Goal: Find contact information: Find contact information

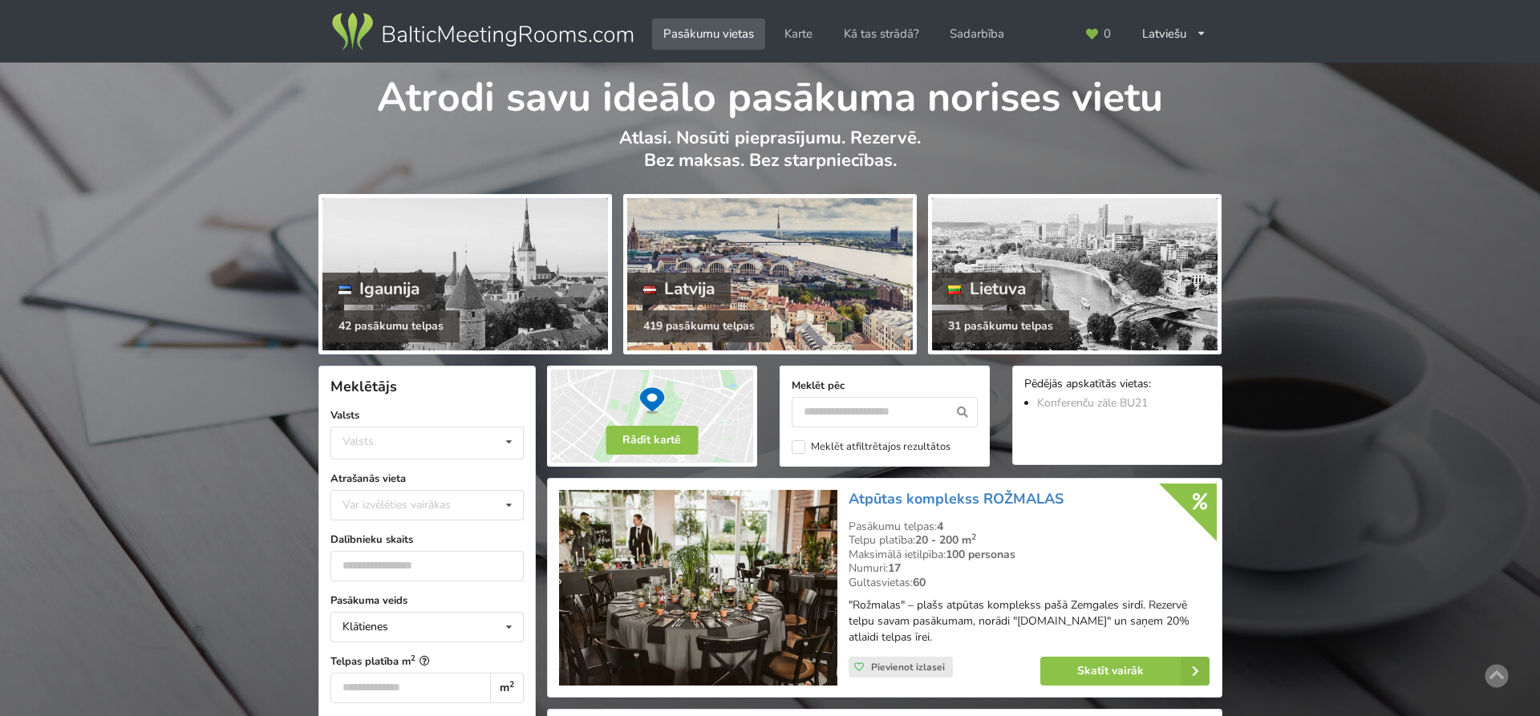
click at [818, 237] on div at bounding box center [770, 274] width 286 height 152
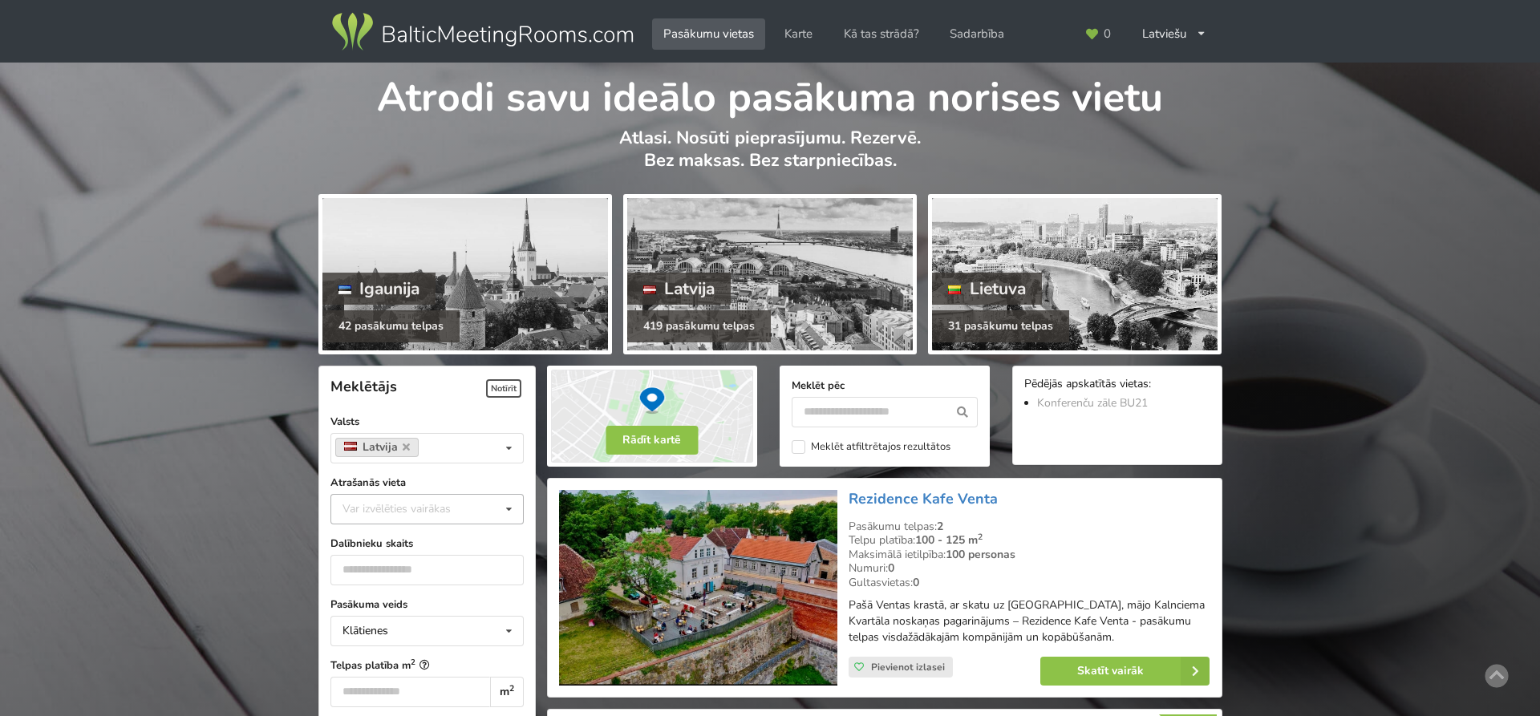
click at [509, 511] on icon at bounding box center [508, 510] width 23 height 30
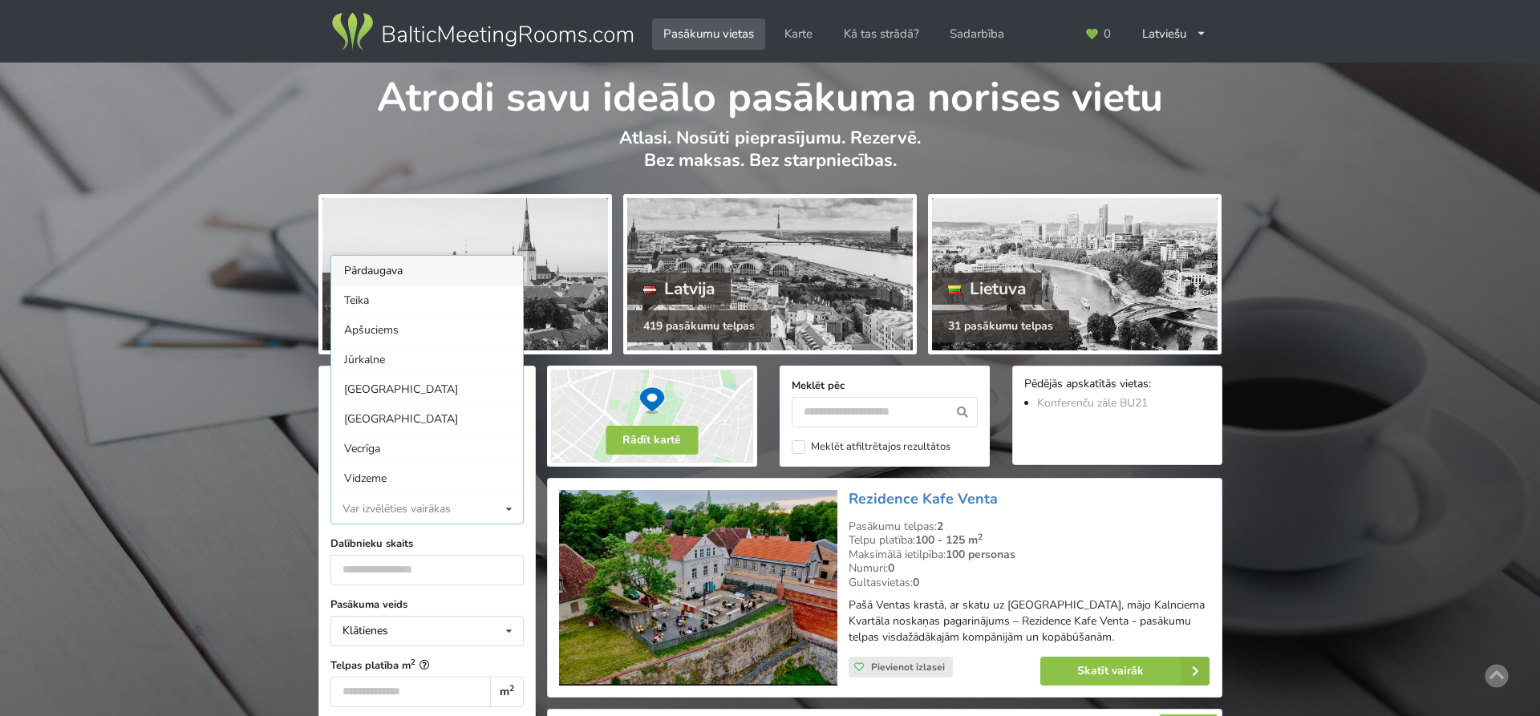
scroll to position [1, 0]
click at [358, 419] on div "Rīga" at bounding box center [427, 418] width 192 height 30
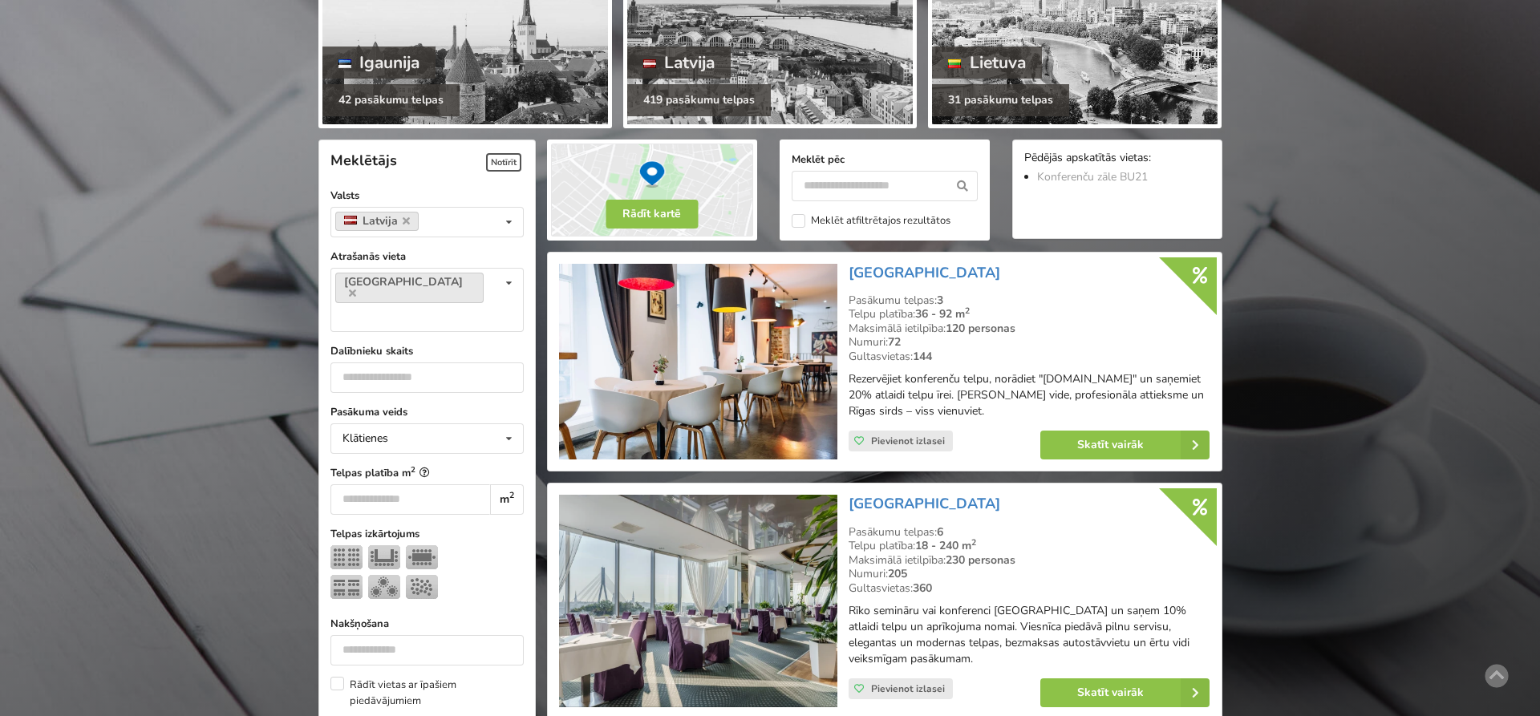
scroll to position [359, 0]
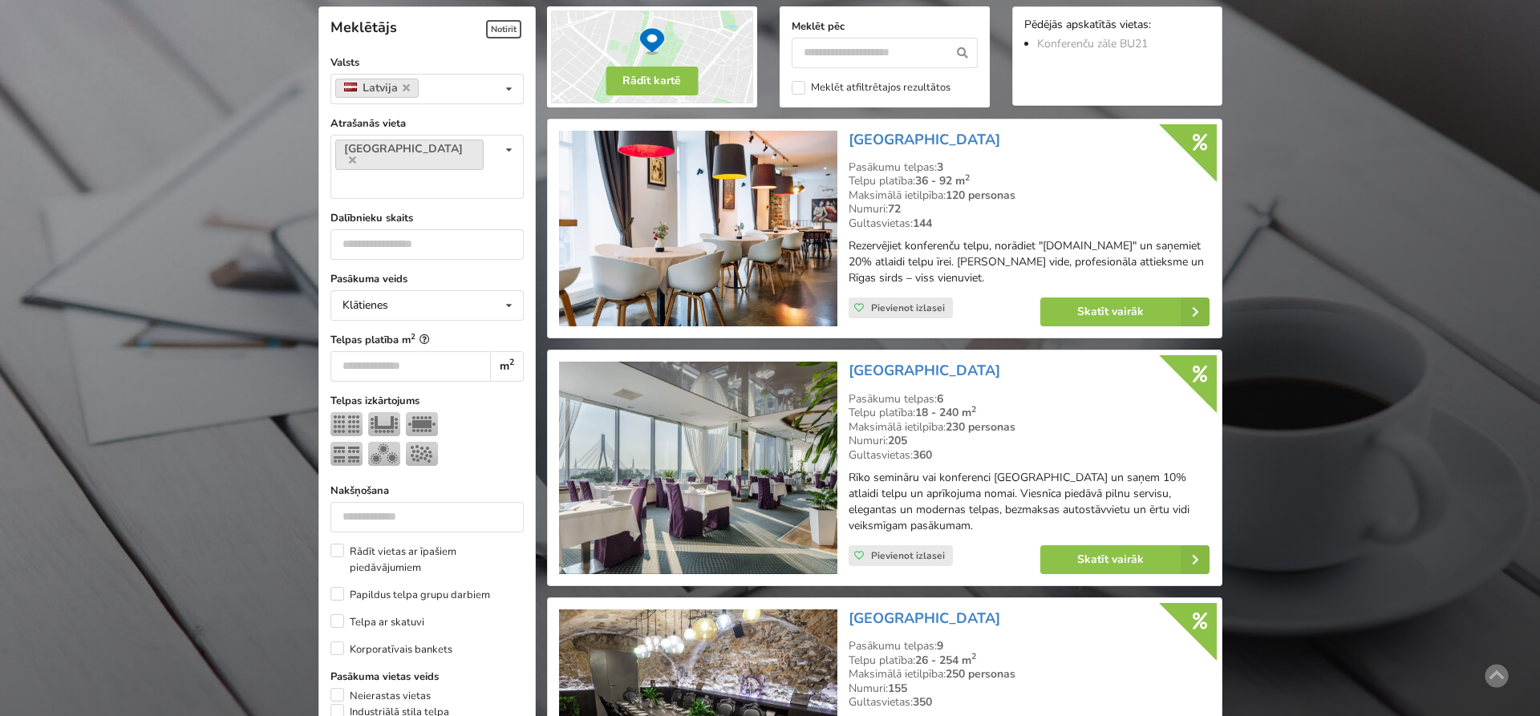
type input "*"
click at [501, 229] on input "*" at bounding box center [426, 244] width 193 height 30
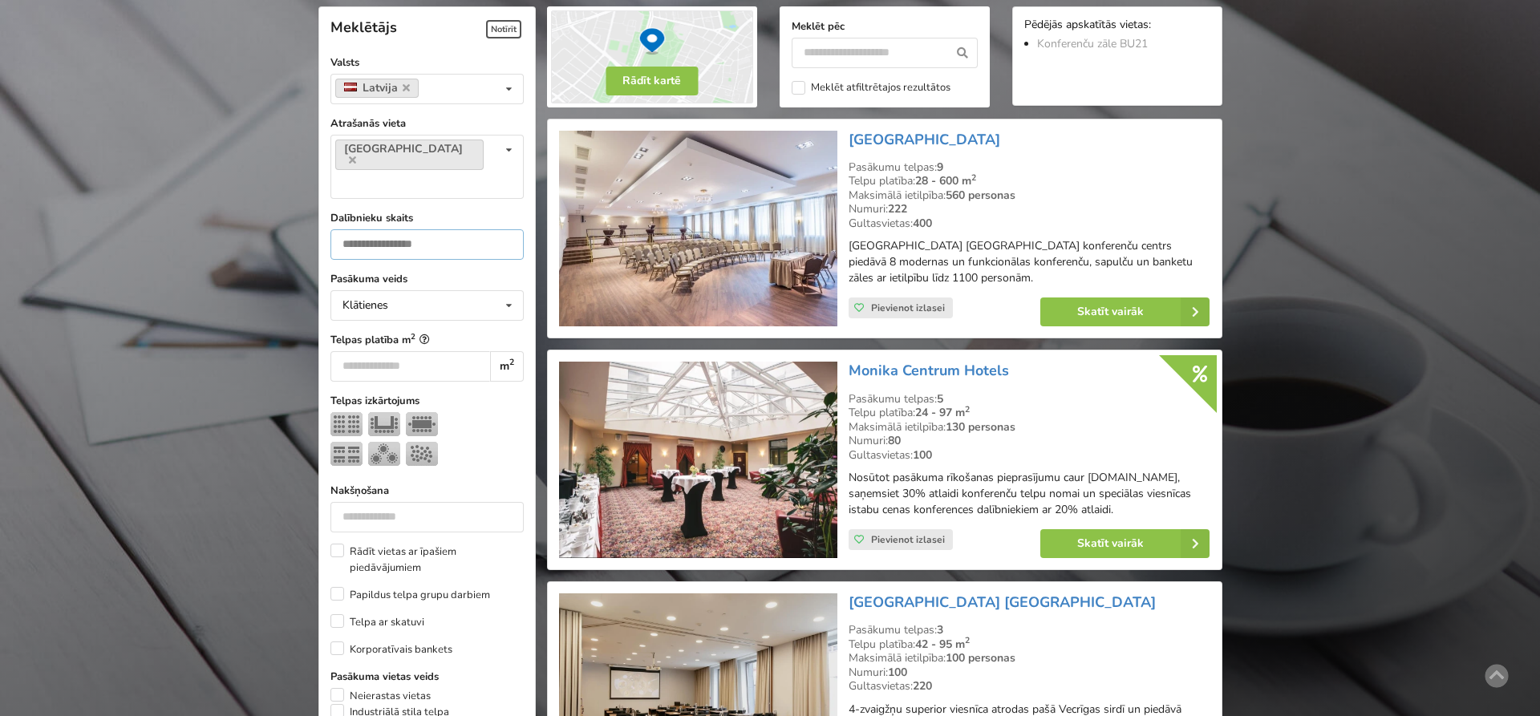
click at [375, 229] on input "*" at bounding box center [426, 244] width 193 height 30
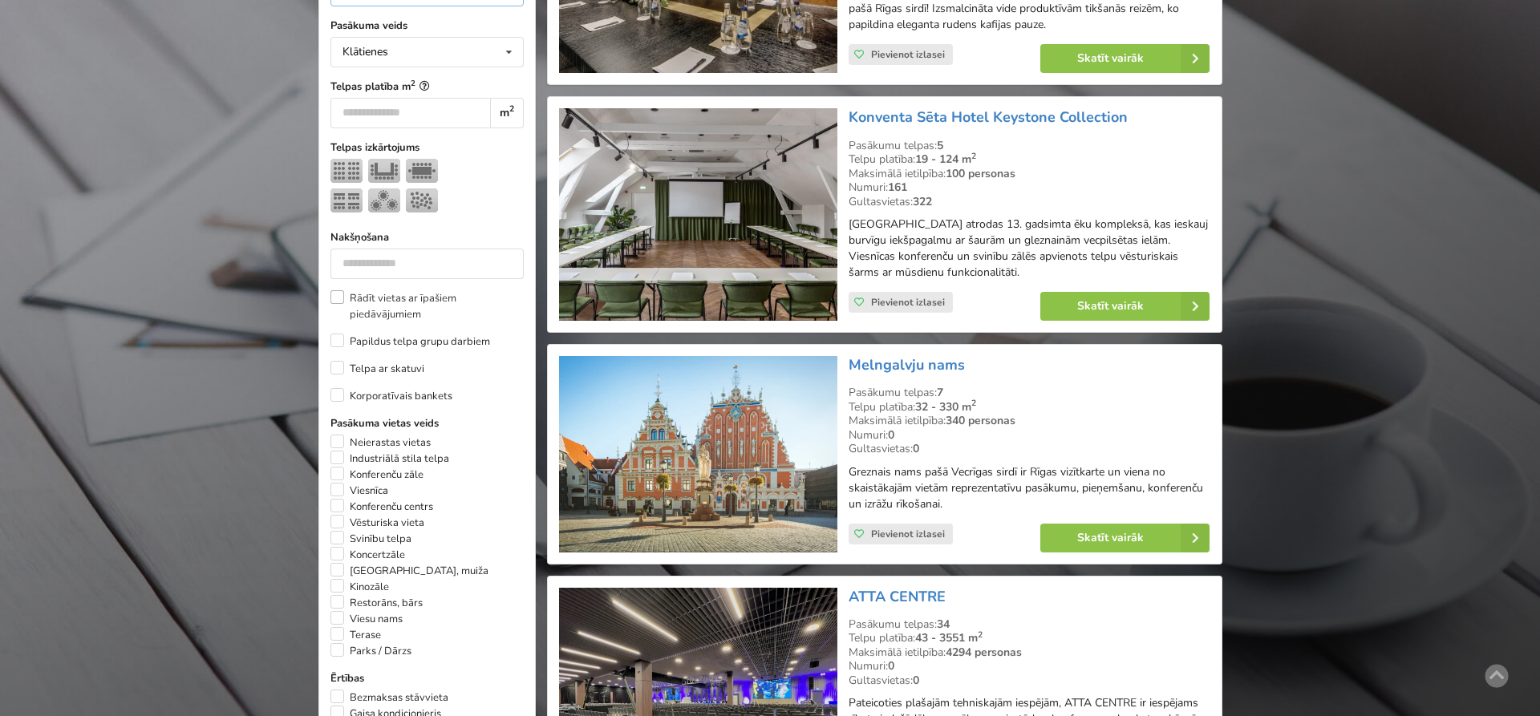
scroll to position [687, 0]
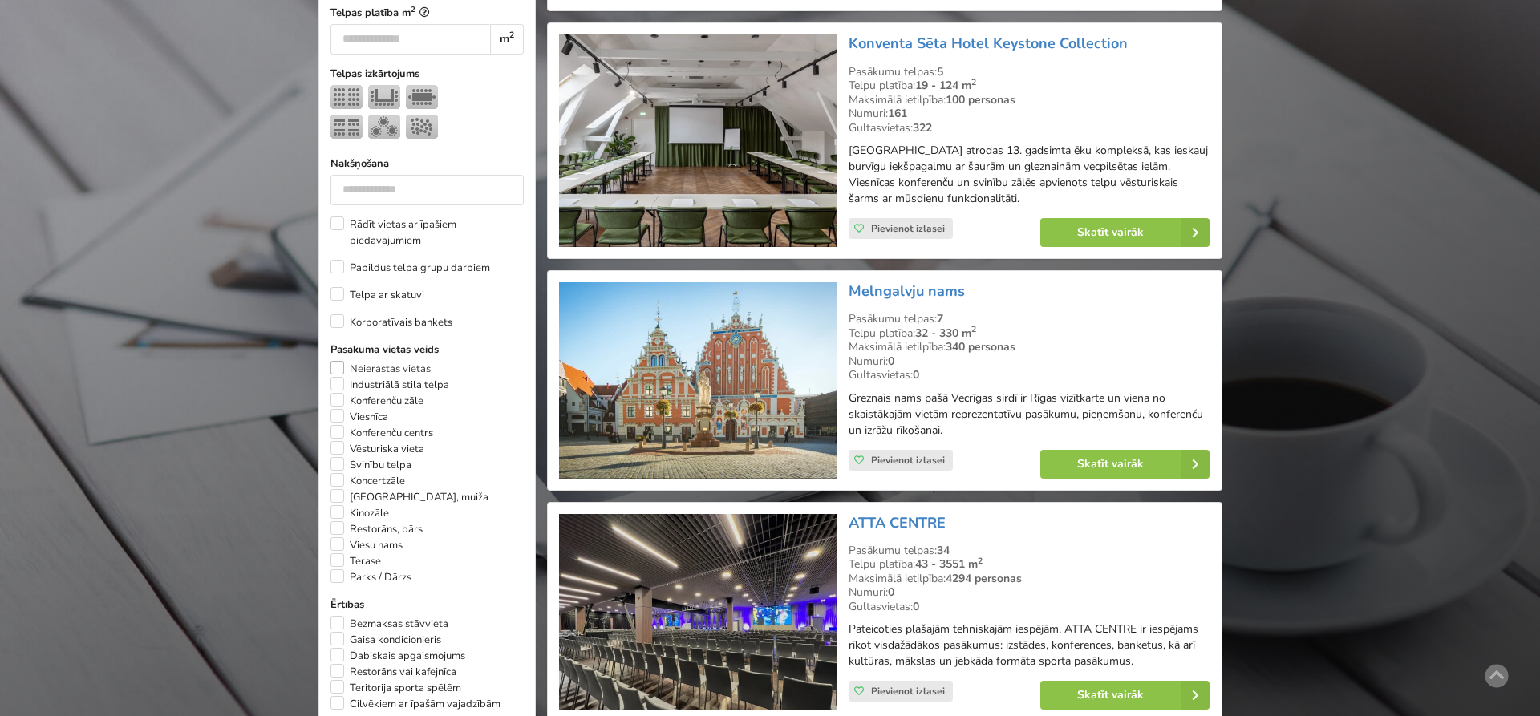
type input "**"
click at [338, 361] on label "Neierastas vietas" at bounding box center [380, 369] width 100 height 16
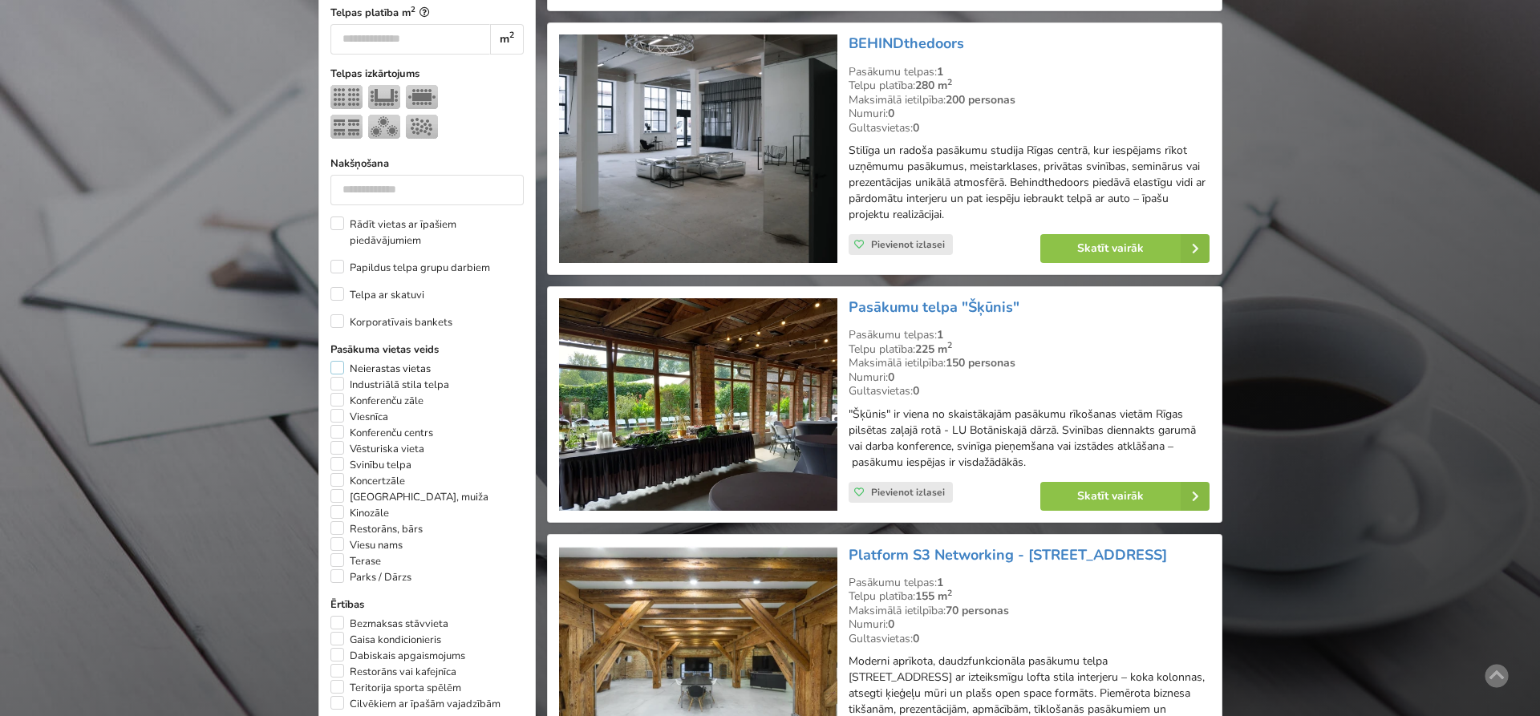
scroll to position [359, 0]
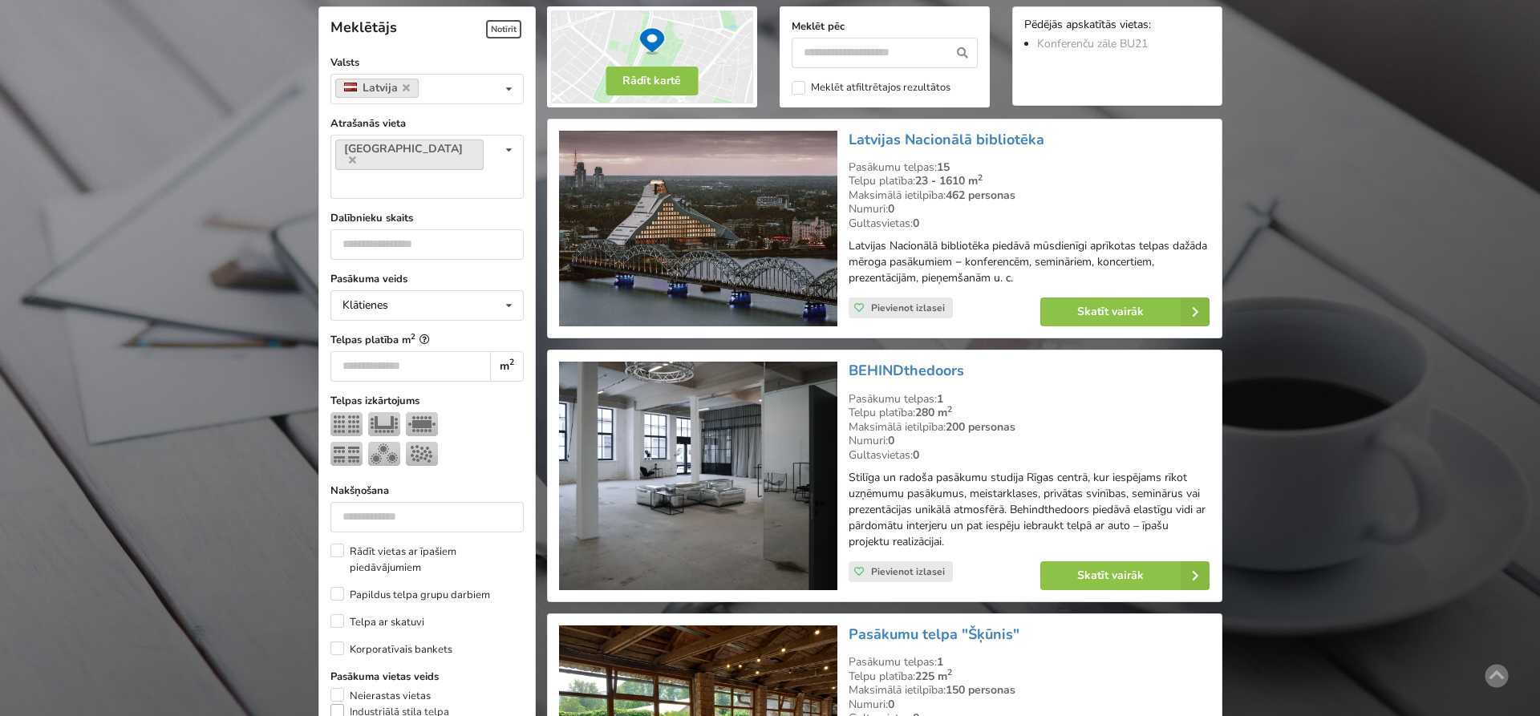
click at [334, 704] on label "Industriālā stila telpa" at bounding box center [389, 712] width 119 height 16
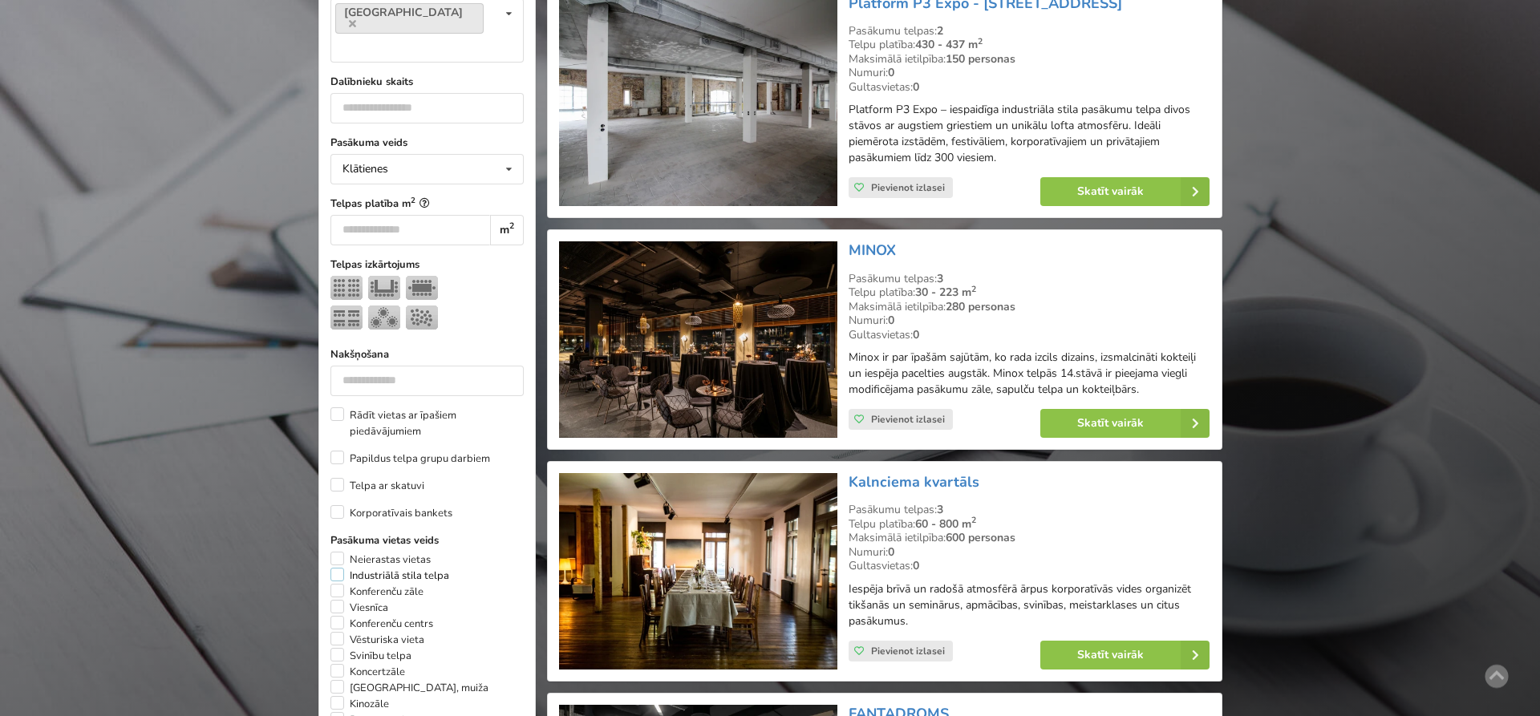
scroll to position [605, 0]
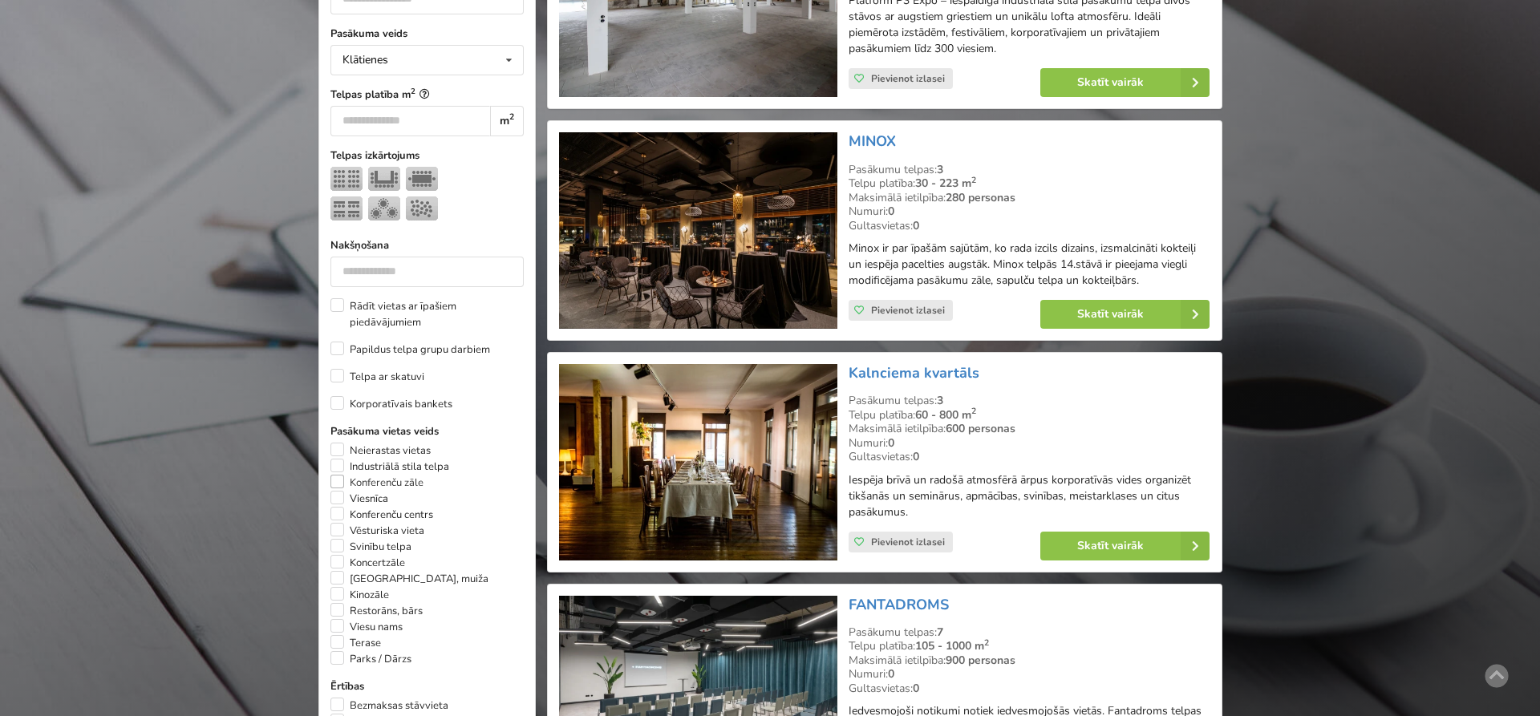
click at [337, 475] on label "Konferenču zāle" at bounding box center [376, 483] width 93 height 16
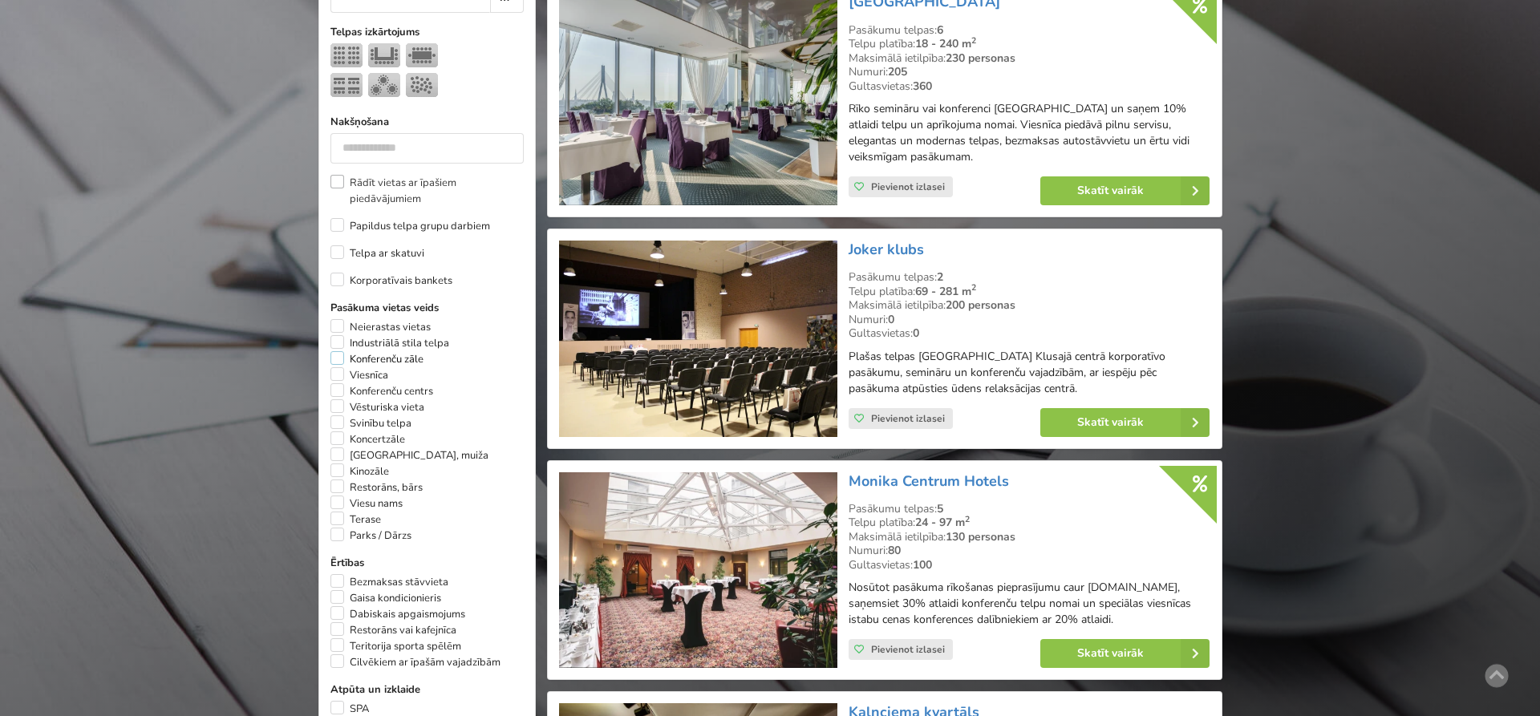
scroll to position [850, 0]
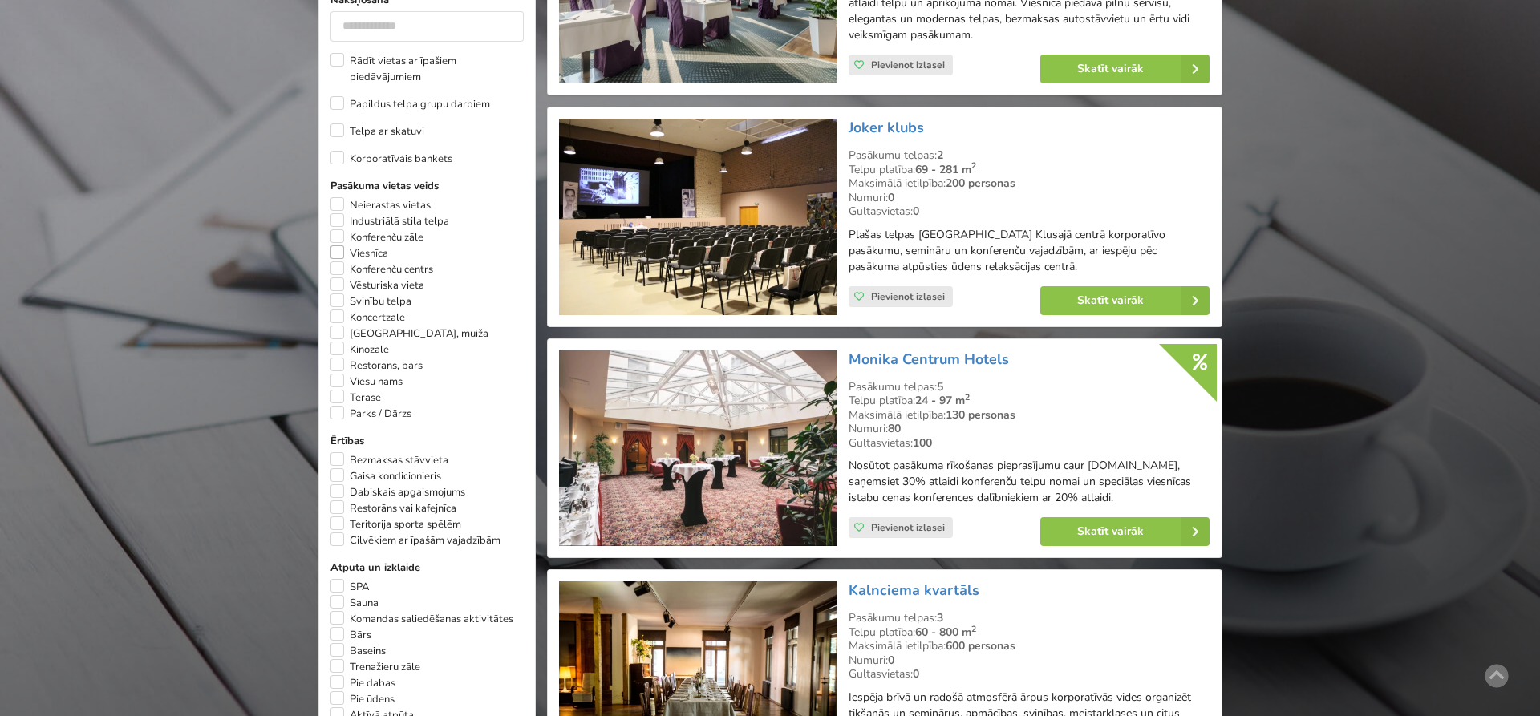
click at [338, 245] on label "Viesnīca" at bounding box center [359, 253] width 58 height 16
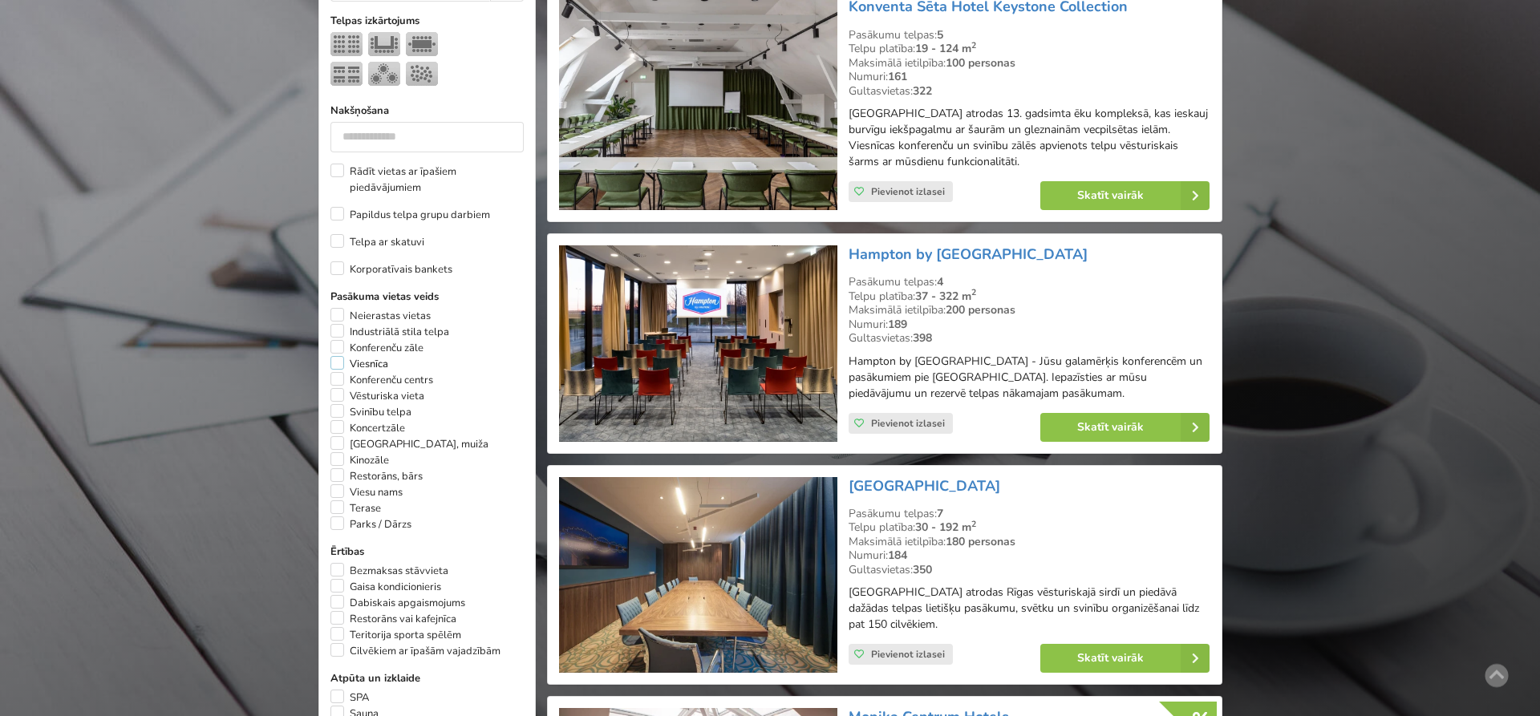
scroll to position [768, 0]
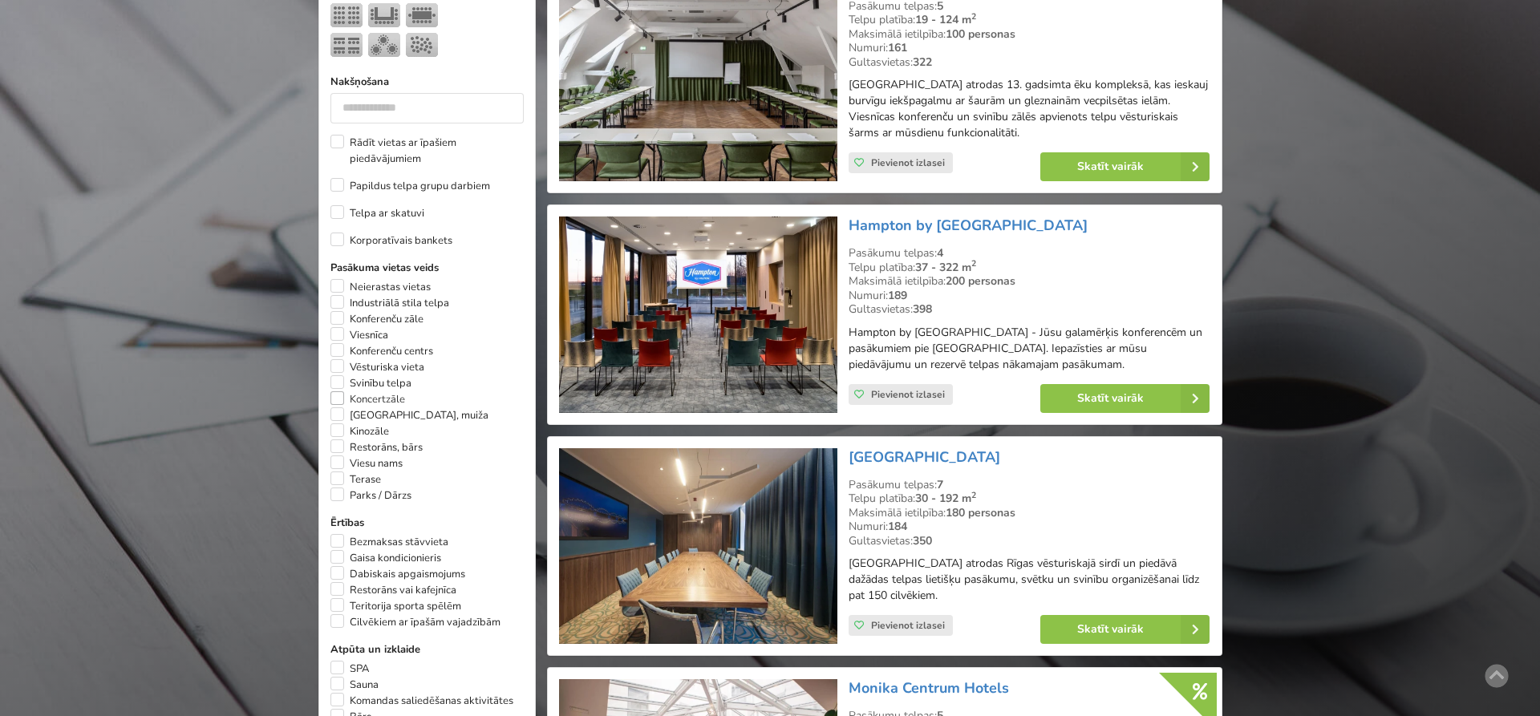
click at [337, 391] on label "Koncertzāle" at bounding box center [367, 399] width 75 height 16
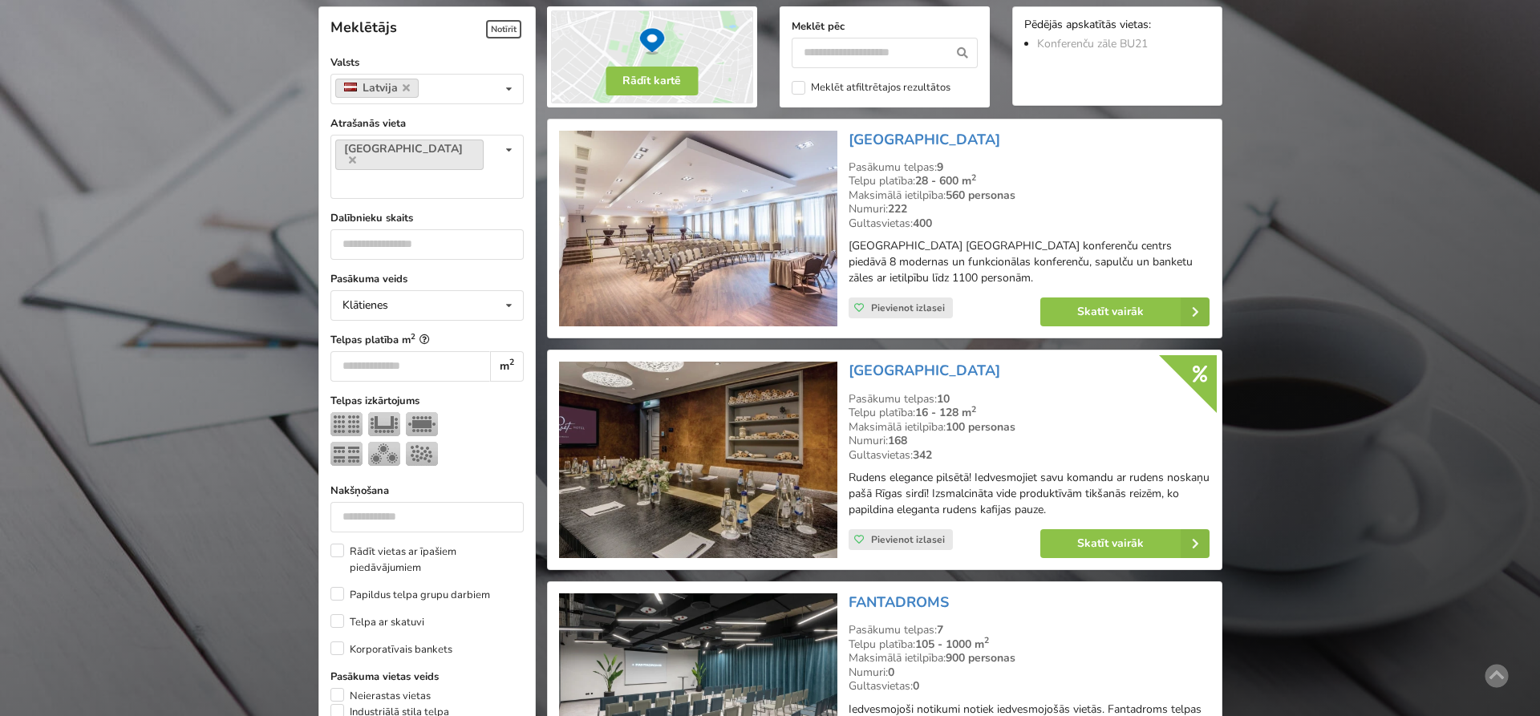
scroll to position [850, 0]
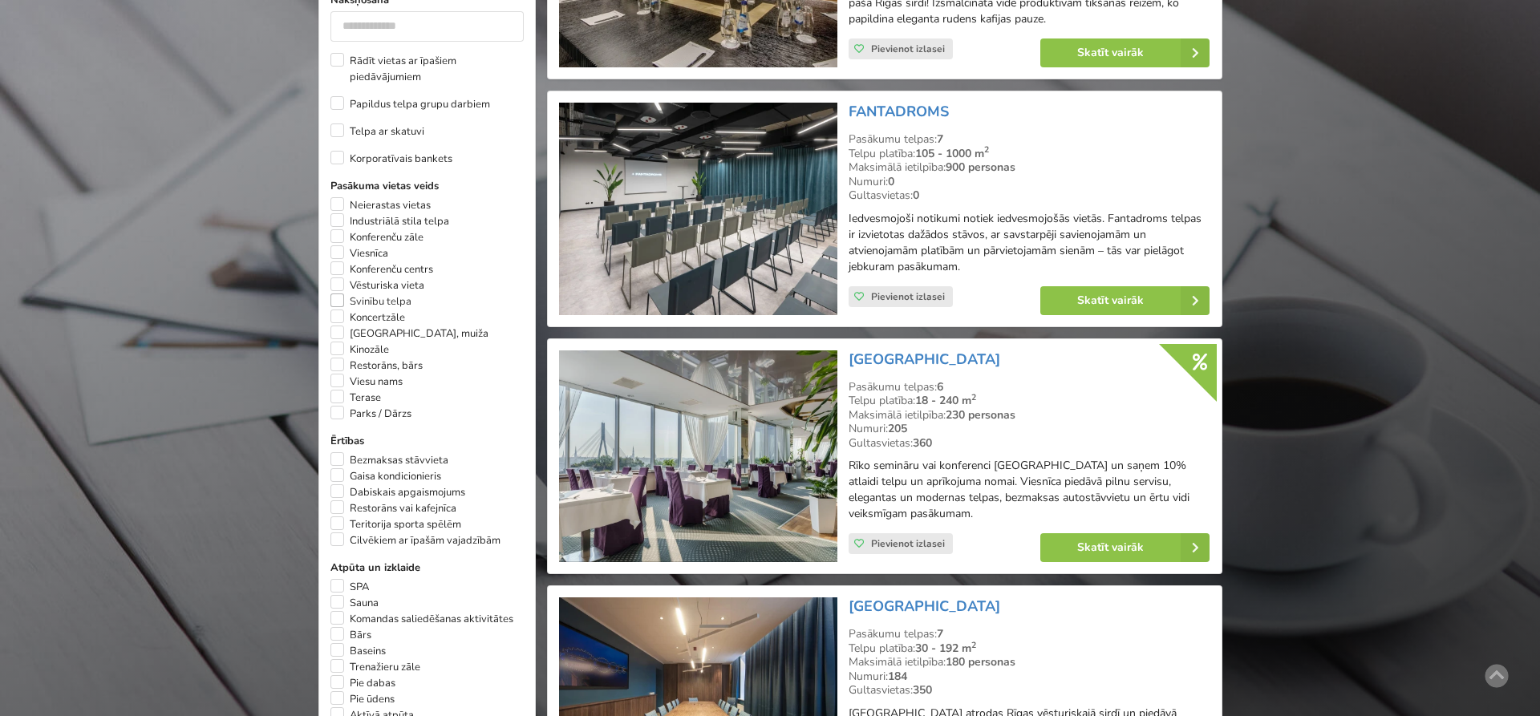
click at [340, 294] on label "Svinību telpa" at bounding box center [370, 302] width 81 height 16
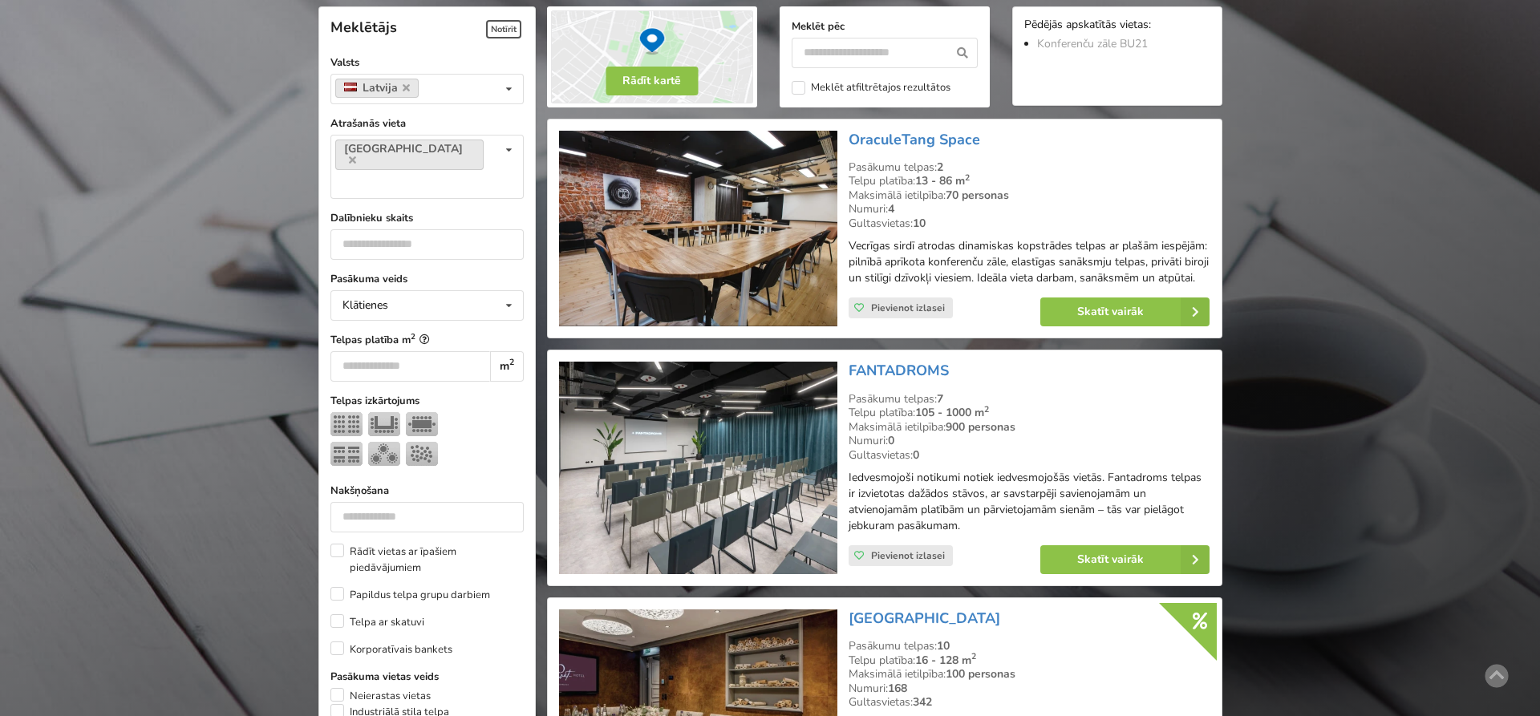
scroll to position [850, 0]
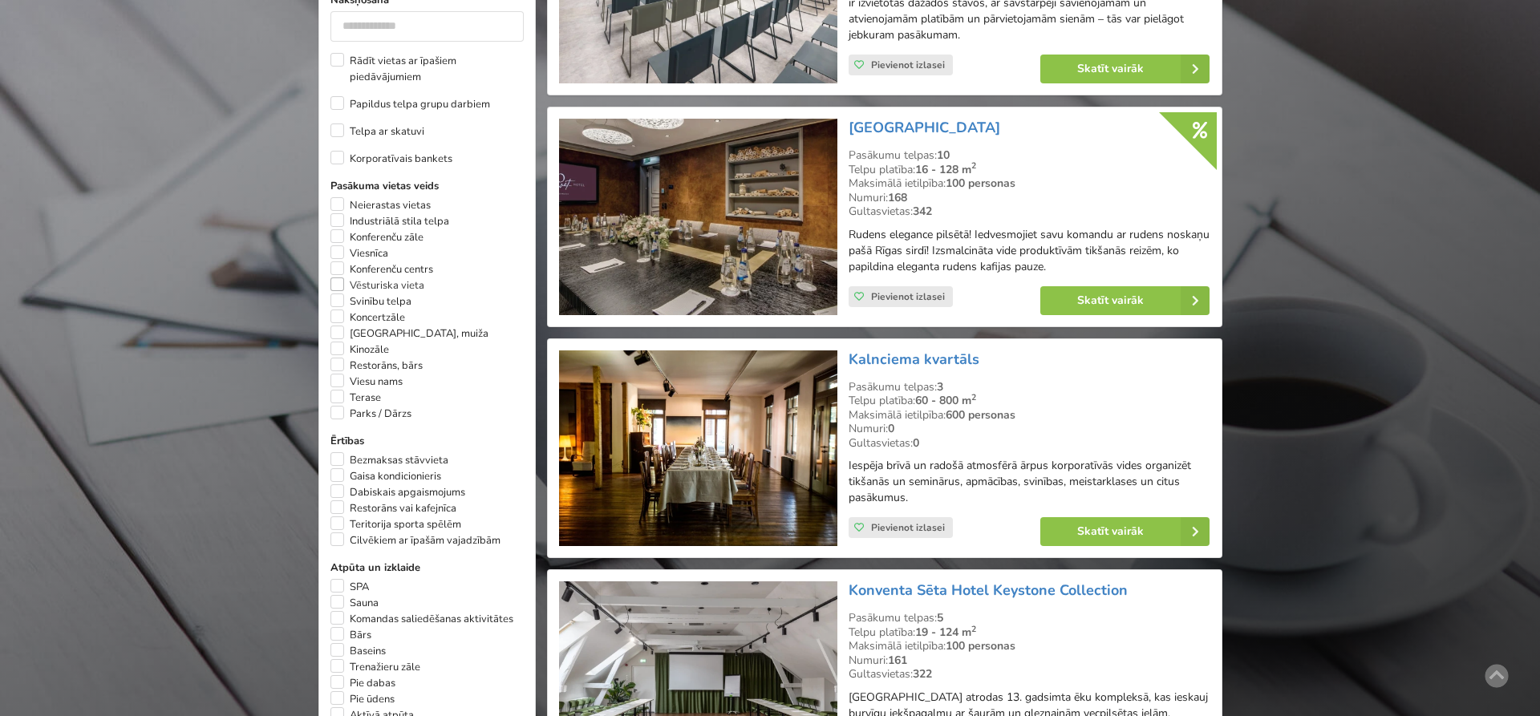
click at [338, 278] on label "Vēsturiska vieta" at bounding box center [377, 286] width 94 height 16
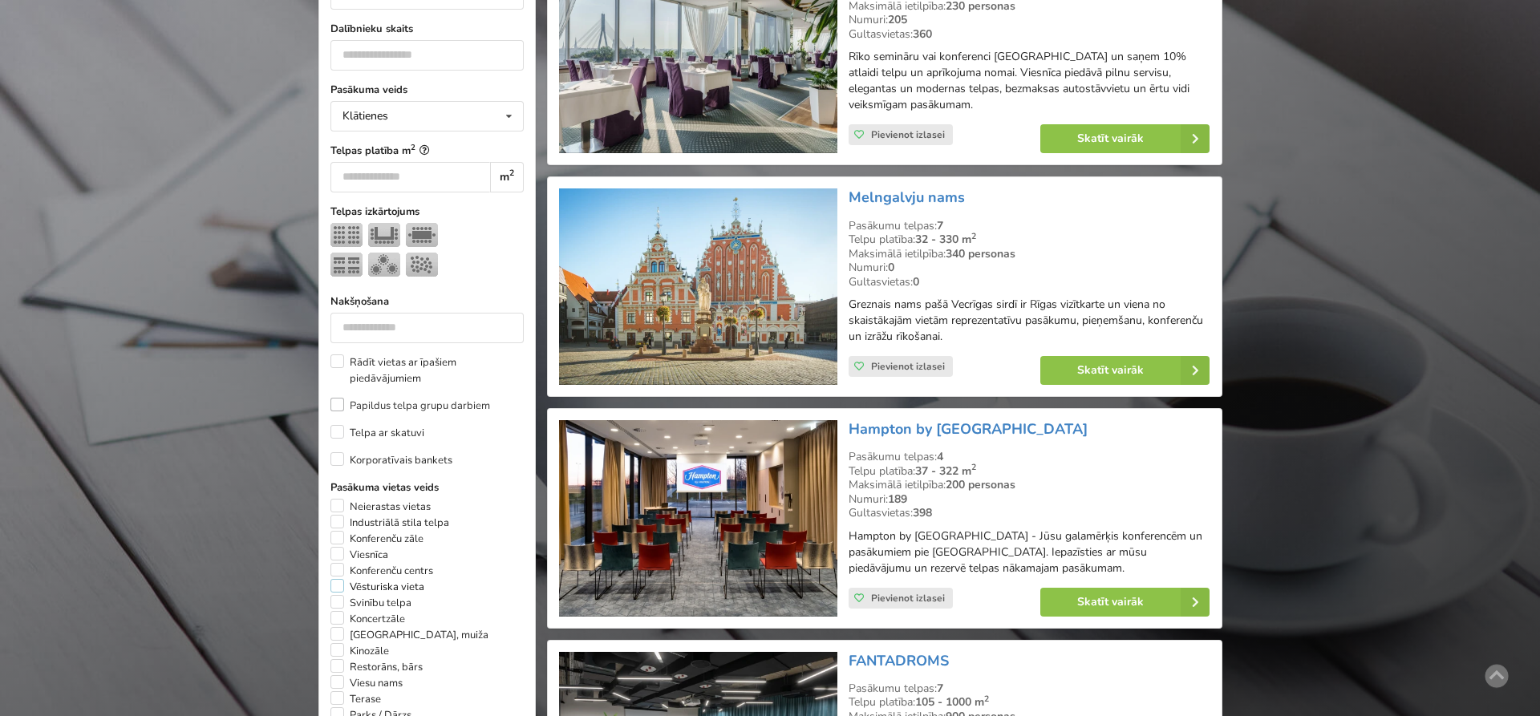
scroll to position [605, 0]
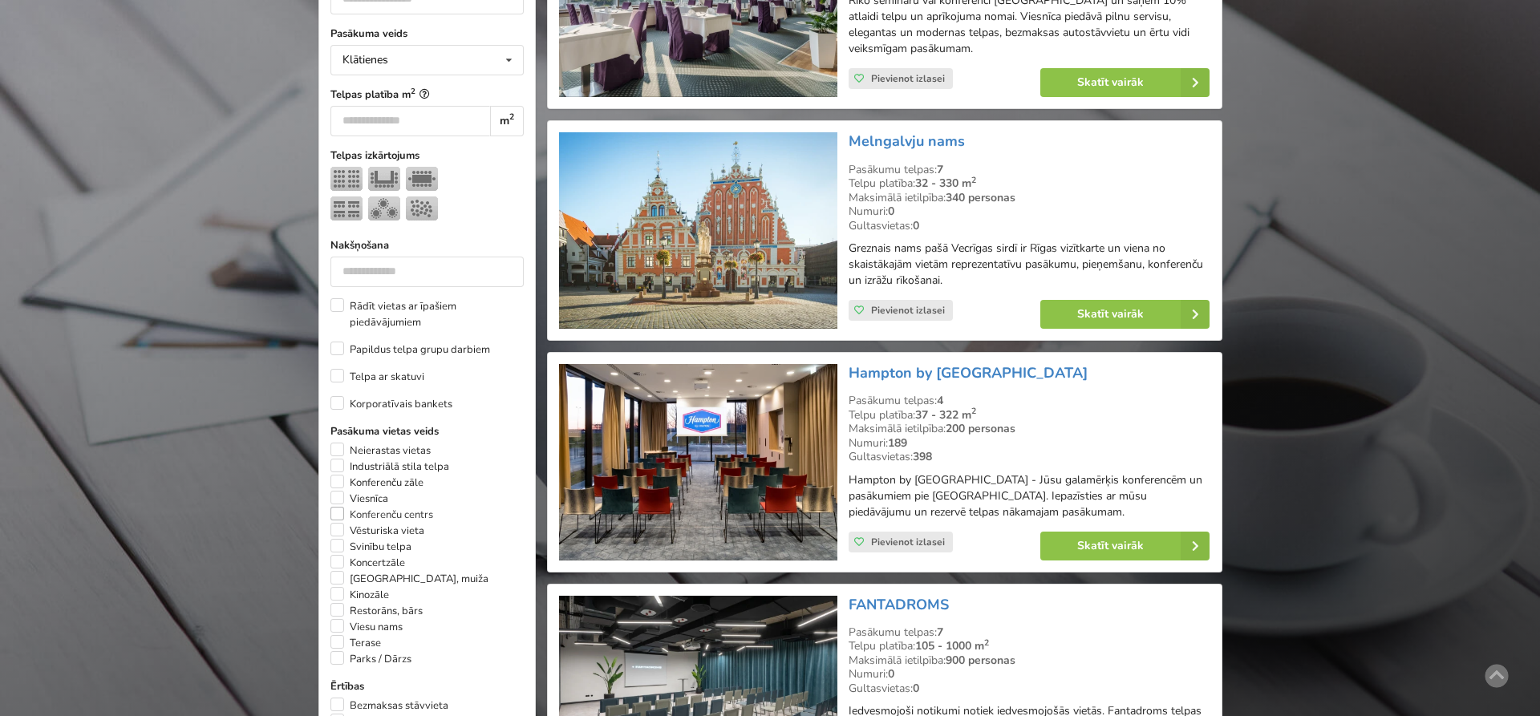
click at [333, 507] on label "Konferenču centrs" at bounding box center [381, 515] width 103 height 16
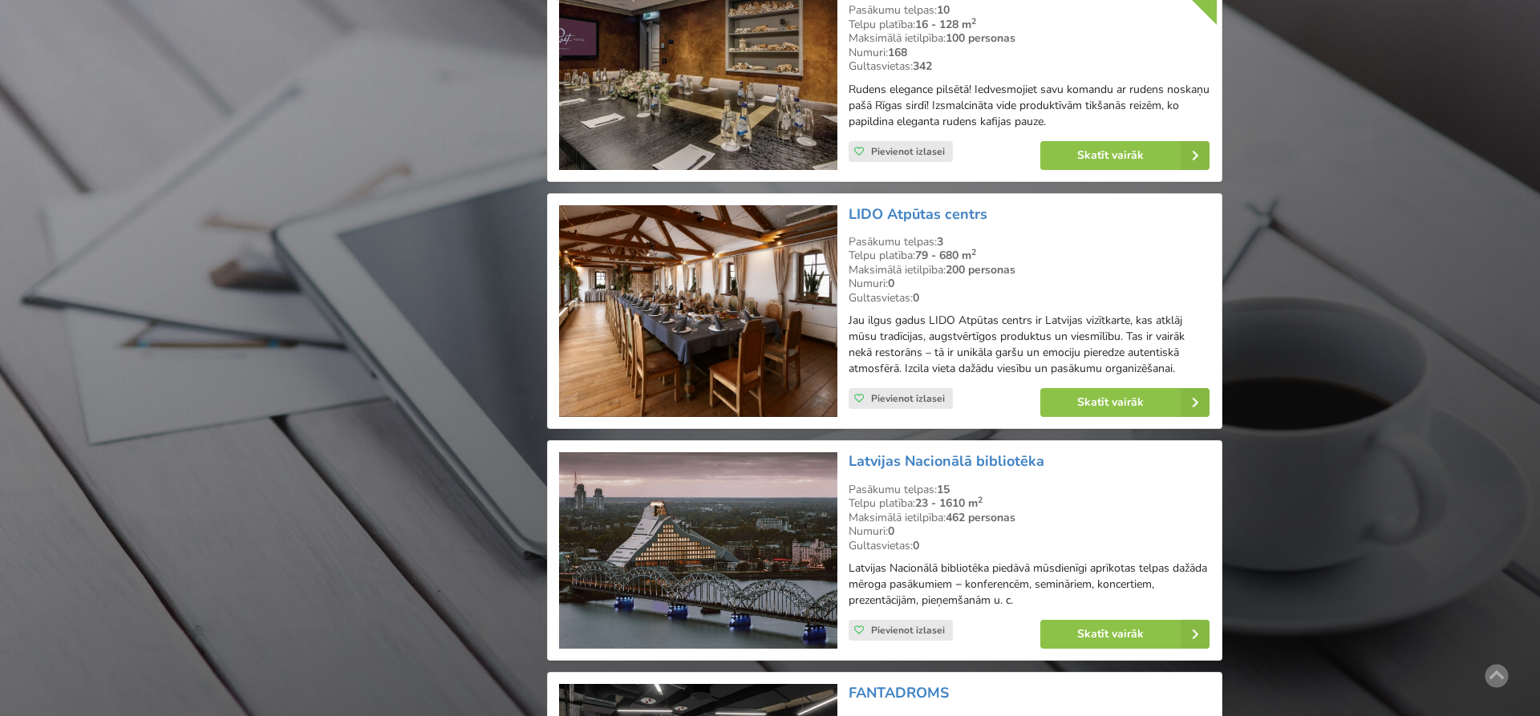
scroll to position [2405, 0]
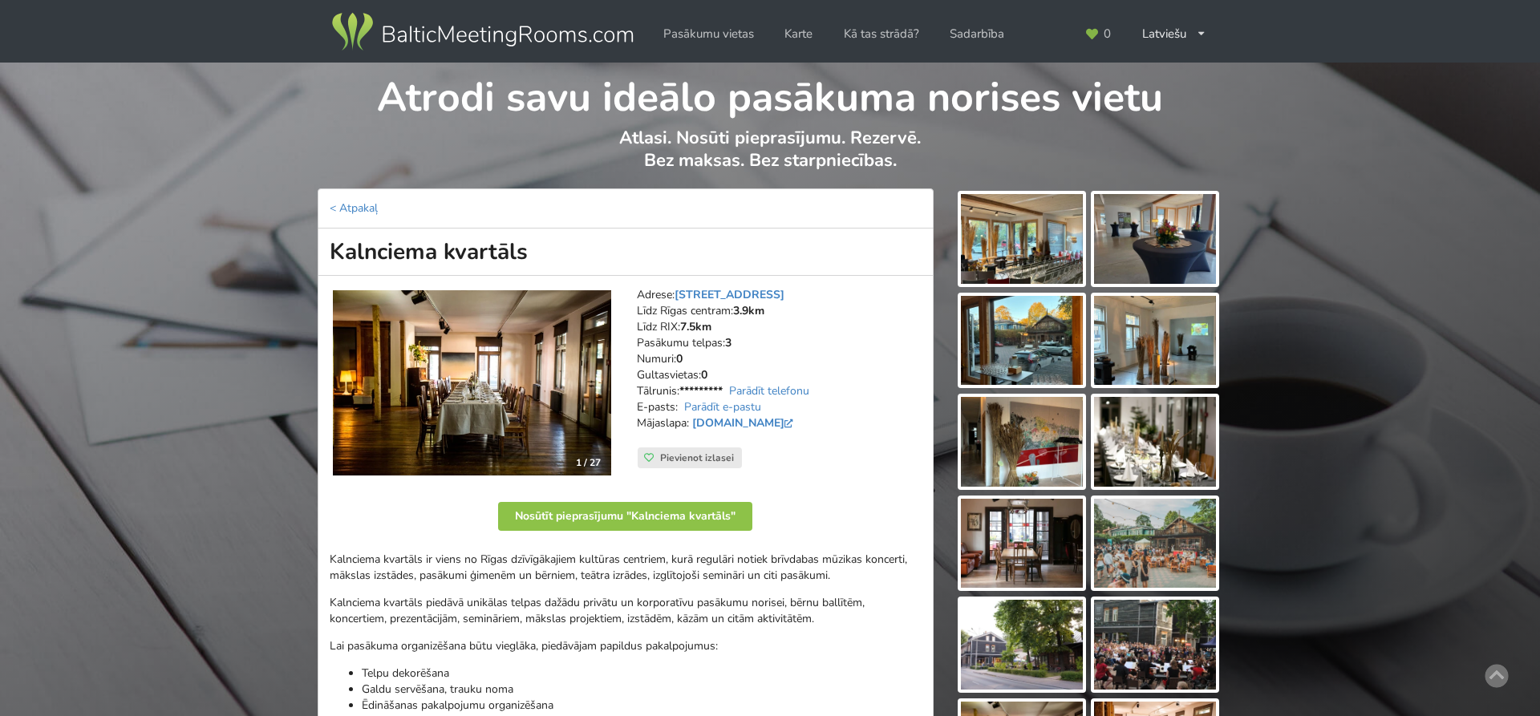
click at [1020, 240] on img at bounding box center [1022, 239] width 122 height 90
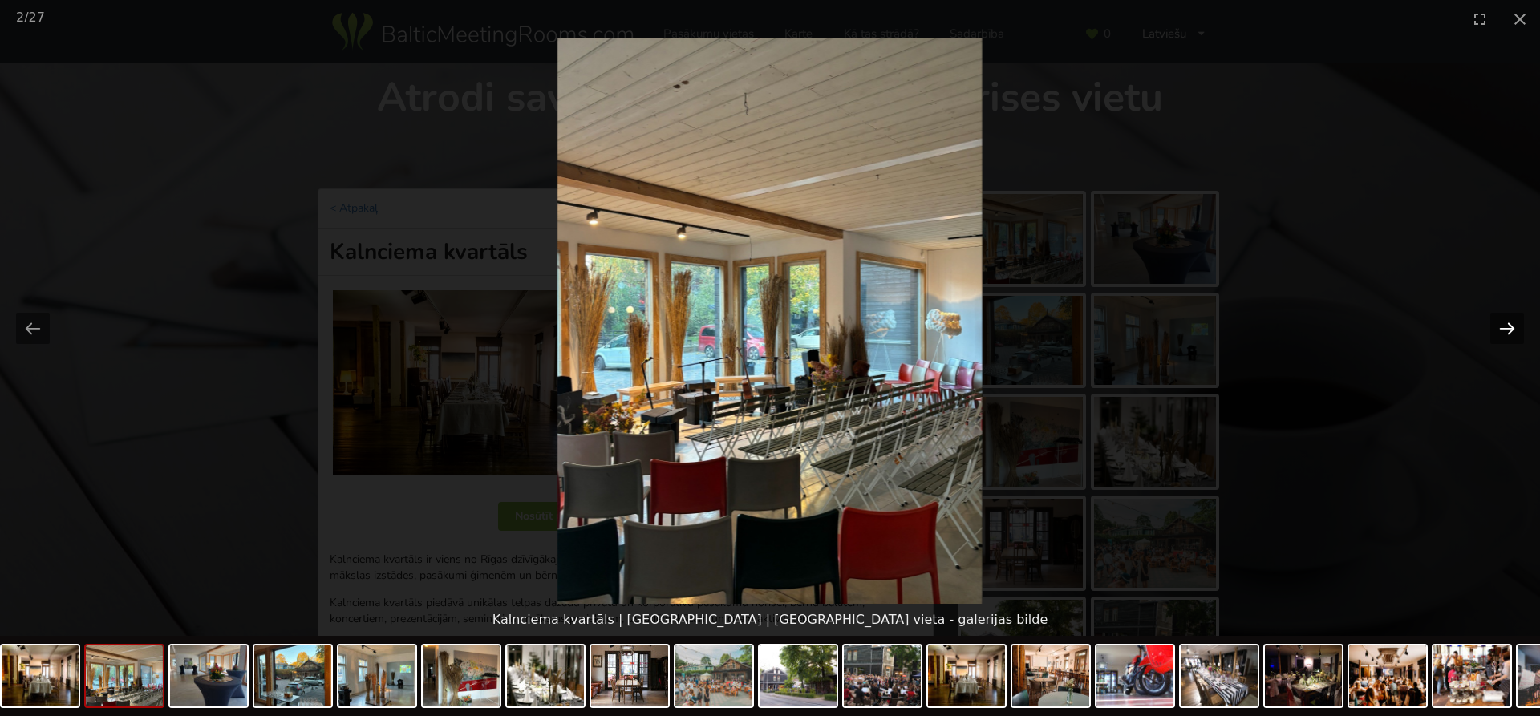
click at [1517, 326] on button "Next slide" at bounding box center [1507, 328] width 34 height 31
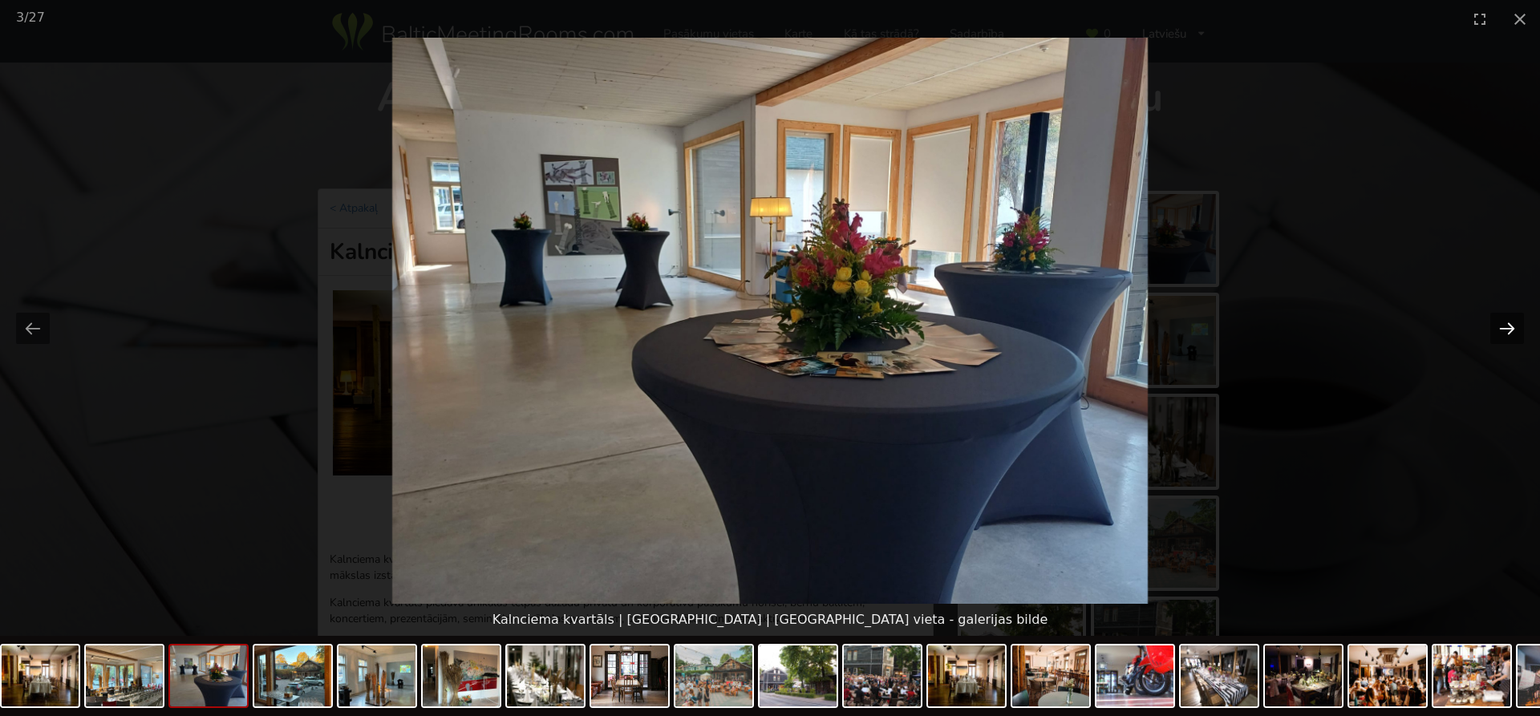
click at [1517, 326] on button "Next slide" at bounding box center [1507, 328] width 34 height 31
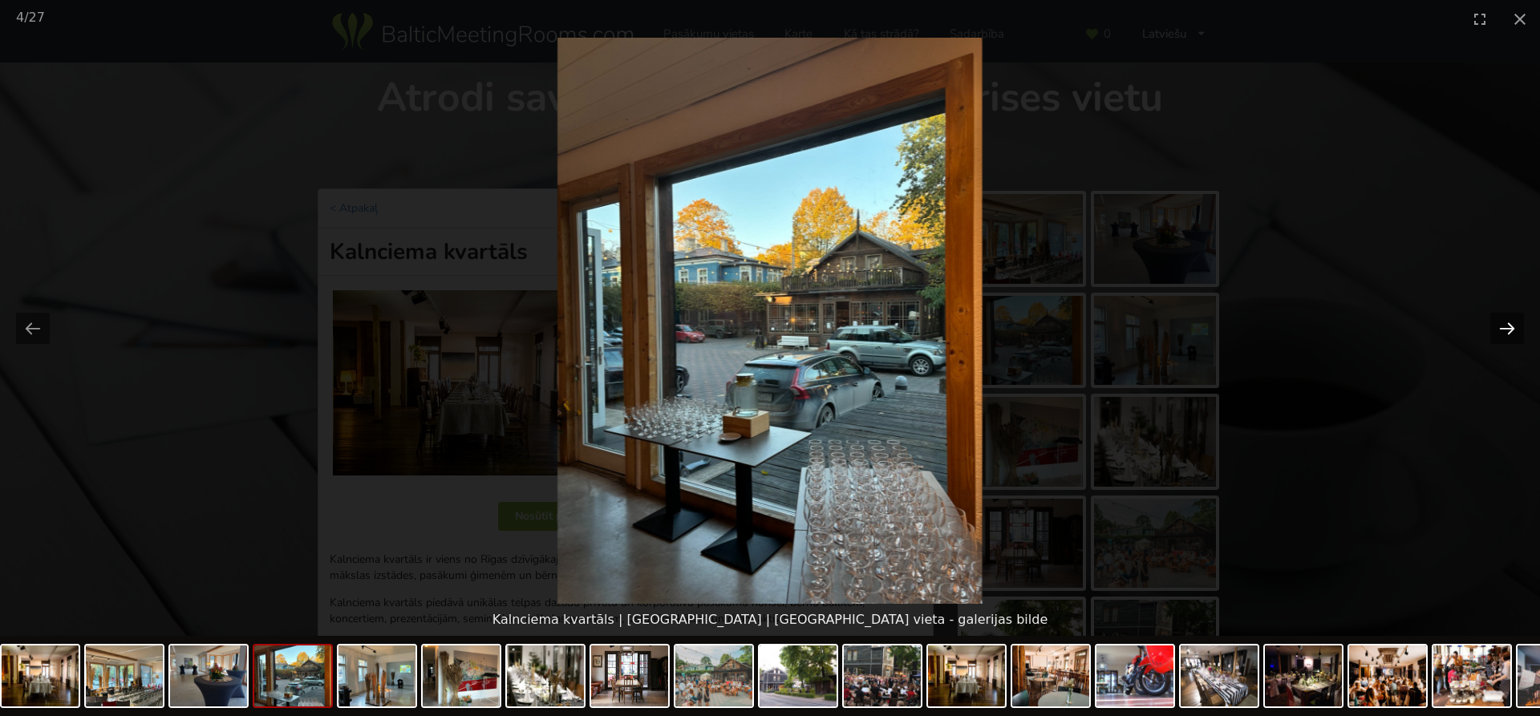
click at [1514, 322] on button "Next slide" at bounding box center [1507, 328] width 34 height 31
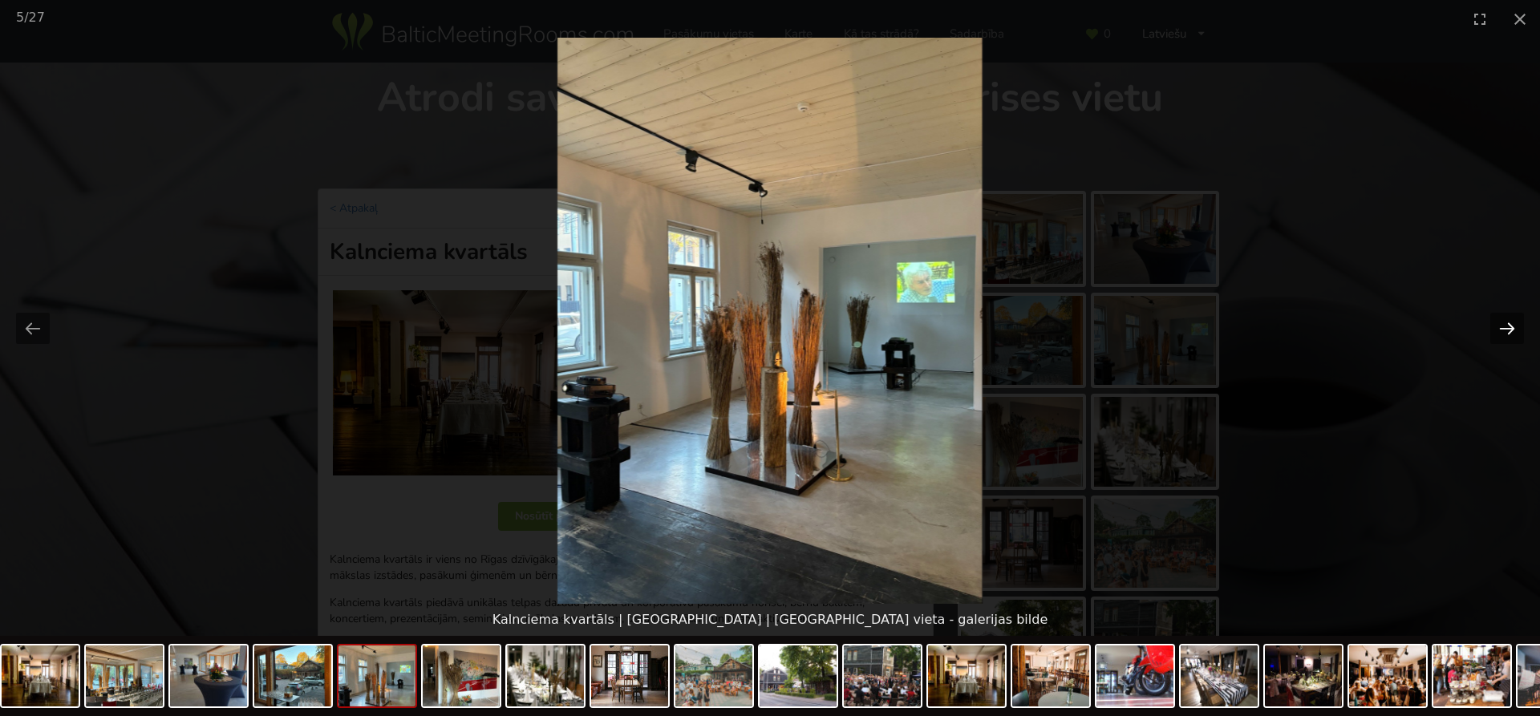
click at [1514, 322] on button "Next slide" at bounding box center [1507, 328] width 34 height 31
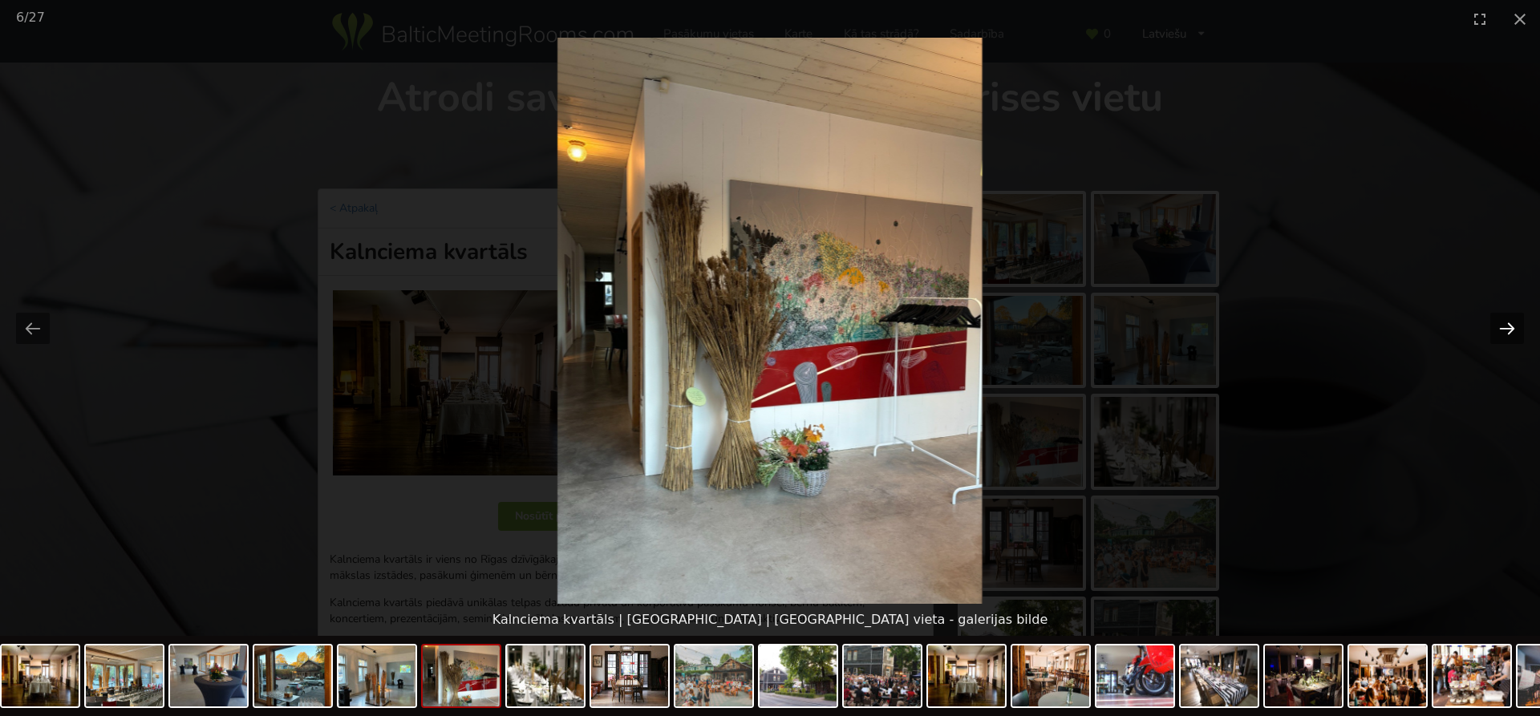
click at [1514, 322] on button "Next slide" at bounding box center [1507, 328] width 34 height 31
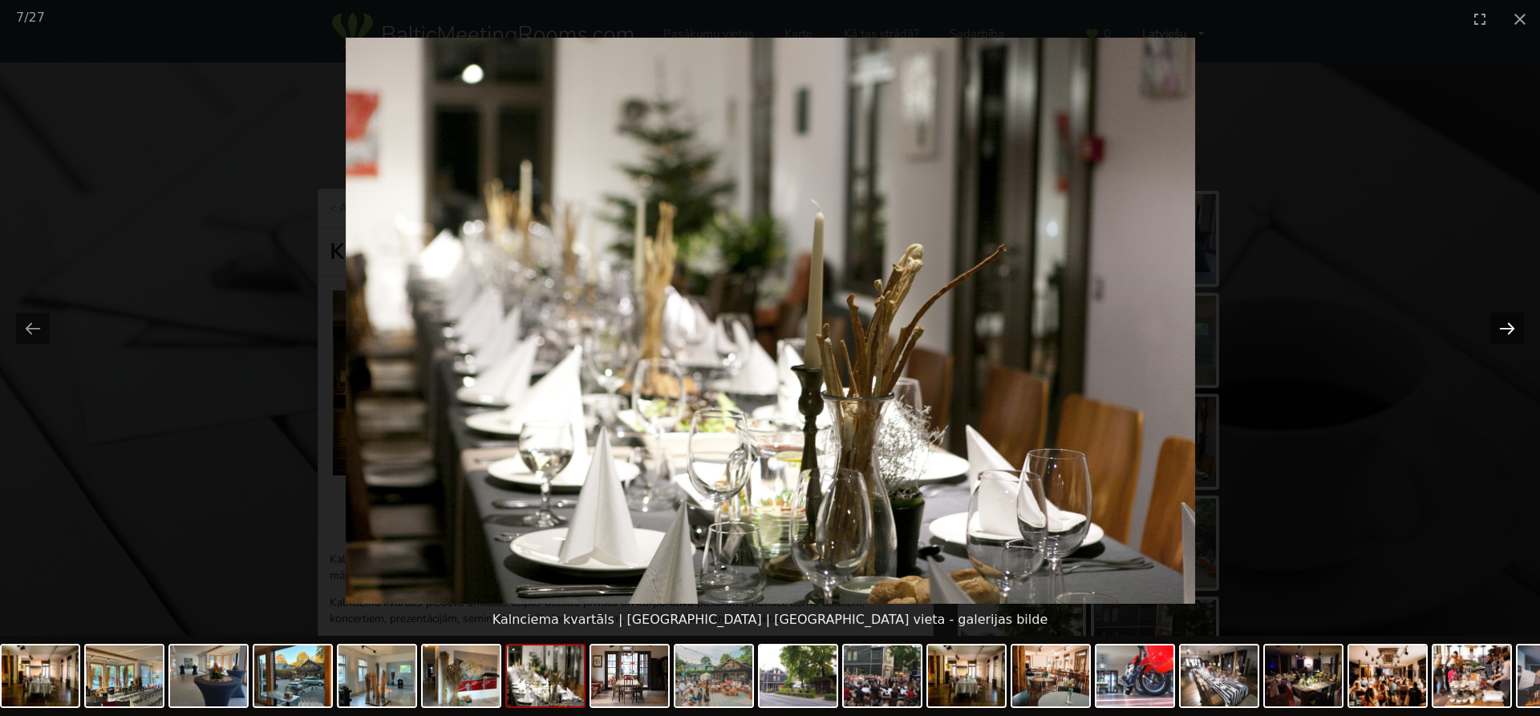
click at [1510, 326] on button "Next slide" at bounding box center [1507, 328] width 34 height 31
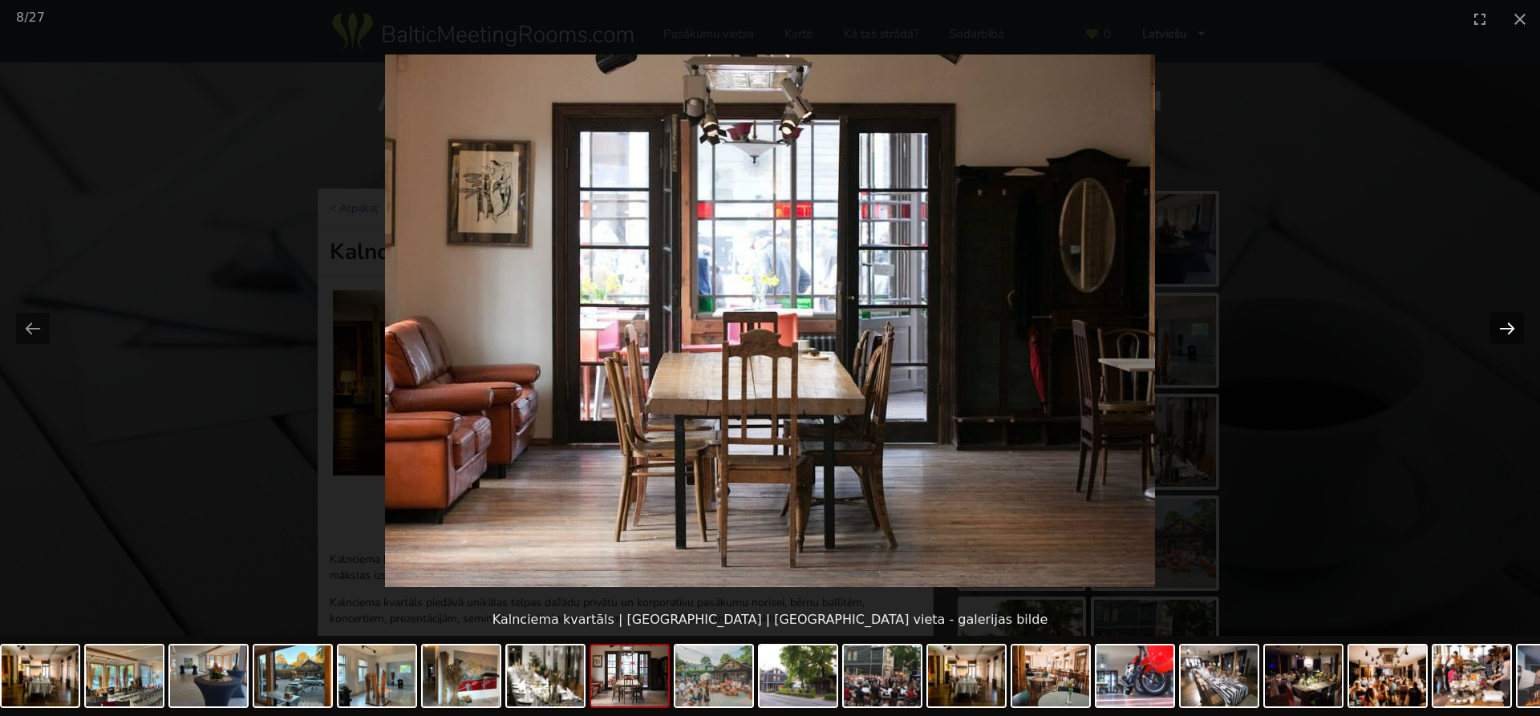
click at [1510, 326] on button "Next slide" at bounding box center [1507, 328] width 34 height 31
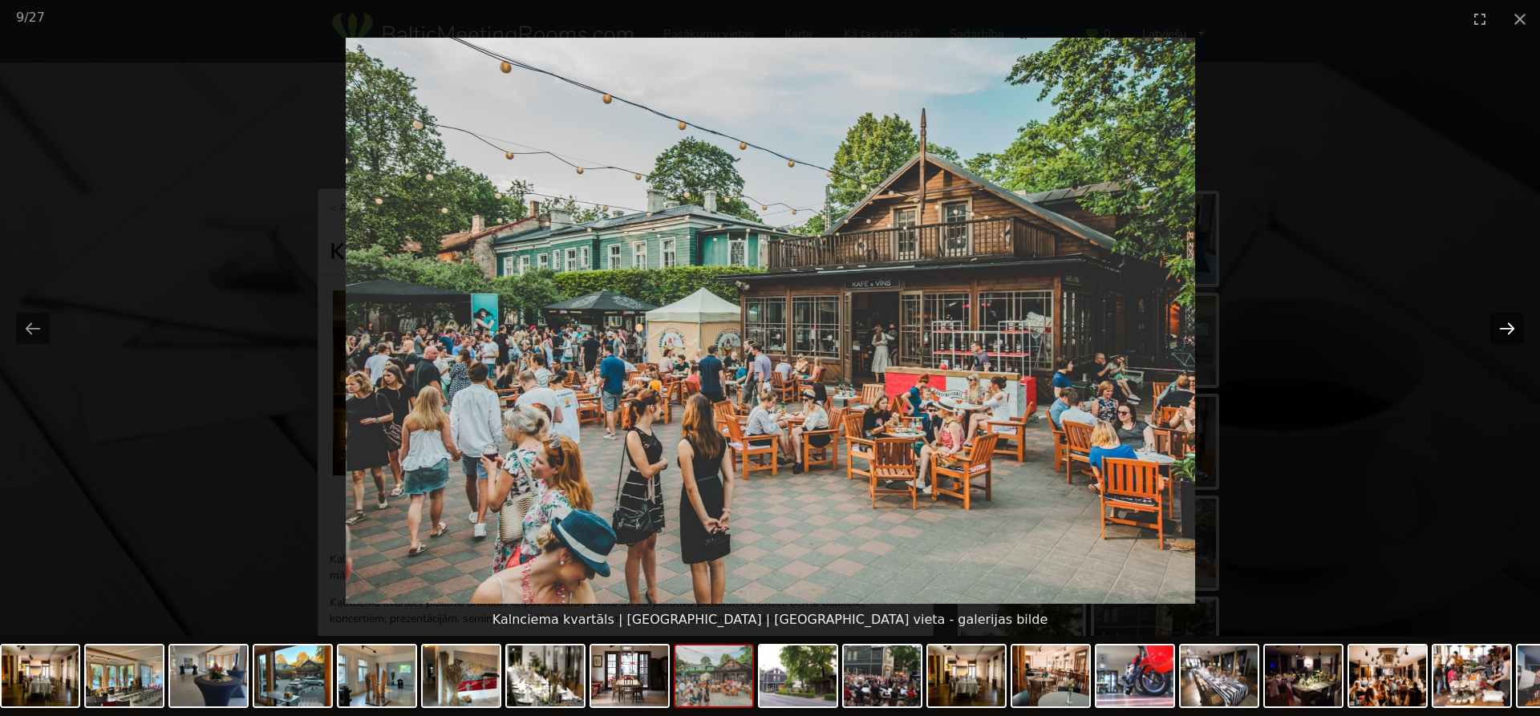
click at [1510, 326] on button "Next slide" at bounding box center [1507, 328] width 34 height 31
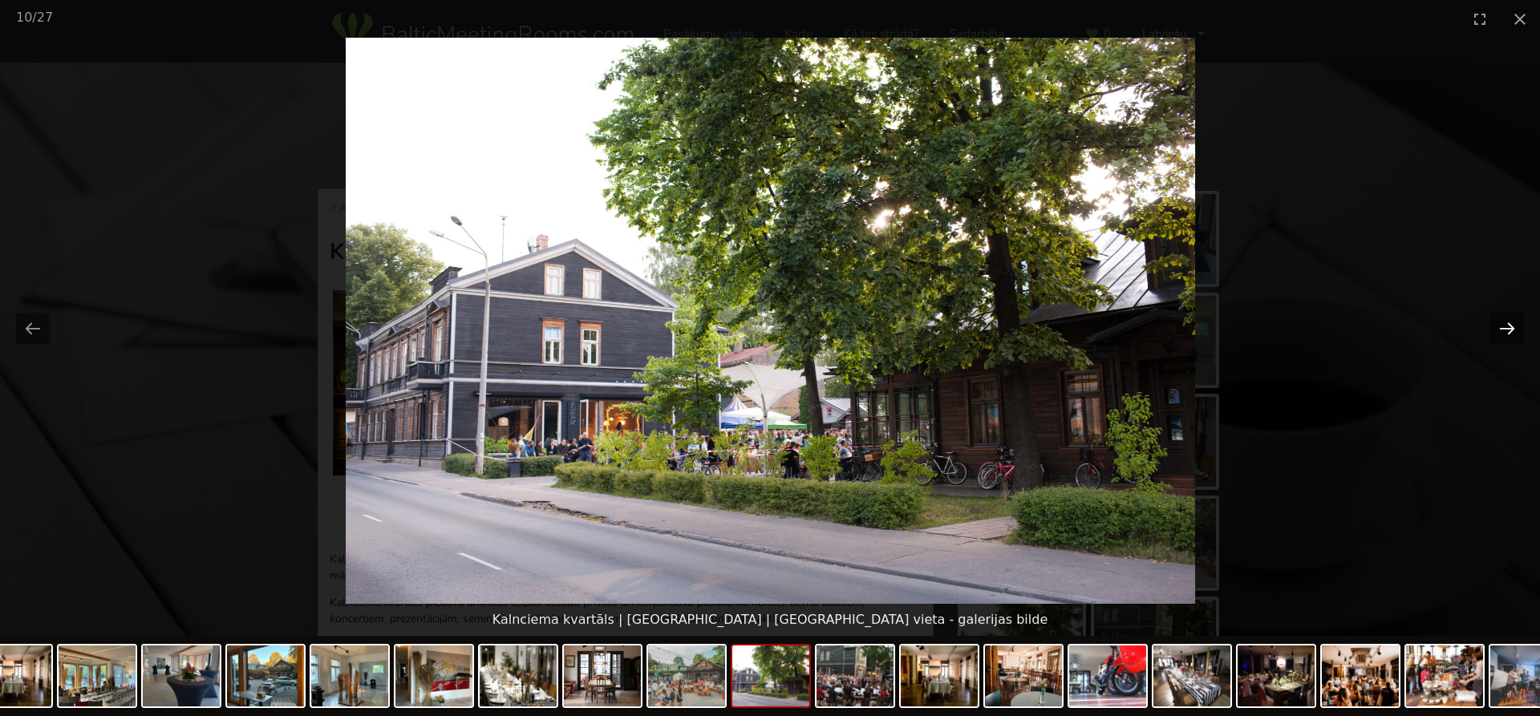
click at [1510, 326] on button "Next slide" at bounding box center [1507, 328] width 34 height 31
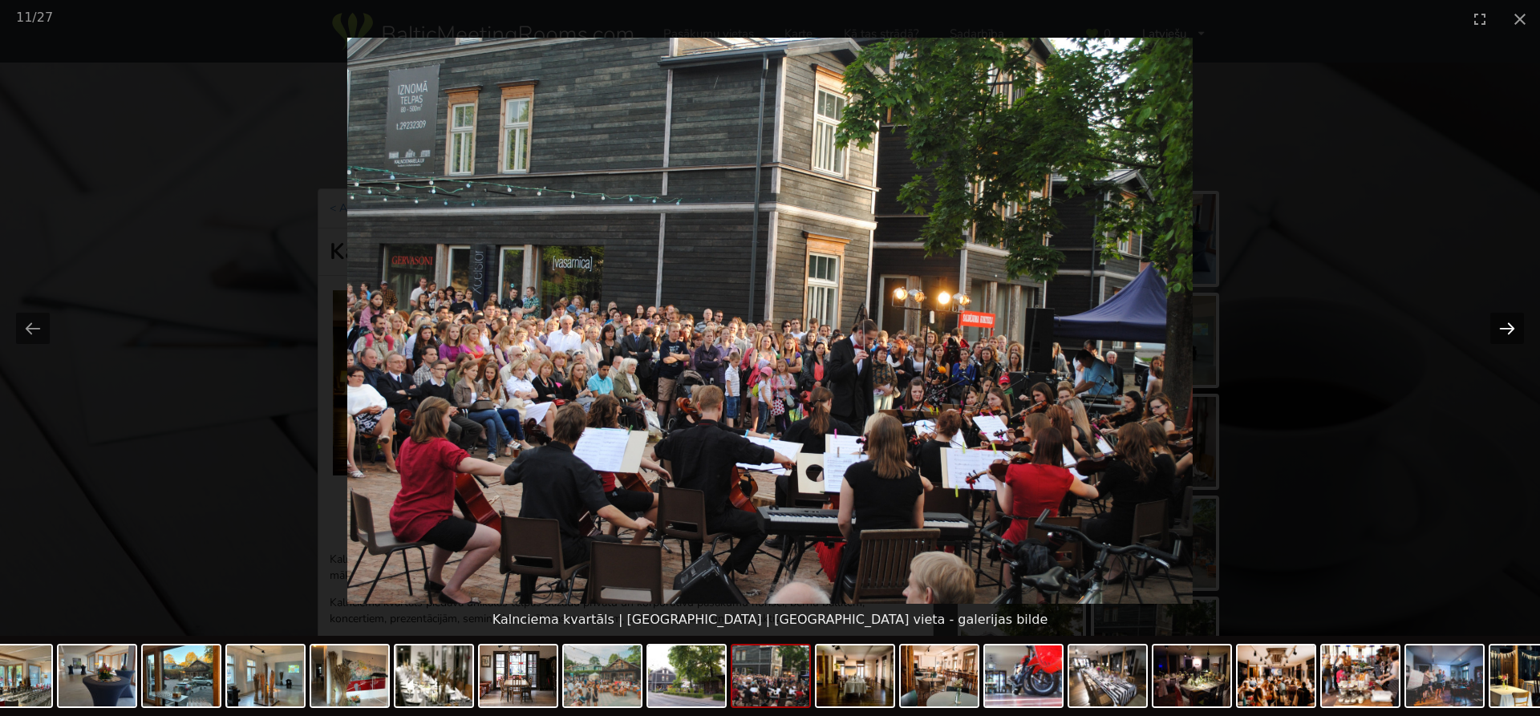
click at [1510, 326] on button "Next slide" at bounding box center [1507, 328] width 34 height 31
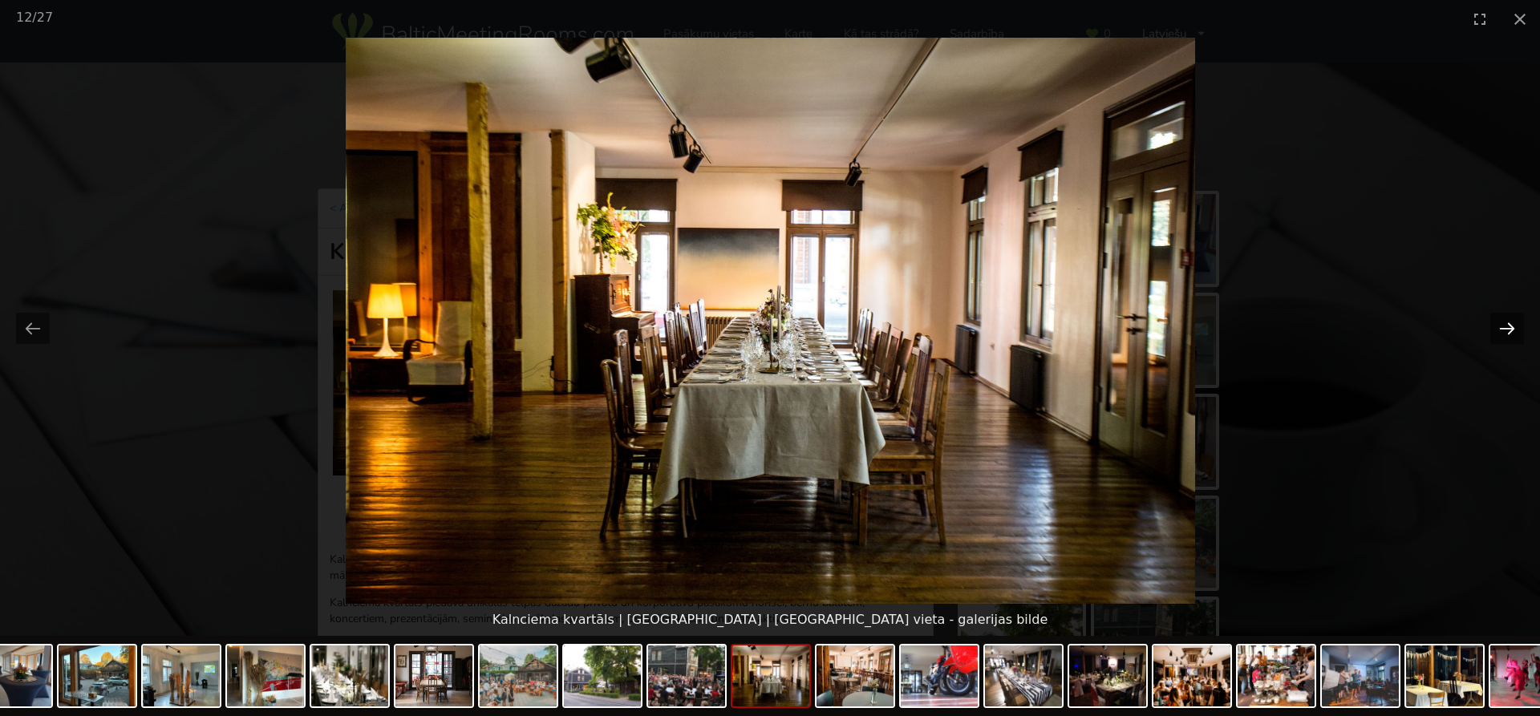
click at [1510, 326] on button "Next slide" at bounding box center [1507, 328] width 34 height 31
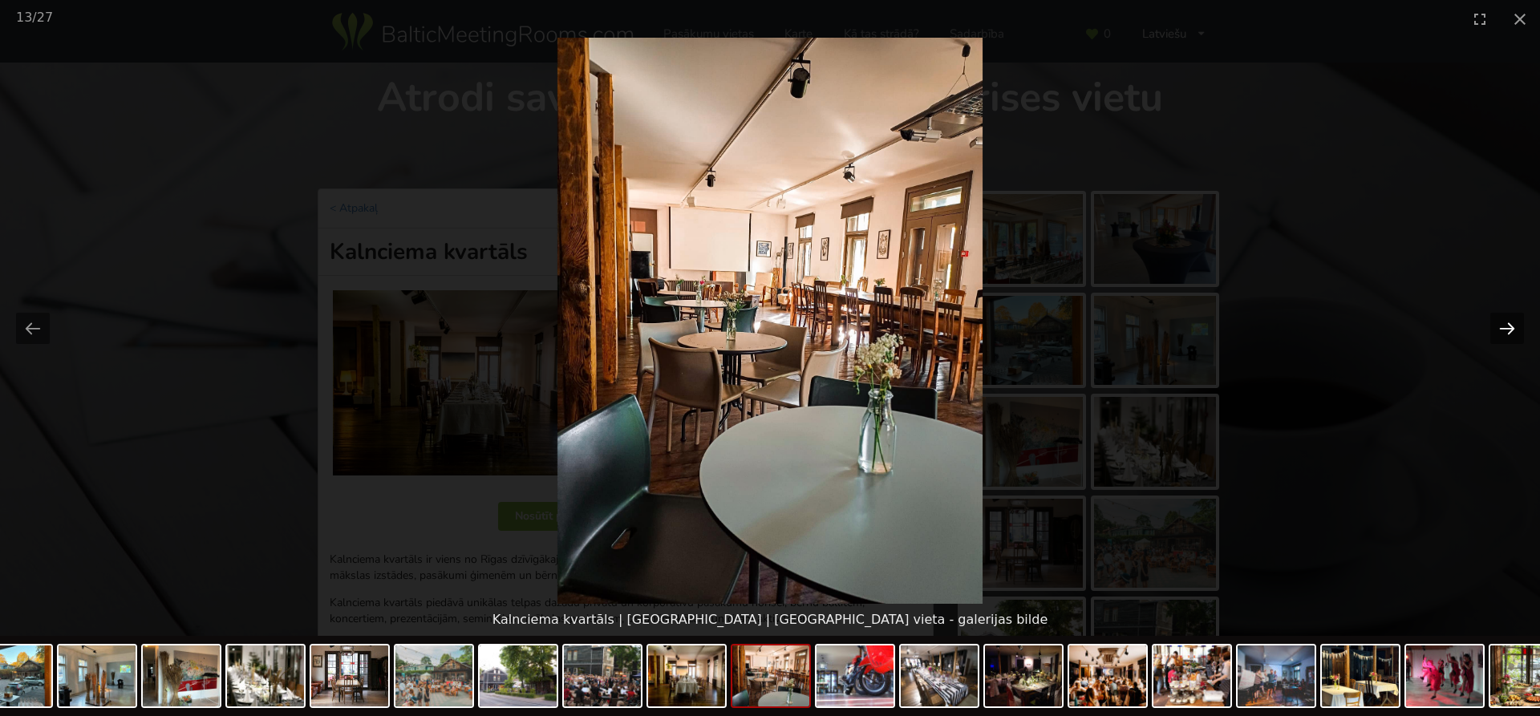
click at [1510, 326] on button "Next slide" at bounding box center [1507, 328] width 34 height 31
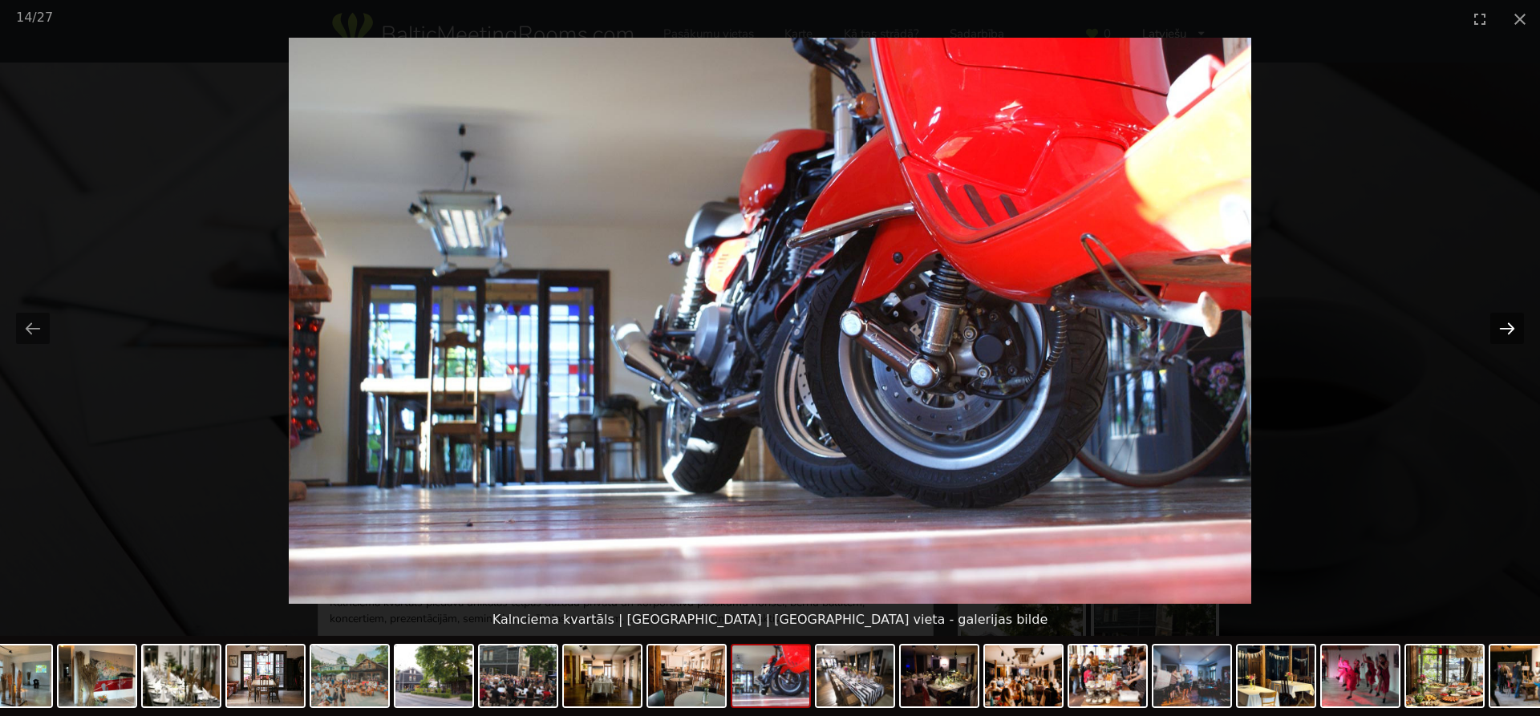
click at [1510, 326] on button "Next slide" at bounding box center [1507, 328] width 34 height 31
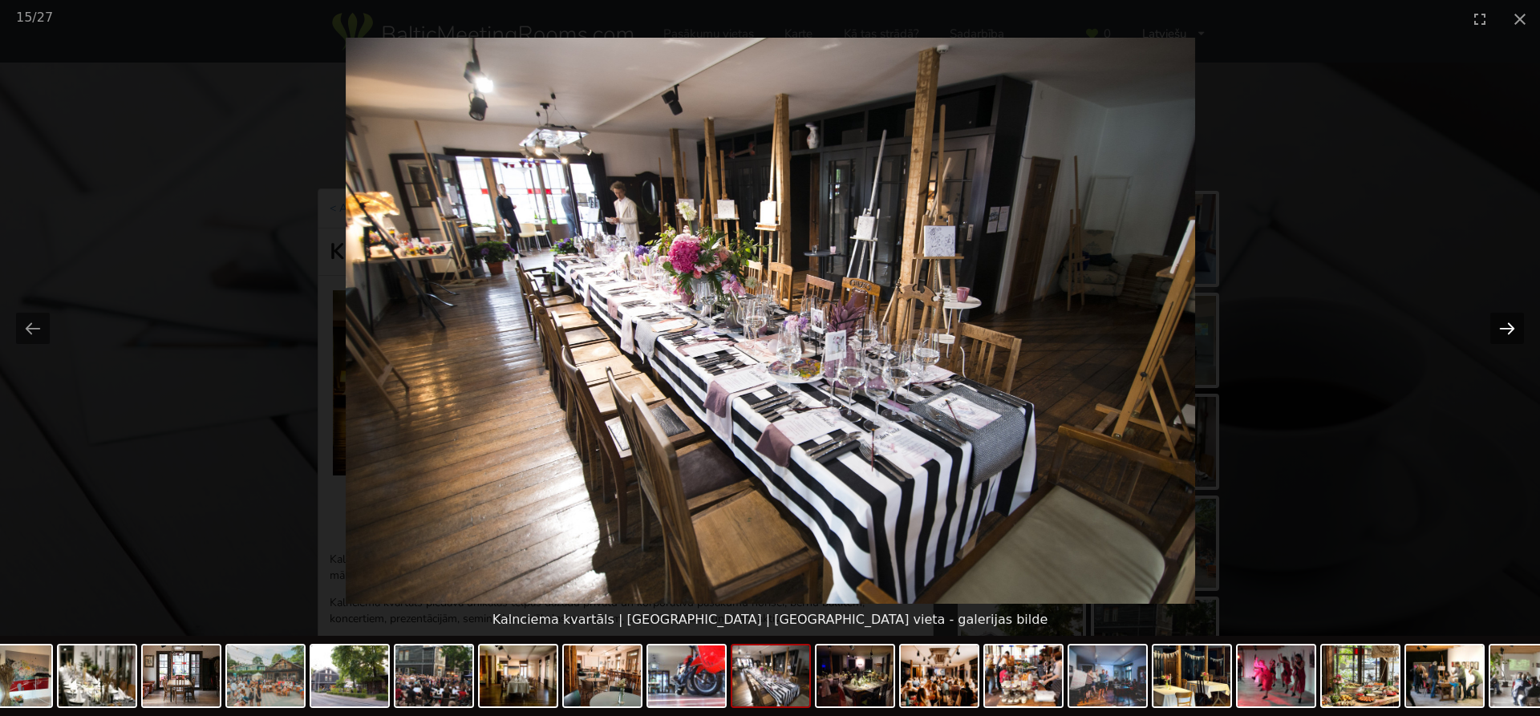
click at [1510, 326] on button "Next slide" at bounding box center [1507, 328] width 34 height 31
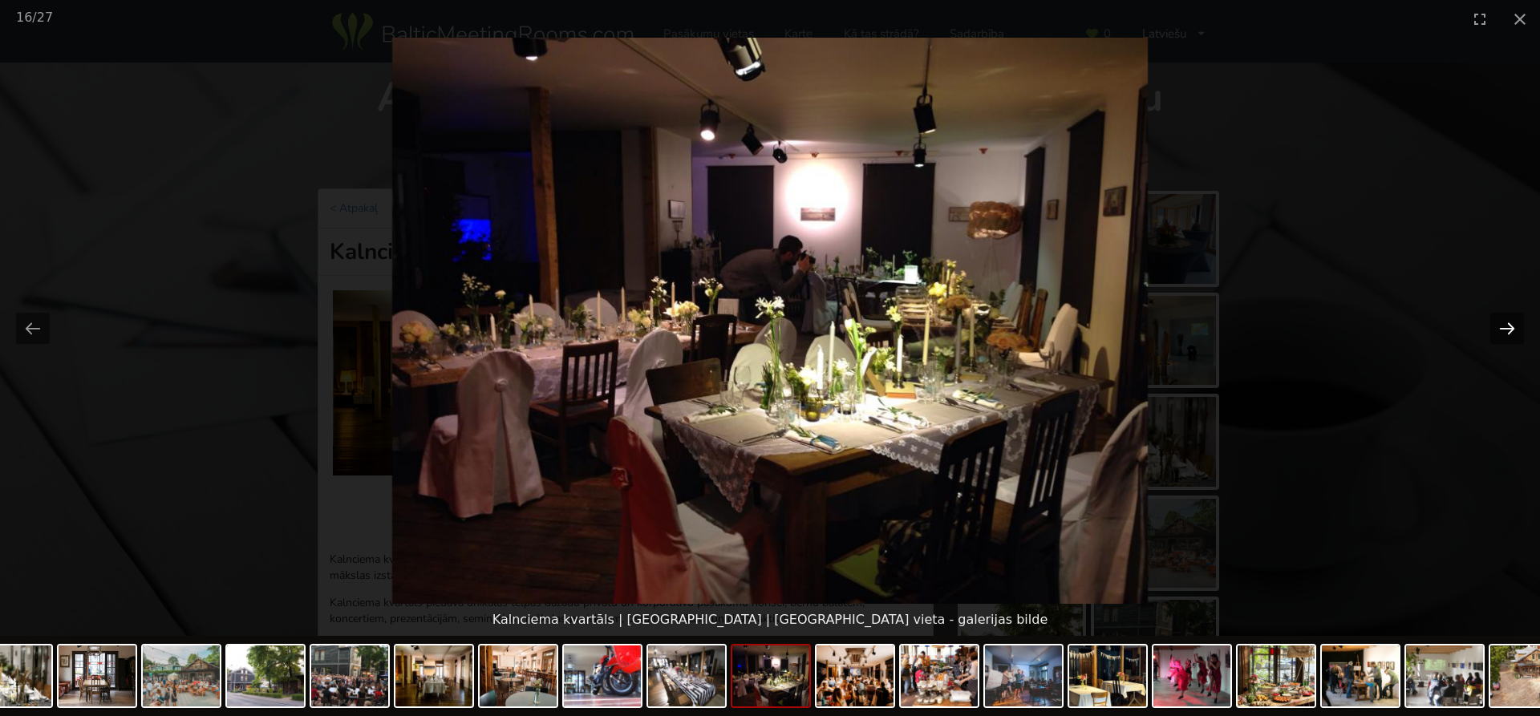
click at [1510, 326] on button "Next slide" at bounding box center [1507, 328] width 34 height 31
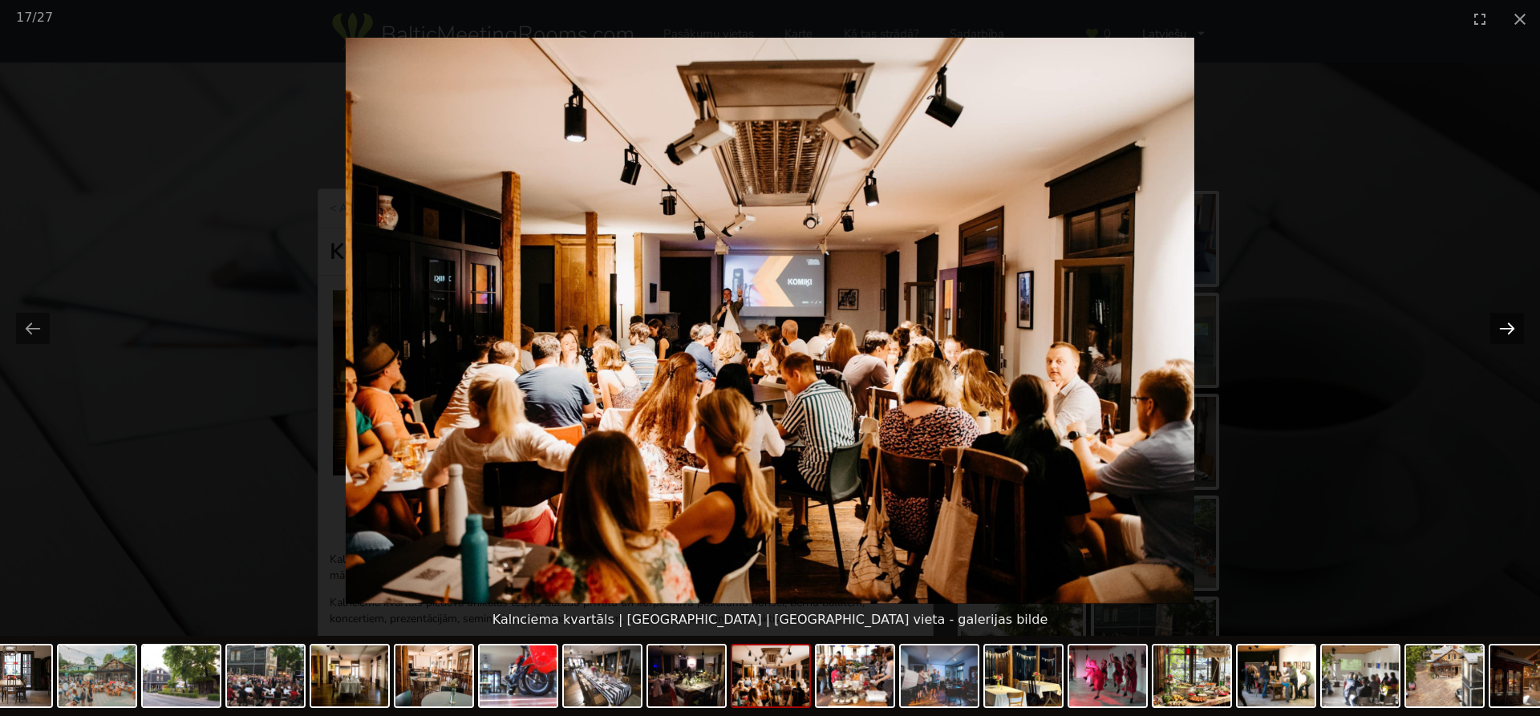
click at [1510, 326] on button "Next slide" at bounding box center [1507, 328] width 34 height 31
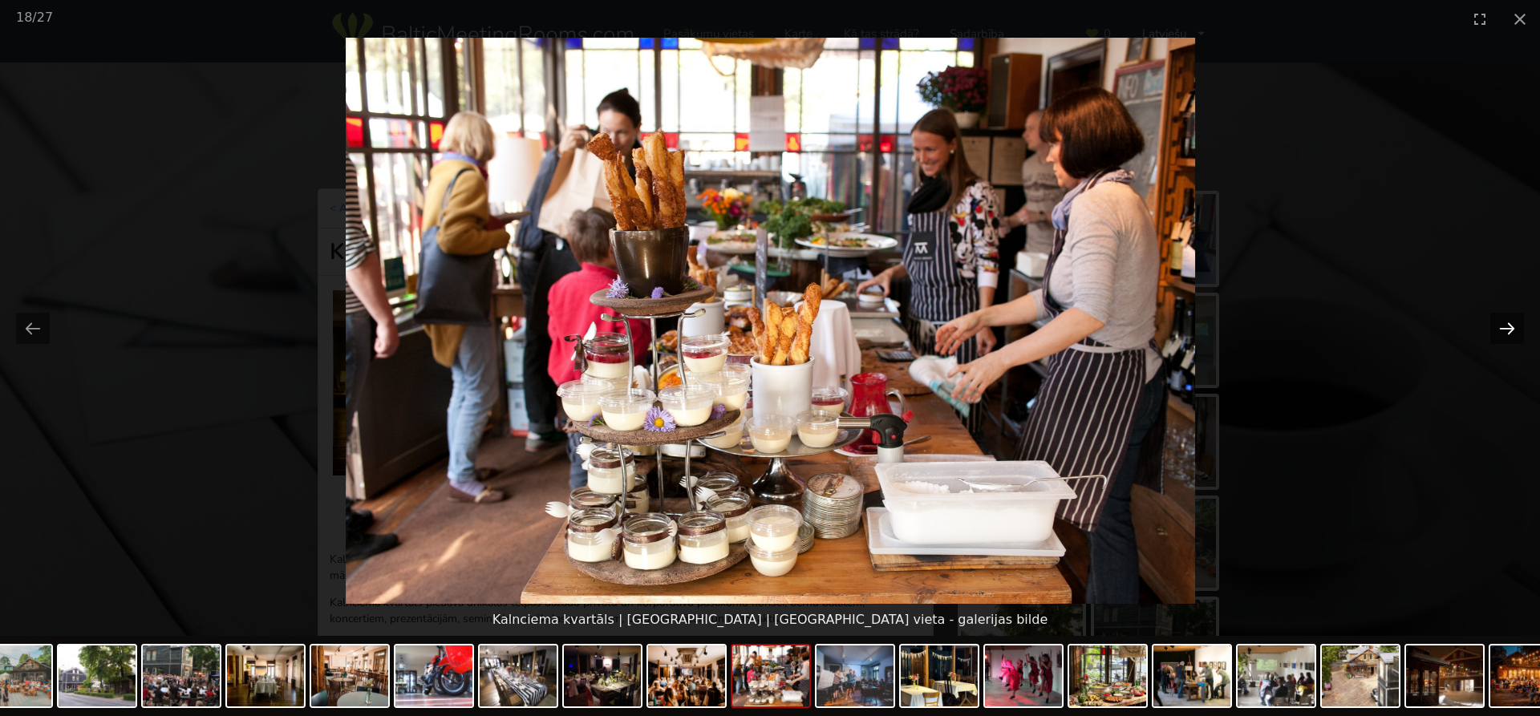
click at [1510, 326] on button "Next slide" at bounding box center [1507, 328] width 34 height 31
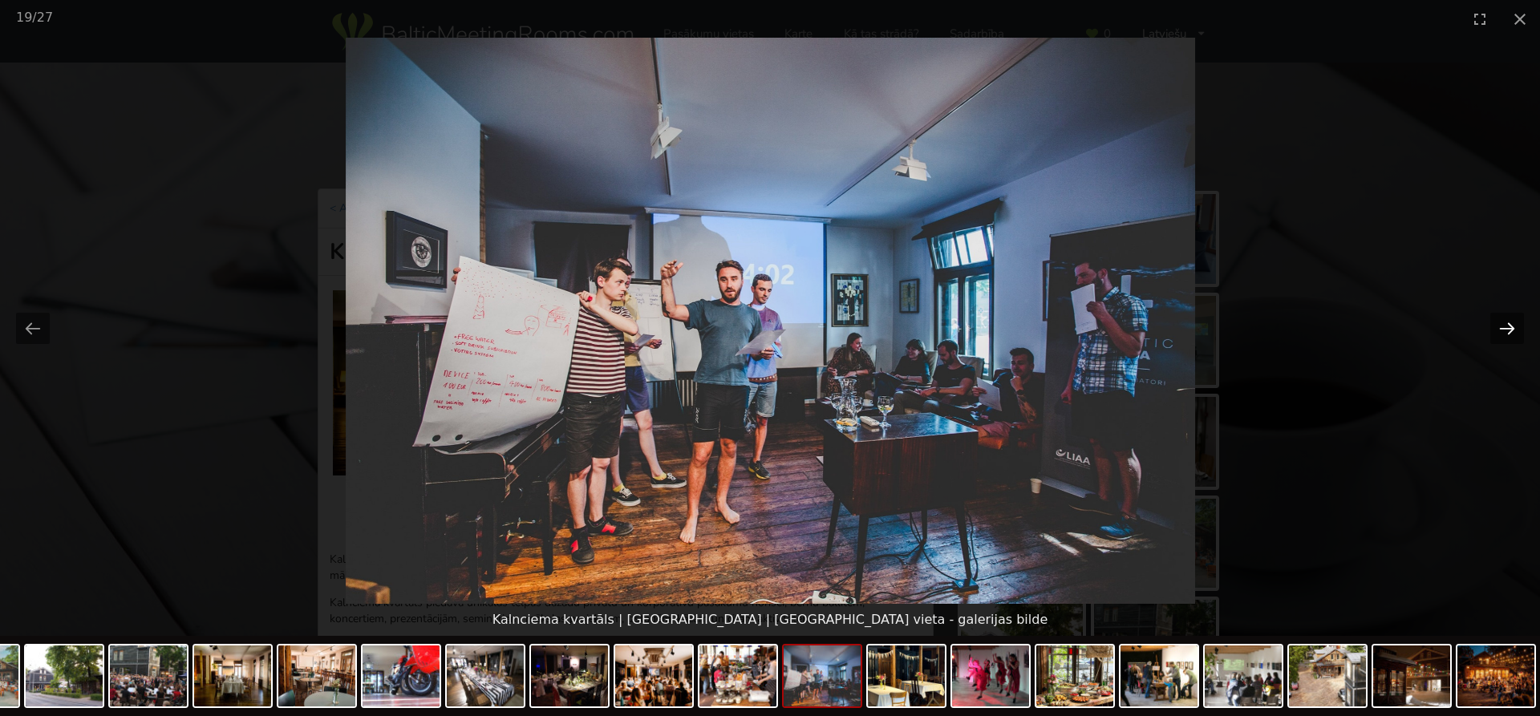
click at [1510, 326] on button "Next slide" at bounding box center [1507, 328] width 34 height 31
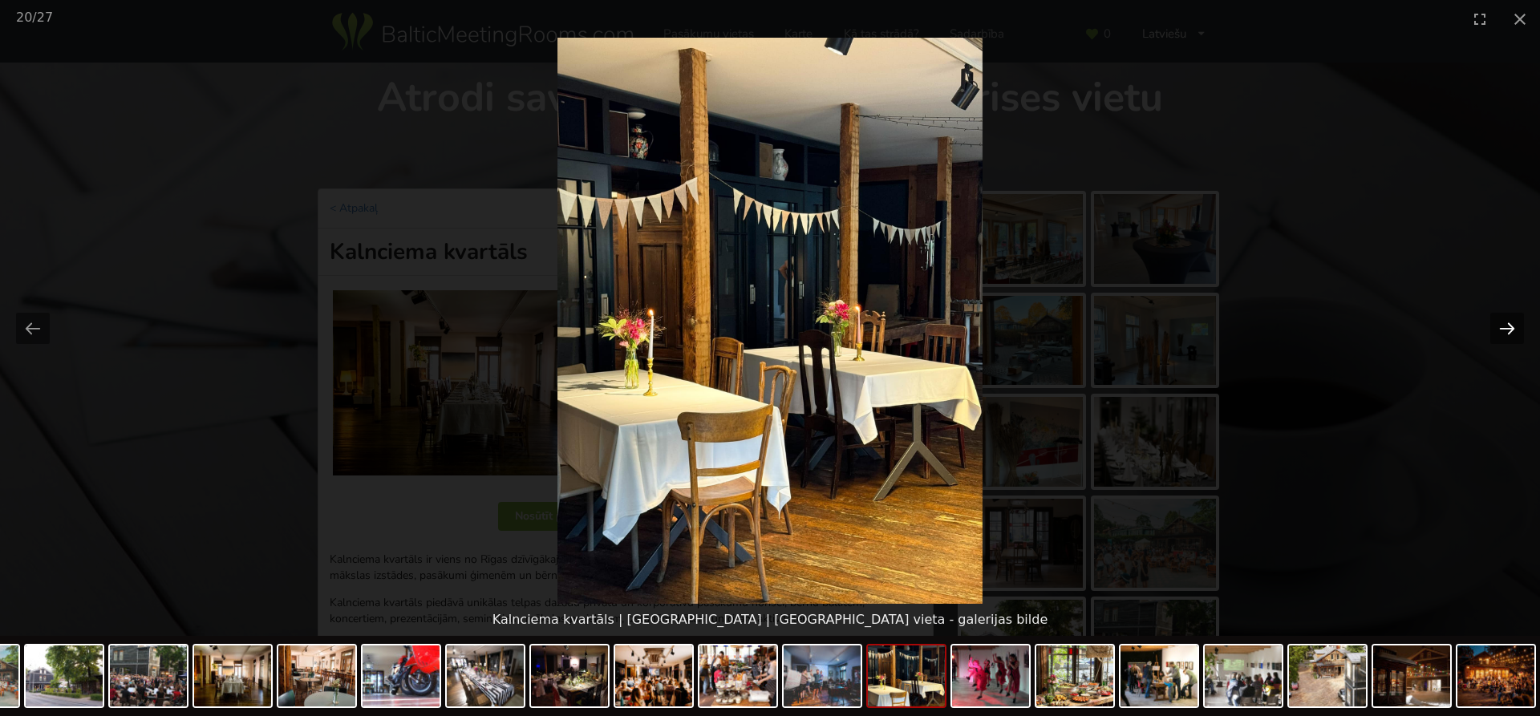
click at [1510, 326] on button "Next slide" at bounding box center [1507, 328] width 34 height 31
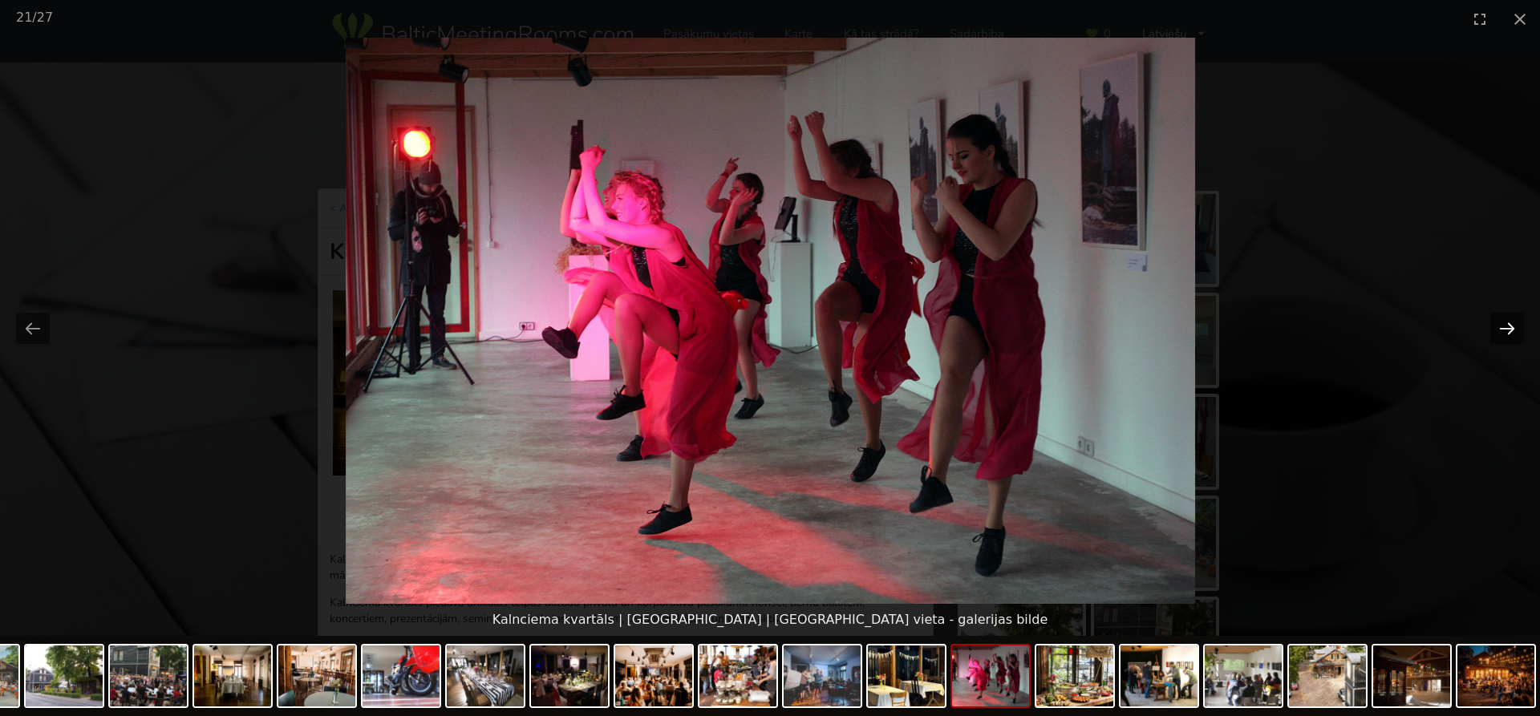
click at [1510, 326] on button "Next slide" at bounding box center [1507, 328] width 34 height 31
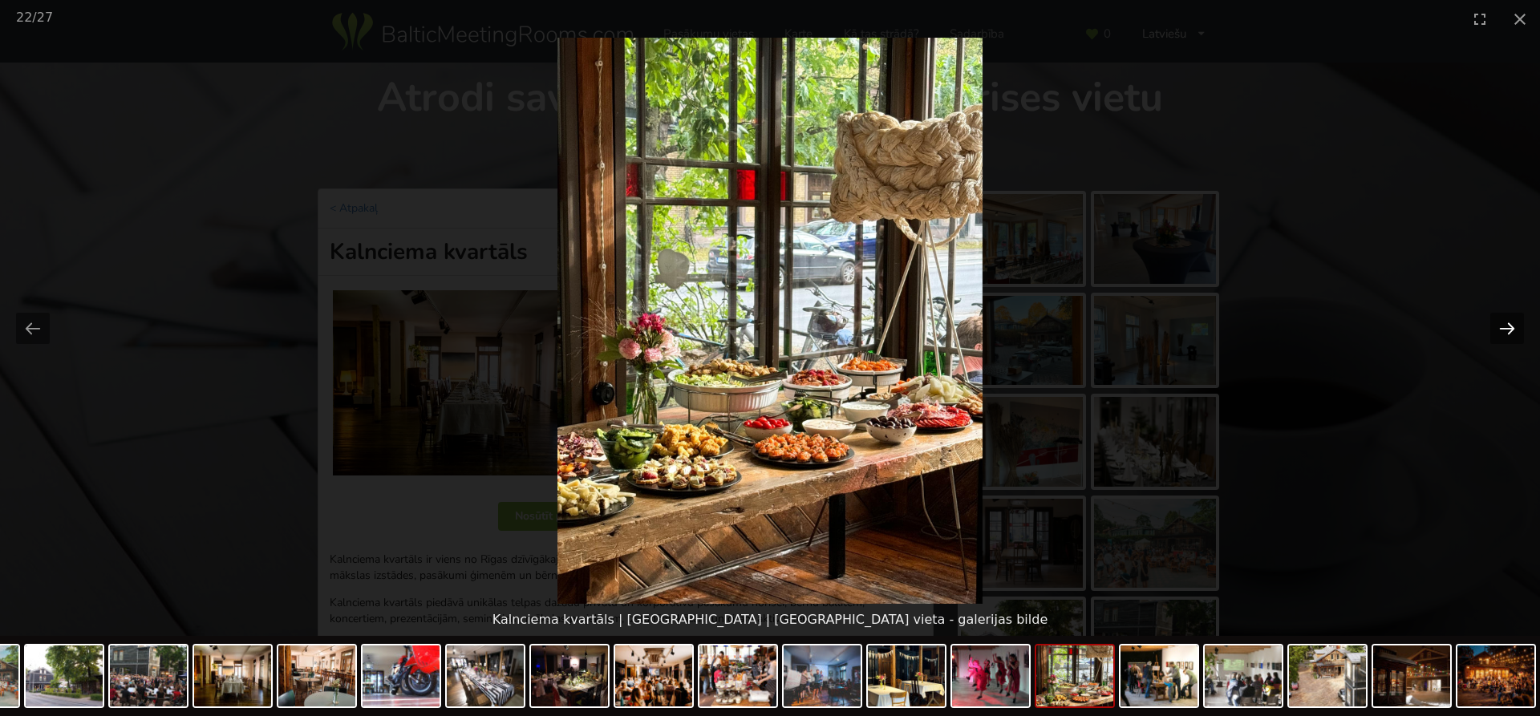
click at [1510, 326] on button "Next slide" at bounding box center [1507, 328] width 34 height 31
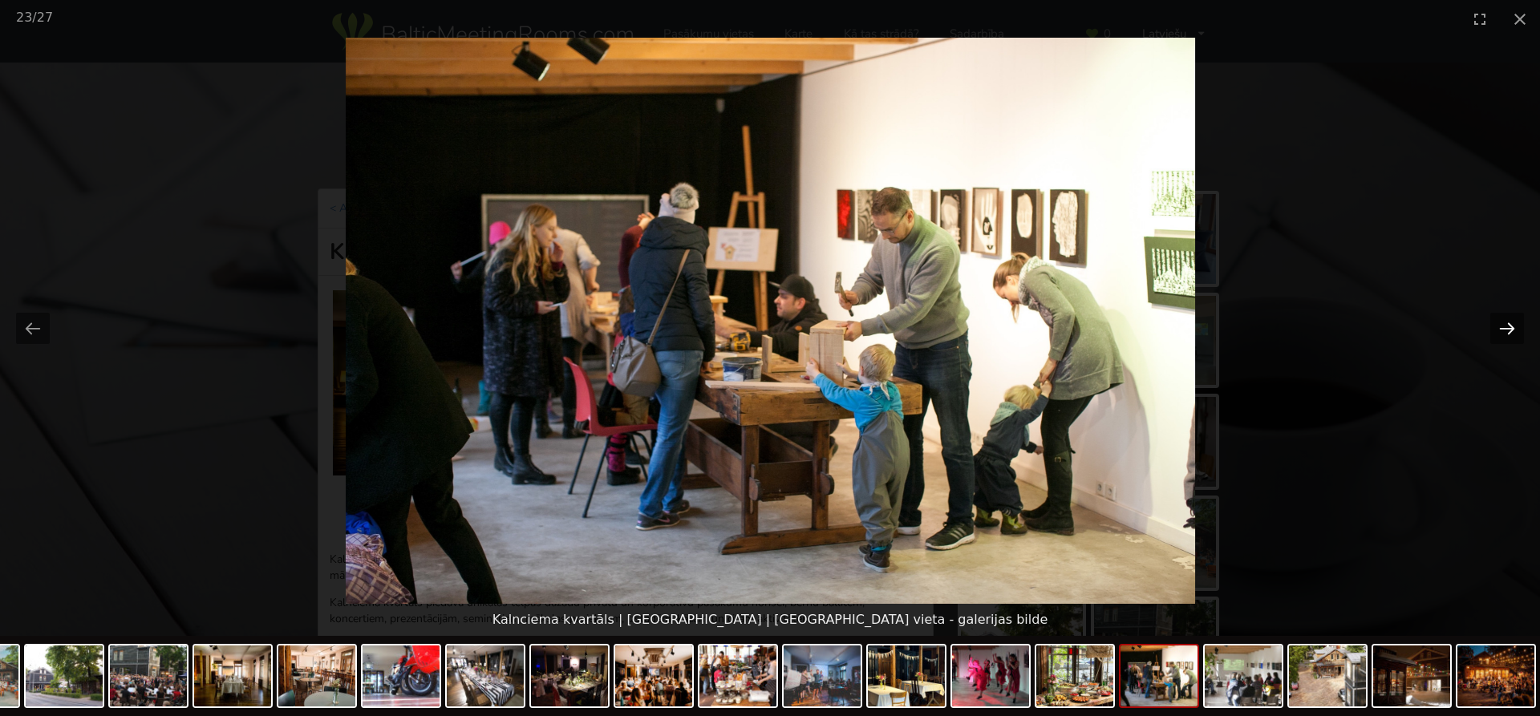
click at [1510, 326] on button "Next slide" at bounding box center [1507, 328] width 34 height 31
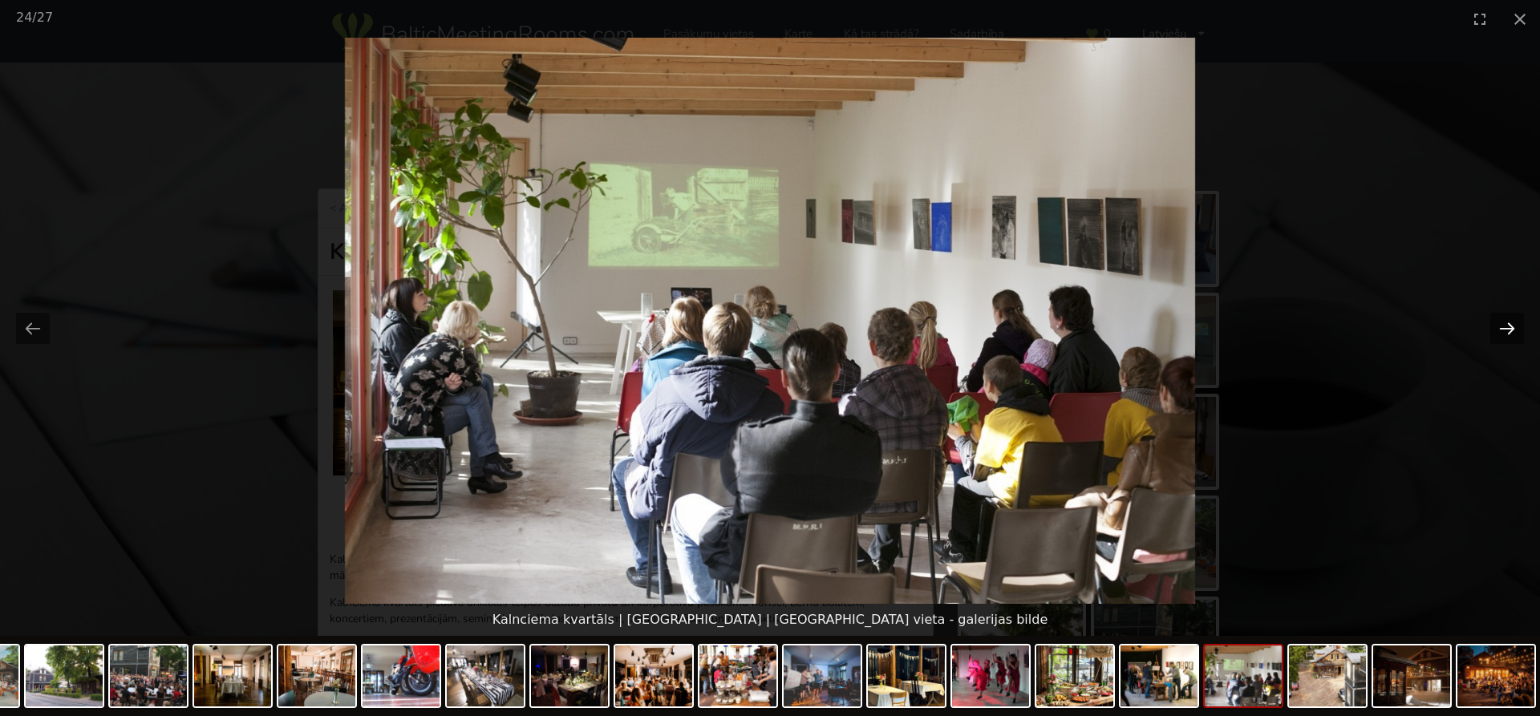
click at [1510, 326] on button "Next slide" at bounding box center [1507, 328] width 34 height 31
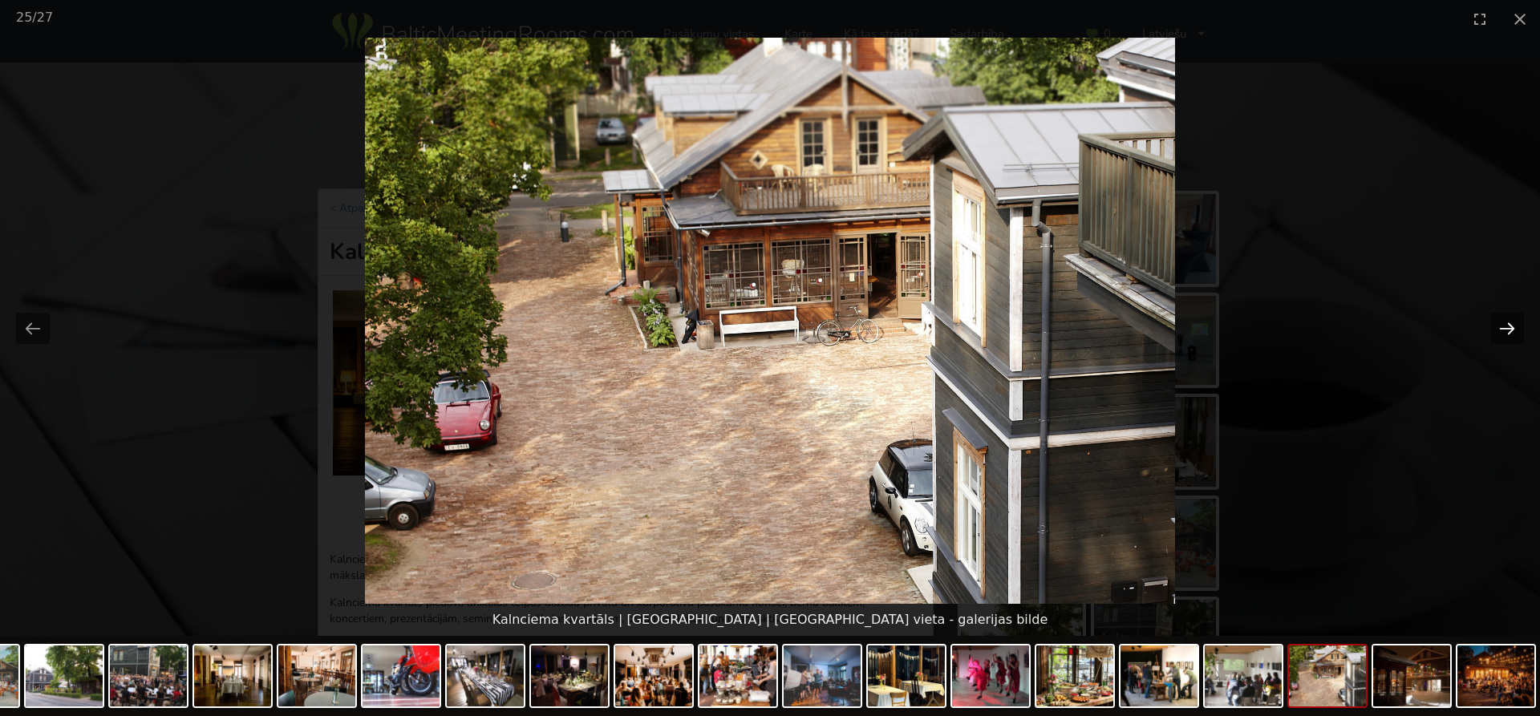
click at [1510, 326] on button "Next slide" at bounding box center [1507, 328] width 34 height 31
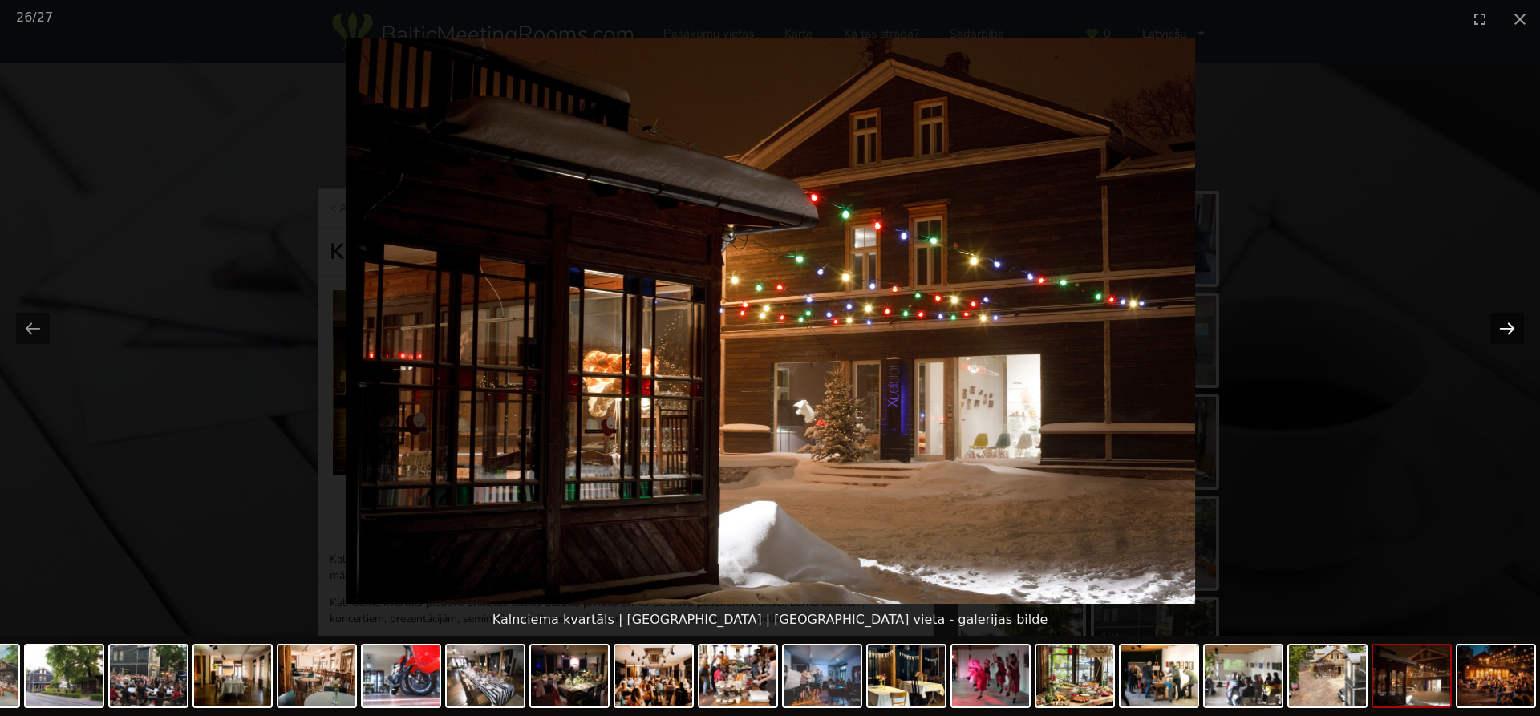
click at [1510, 326] on button "Next slide" at bounding box center [1507, 328] width 34 height 31
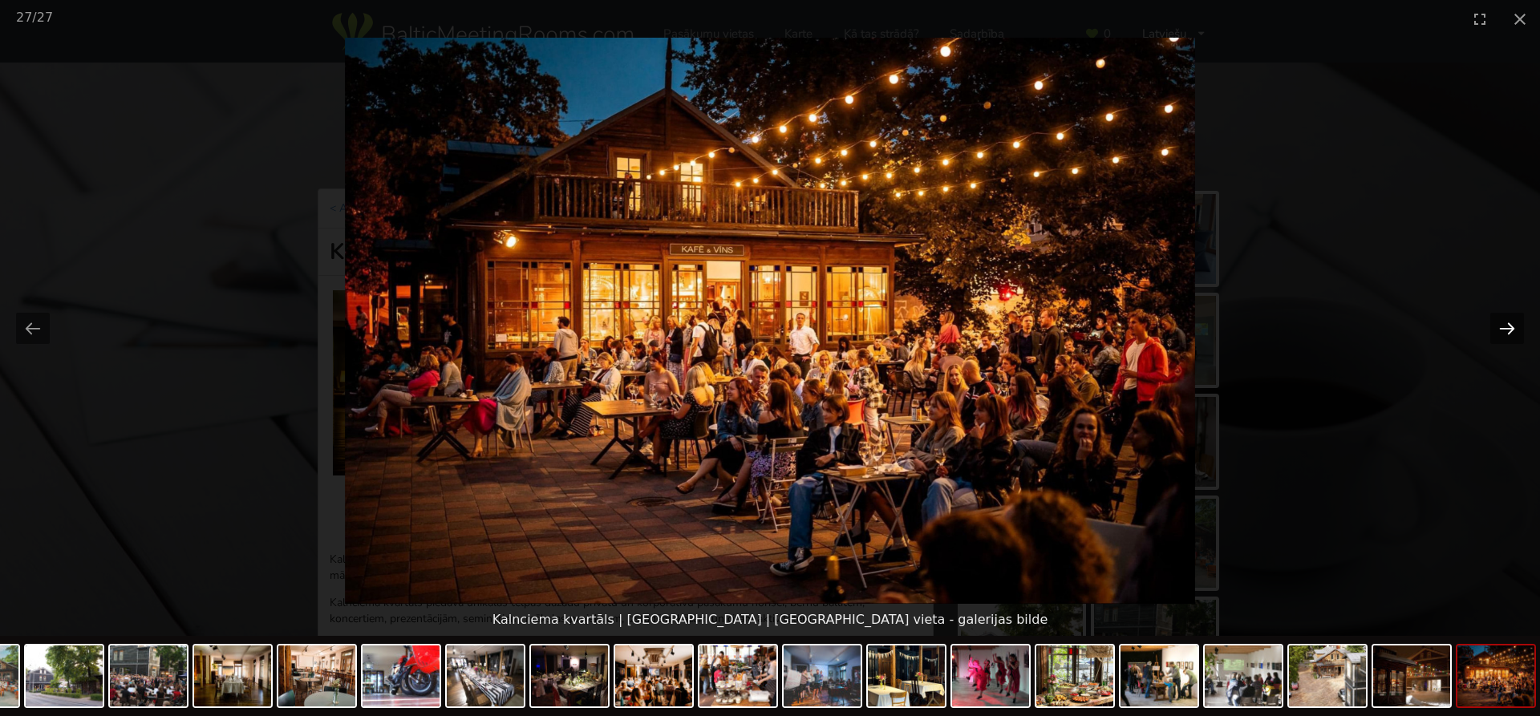
click at [1510, 326] on button "Next slide" at bounding box center [1507, 328] width 34 height 31
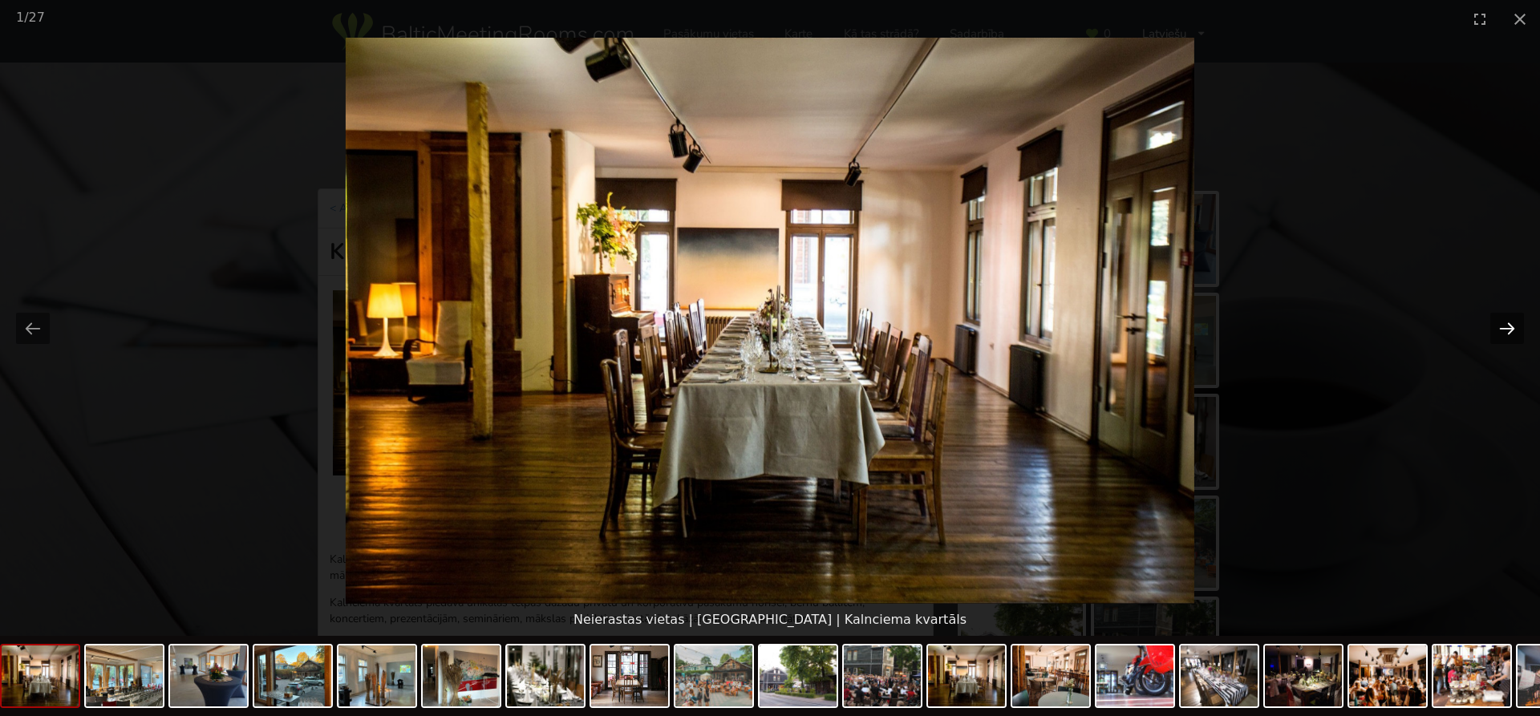
click at [1509, 330] on button "Next slide" at bounding box center [1507, 328] width 34 height 31
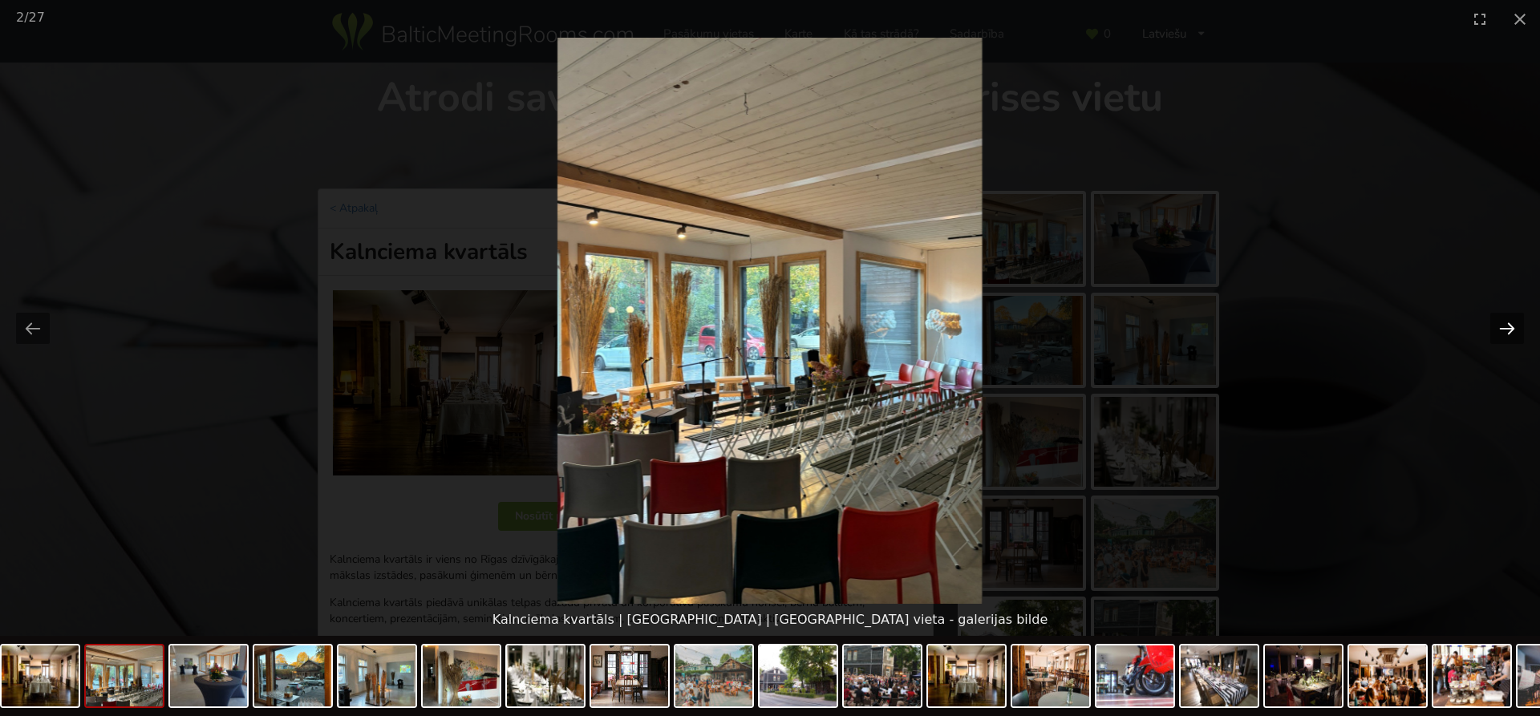
click at [1508, 330] on button "Next slide" at bounding box center [1507, 328] width 34 height 31
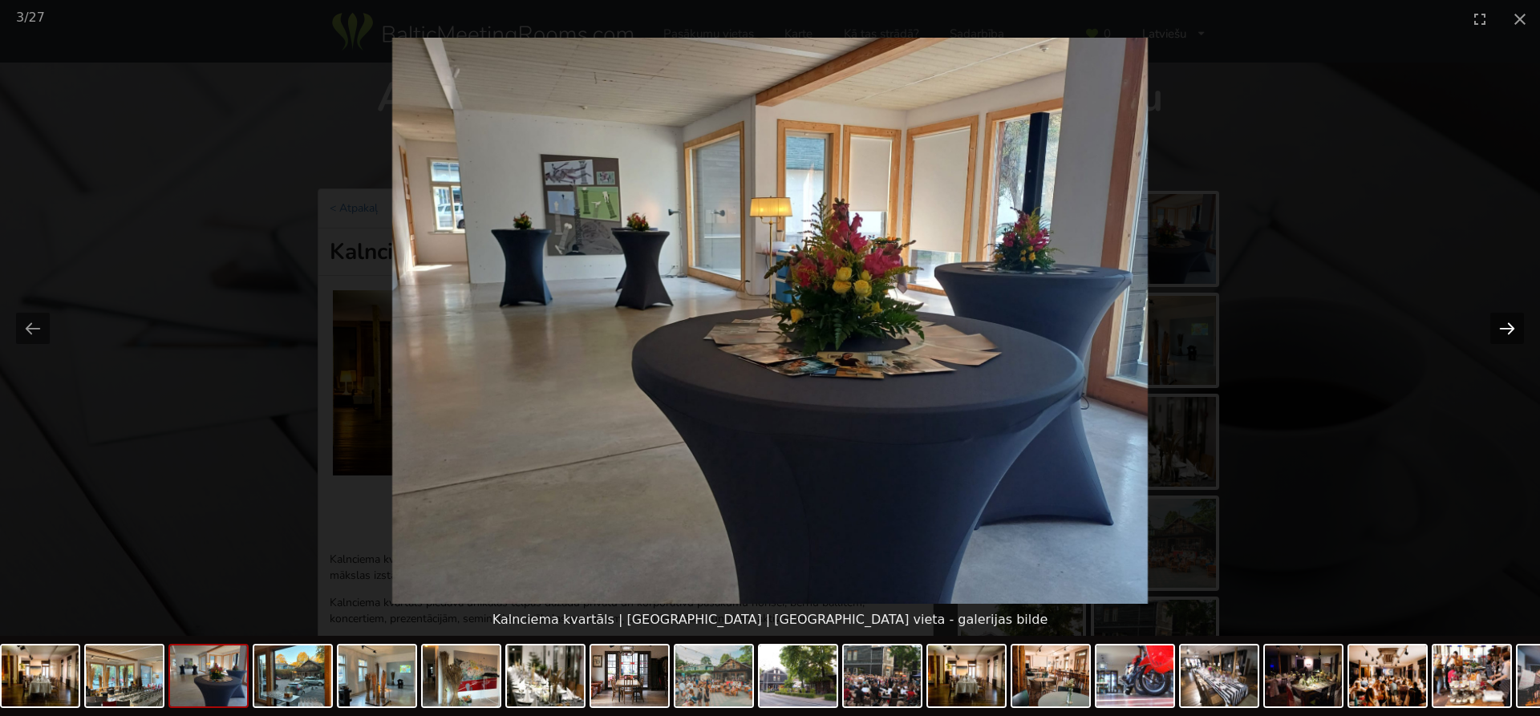
click at [1508, 330] on button "Next slide" at bounding box center [1507, 328] width 34 height 31
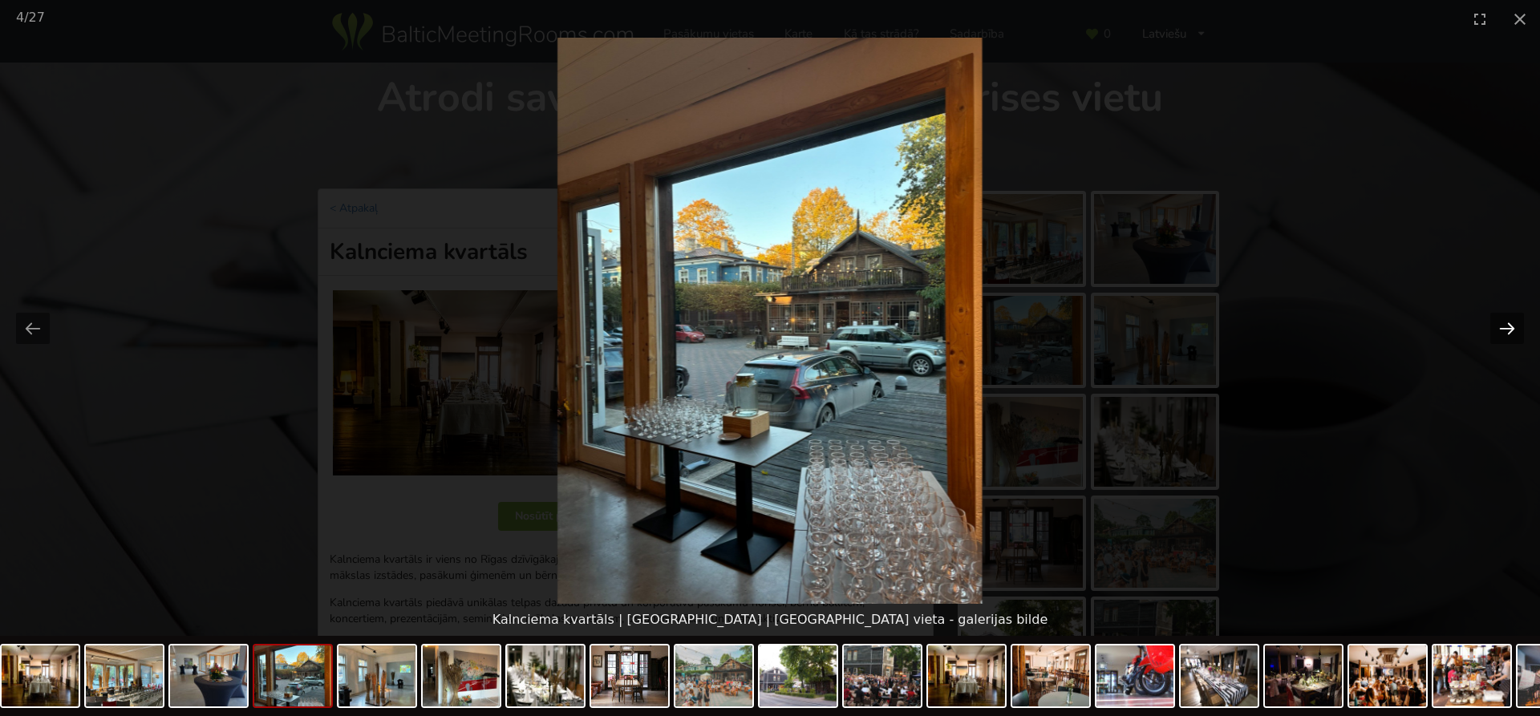
click at [1509, 329] on button "Next slide" at bounding box center [1507, 328] width 34 height 31
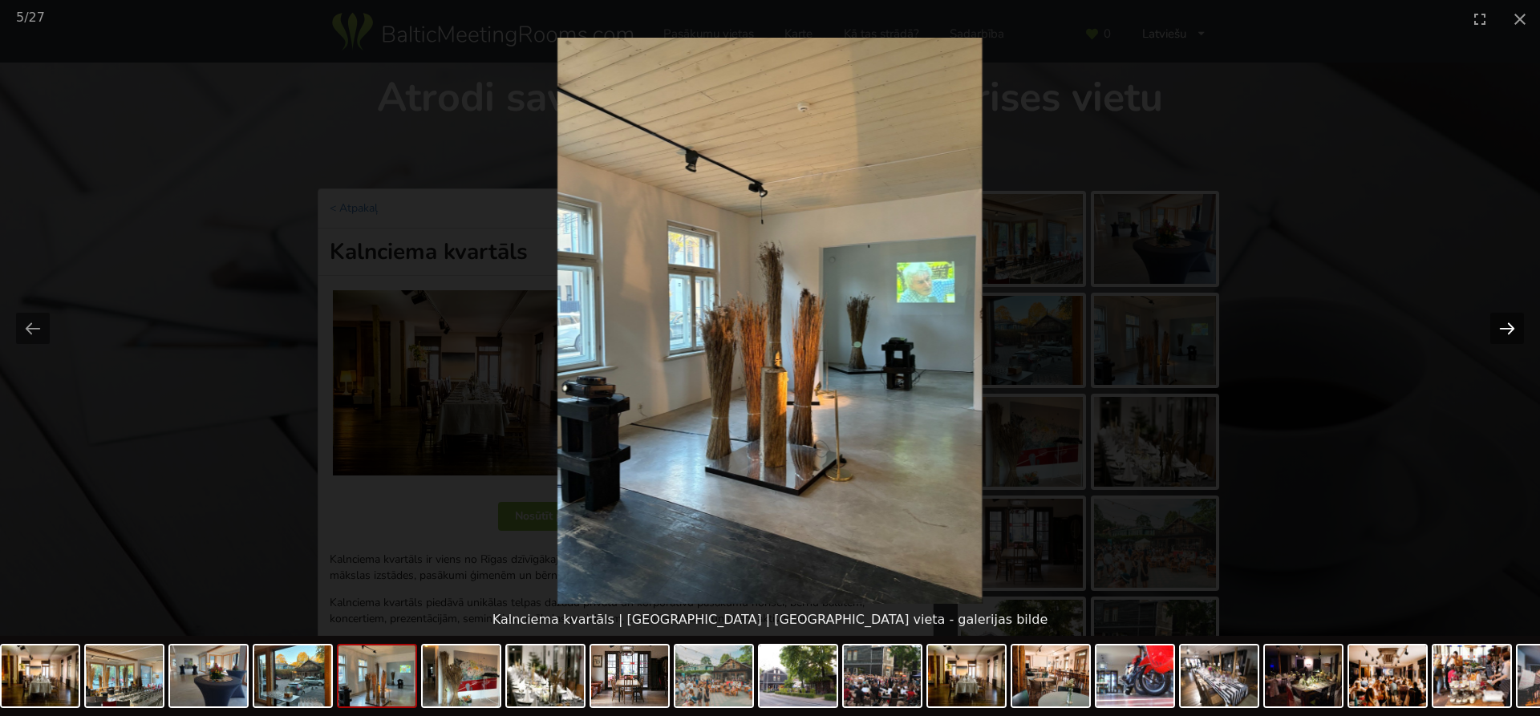
click at [1509, 329] on button "Next slide" at bounding box center [1507, 328] width 34 height 31
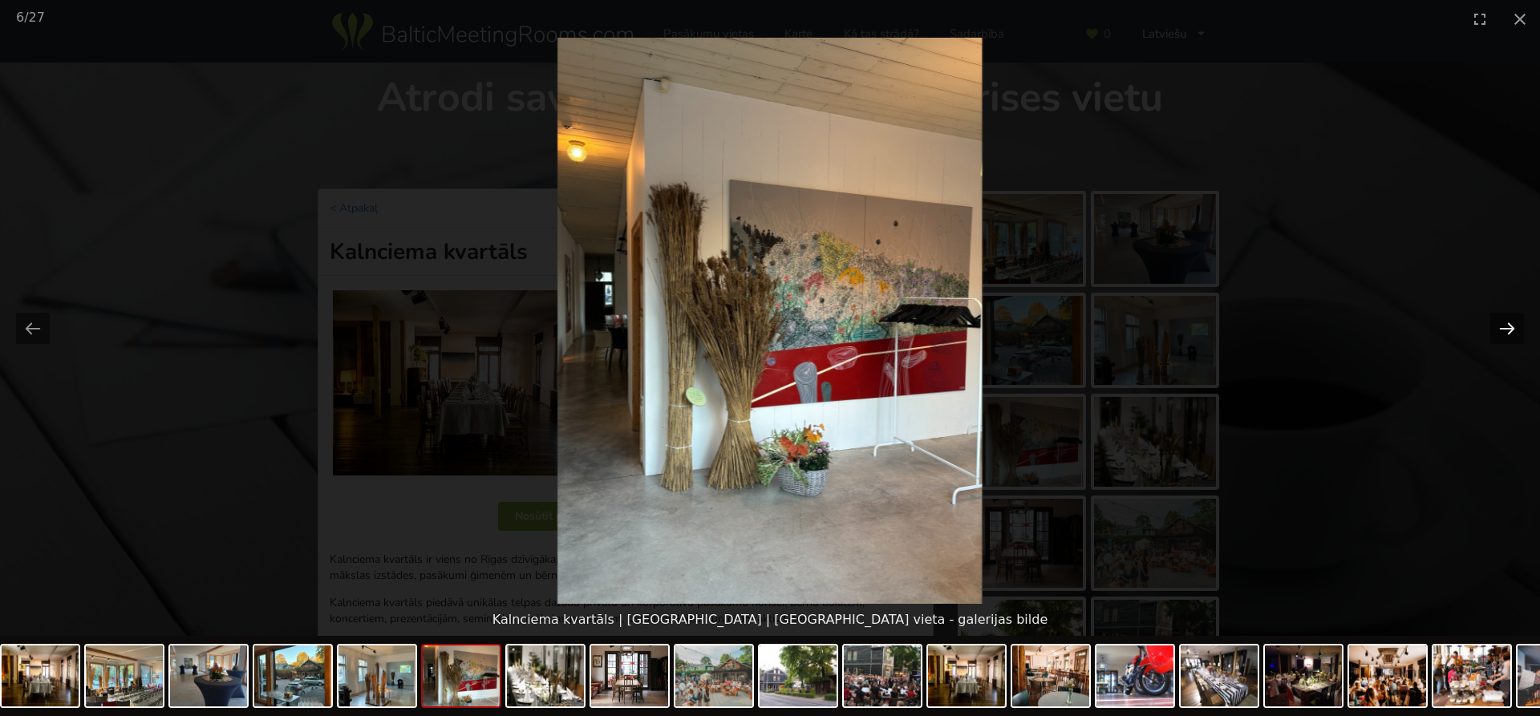
click at [1509, 329] on button "Next slide" at bounding box center [1507, 328] width 34 height 31
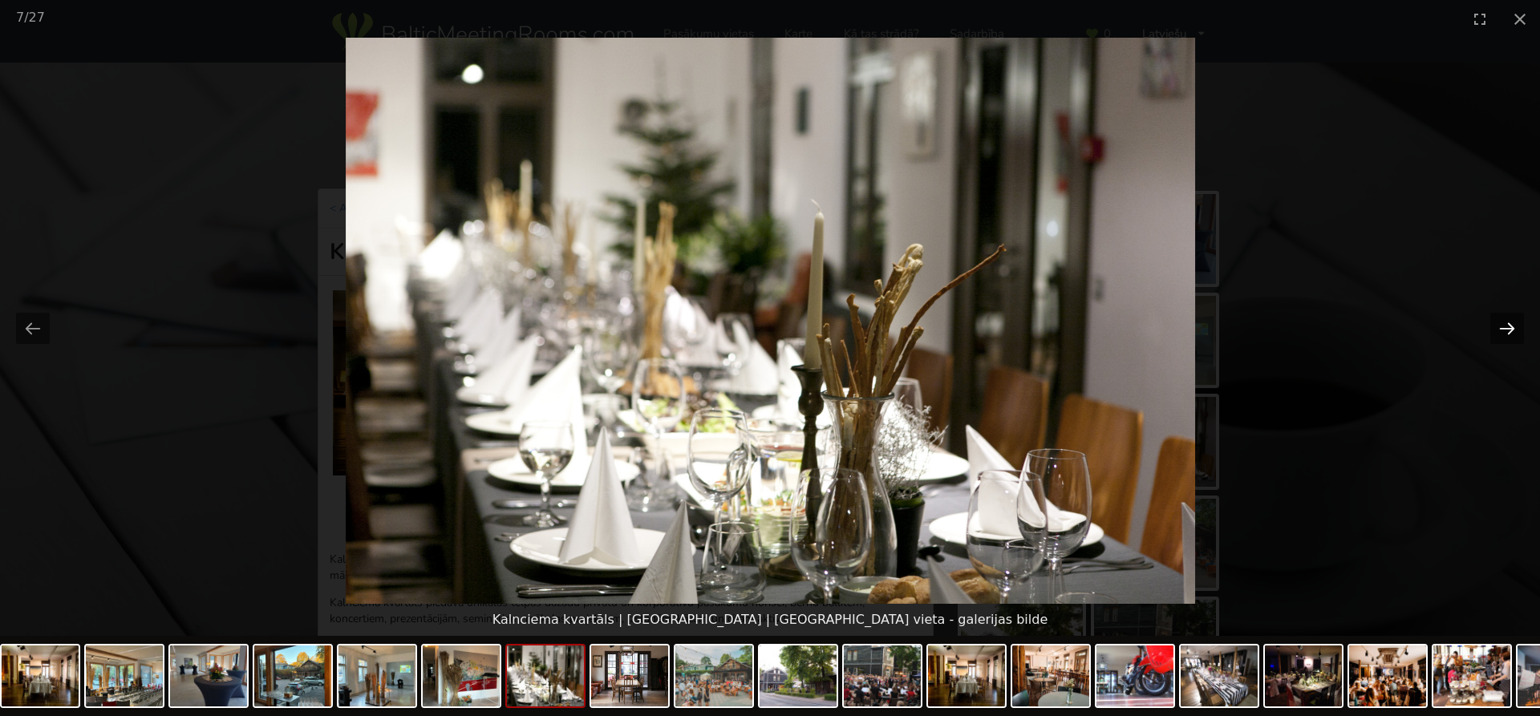
click at [1509, 329] on button "Next slide" at bounding box center [1507, 328] width 34 height 31
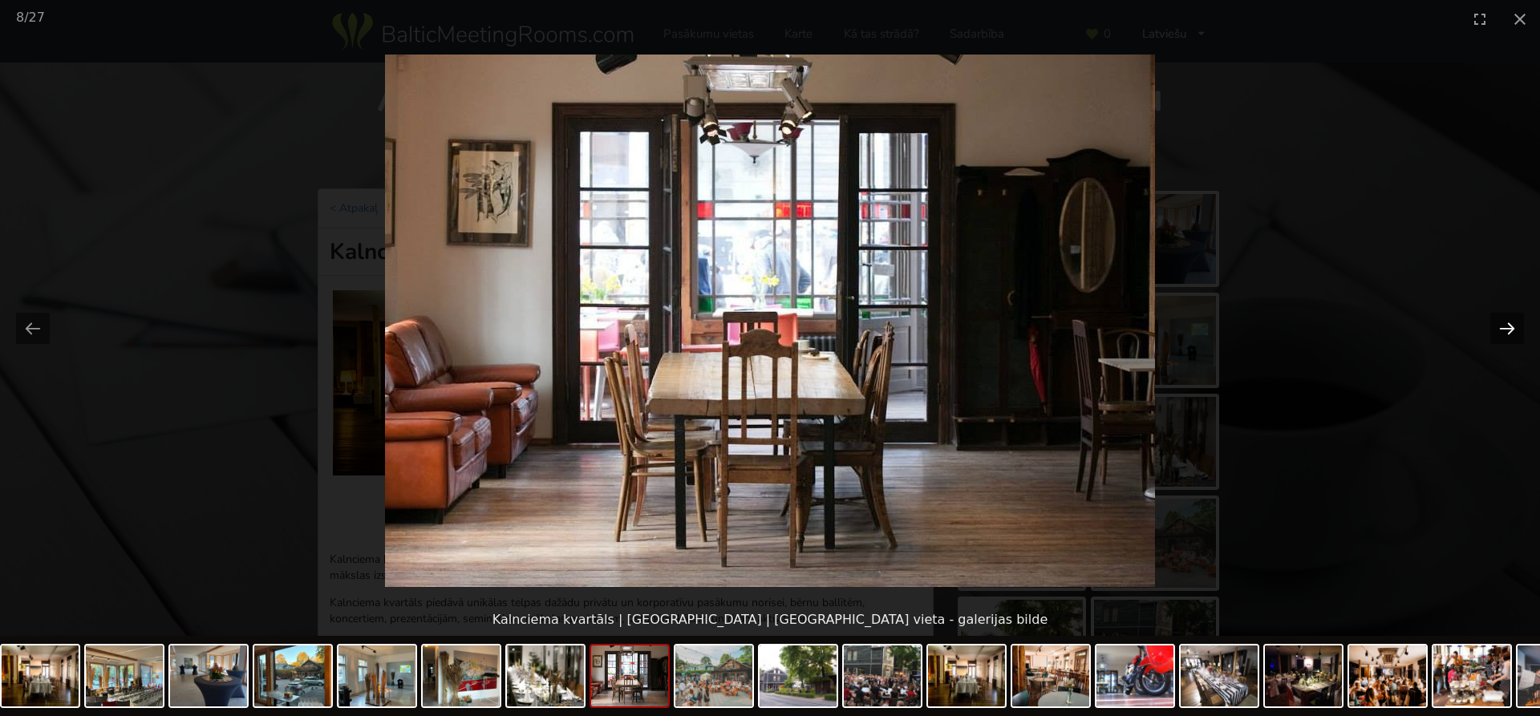
click at [1509, 329] on button "Next slide" at bounding box center [1507, 328] width 34 height 31
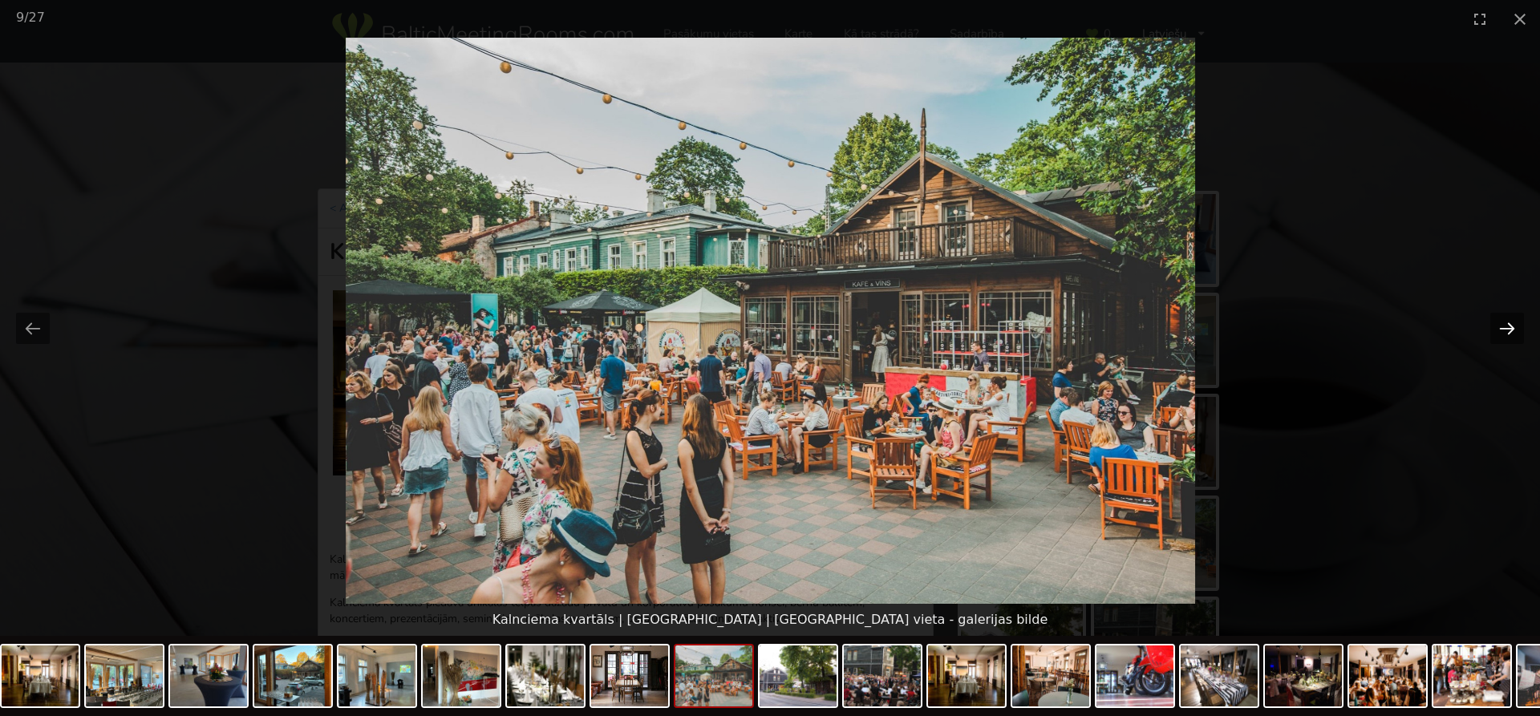
click at [1509, 329] on button "Next slide" at bounding box center [1507, 328] width 34 height 31
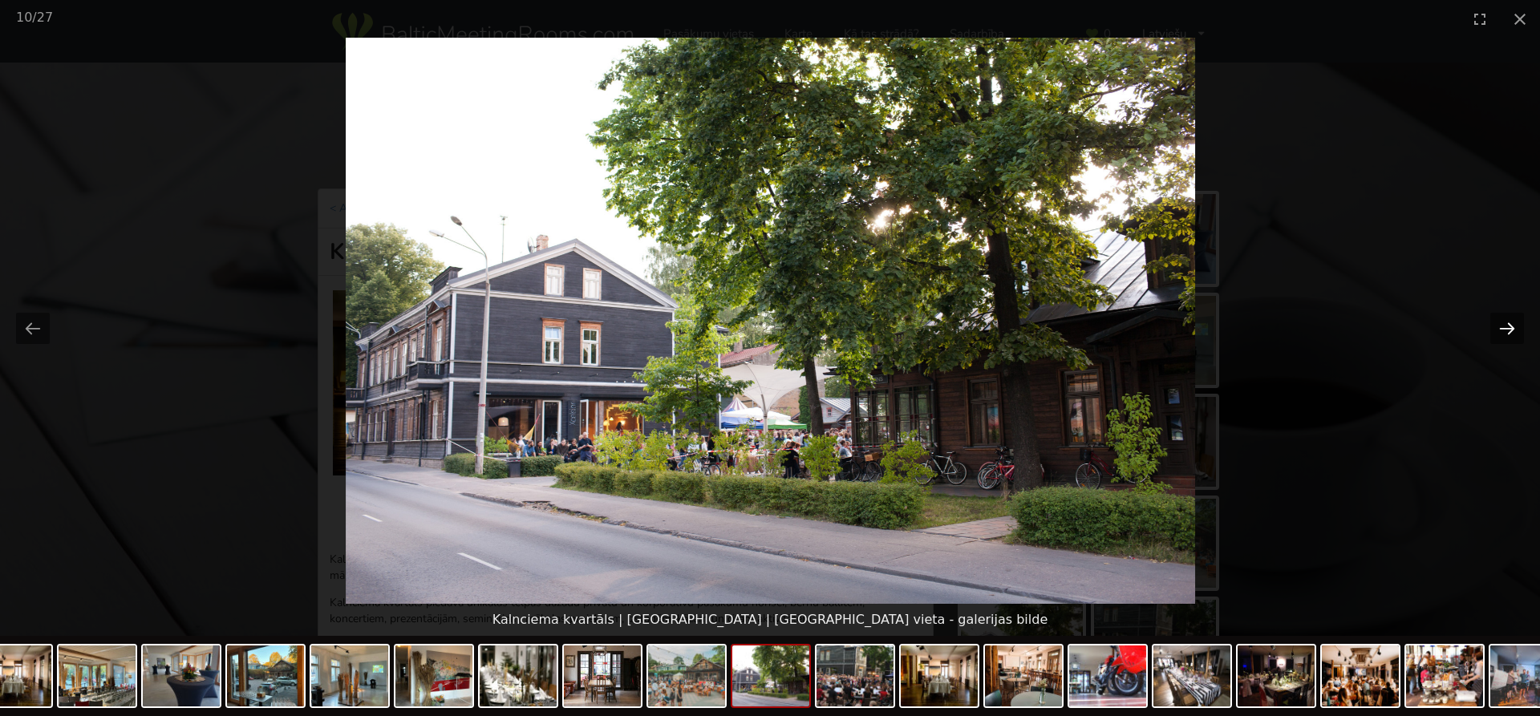
click at [1510, 326] on button "Next slide" at bounding box center [1507, 328] width 34 height 31
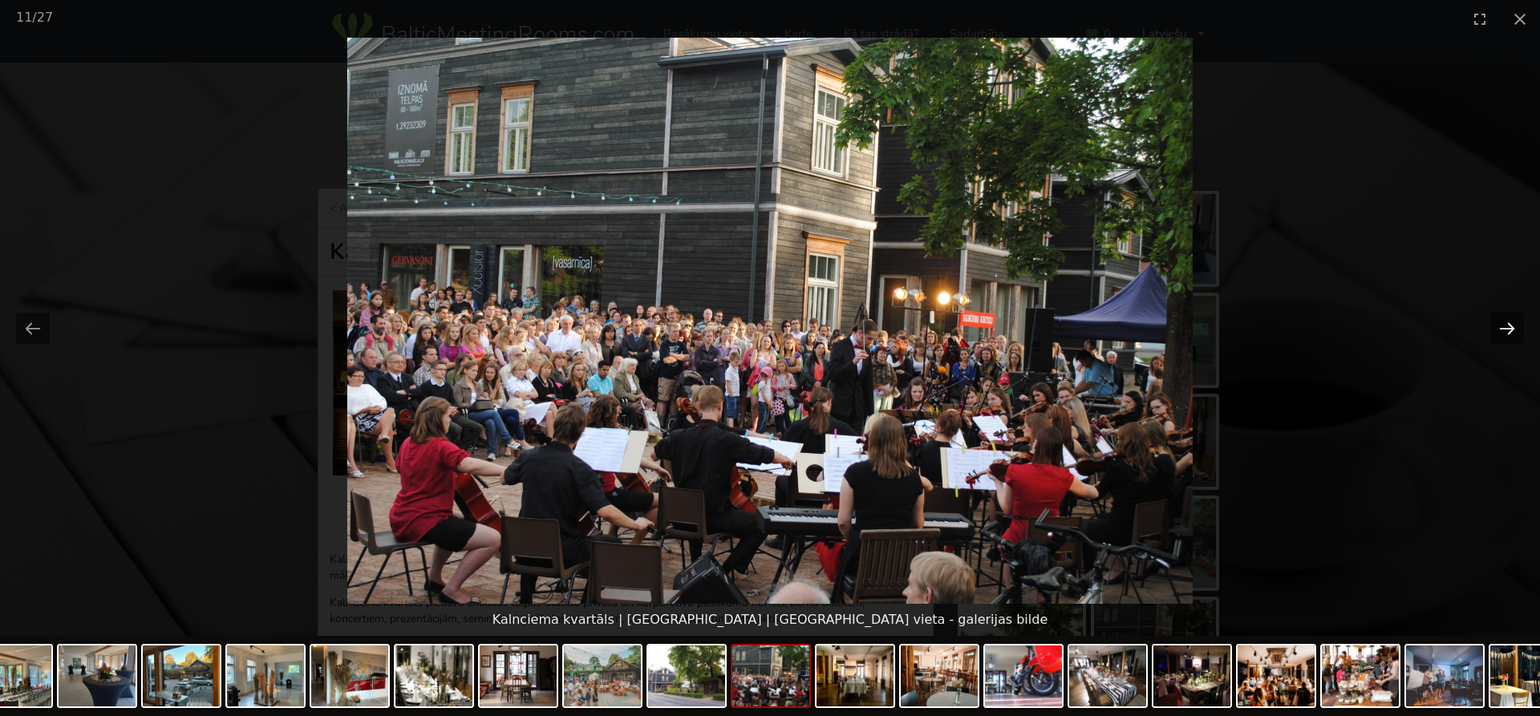
click at [1510, 326] on button "Next slide" at bounding box center [1507, 328] width 34 height 31
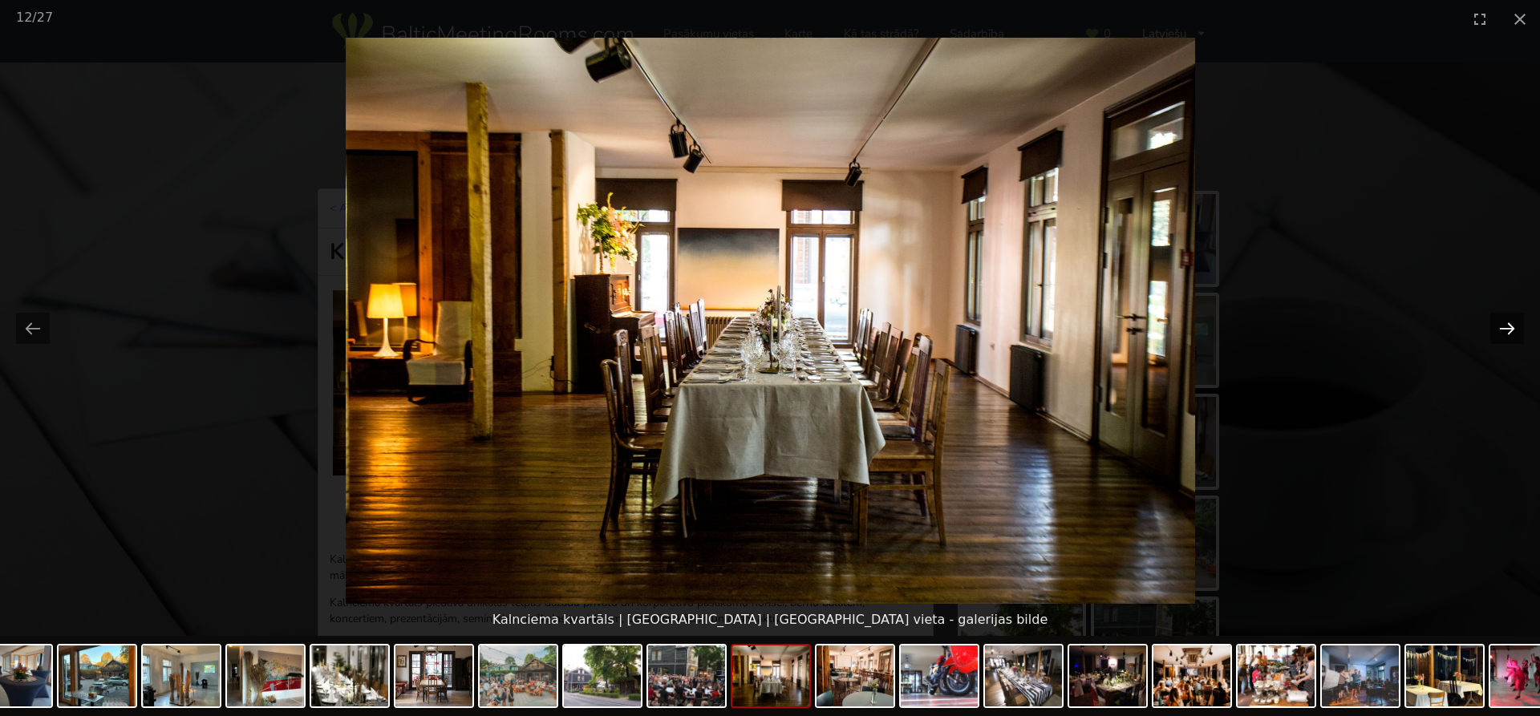
click at [1510, 326] on button "Next slide" at bounding box center [1507, 328] width 34 height 31
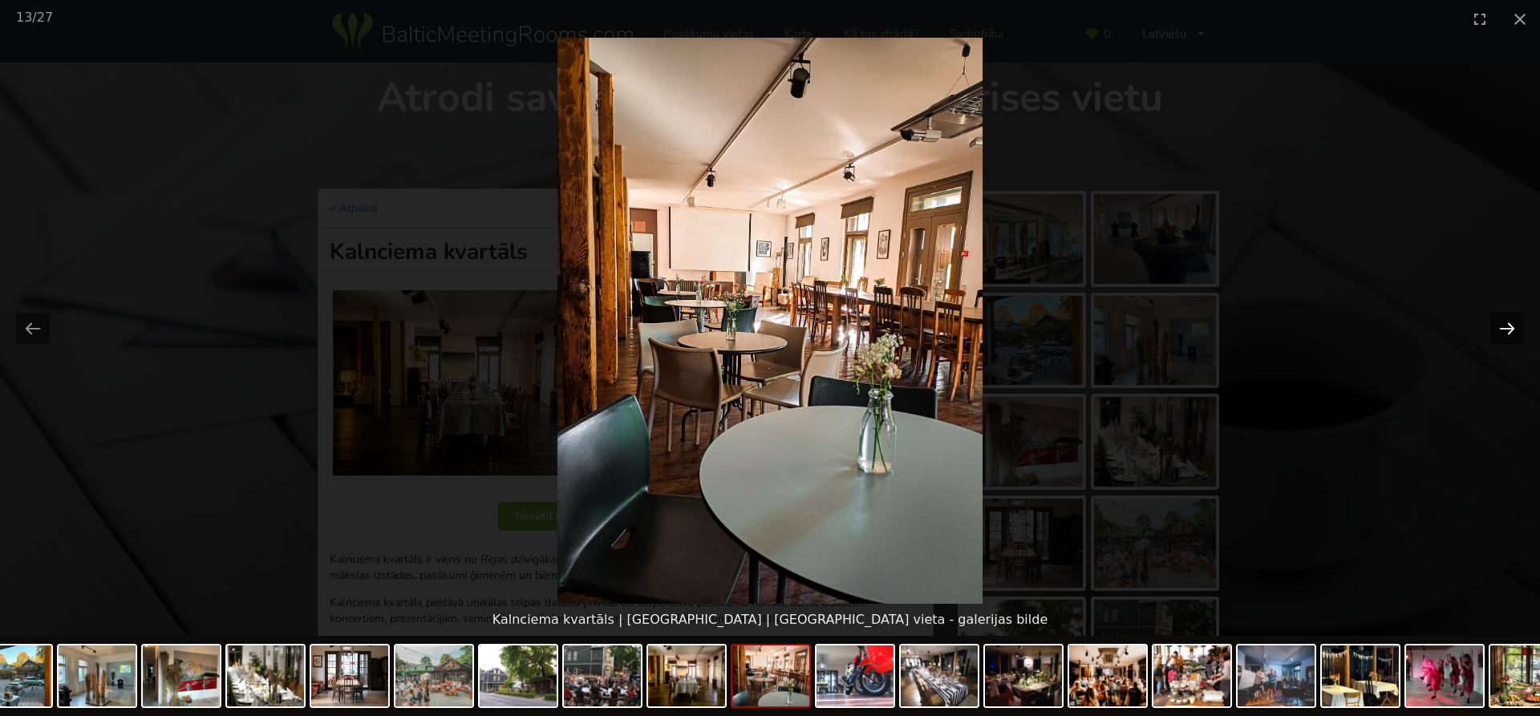
click at [1505, 326] on button "Next slide" at bounding box center [1507, 328] width 34 height 31
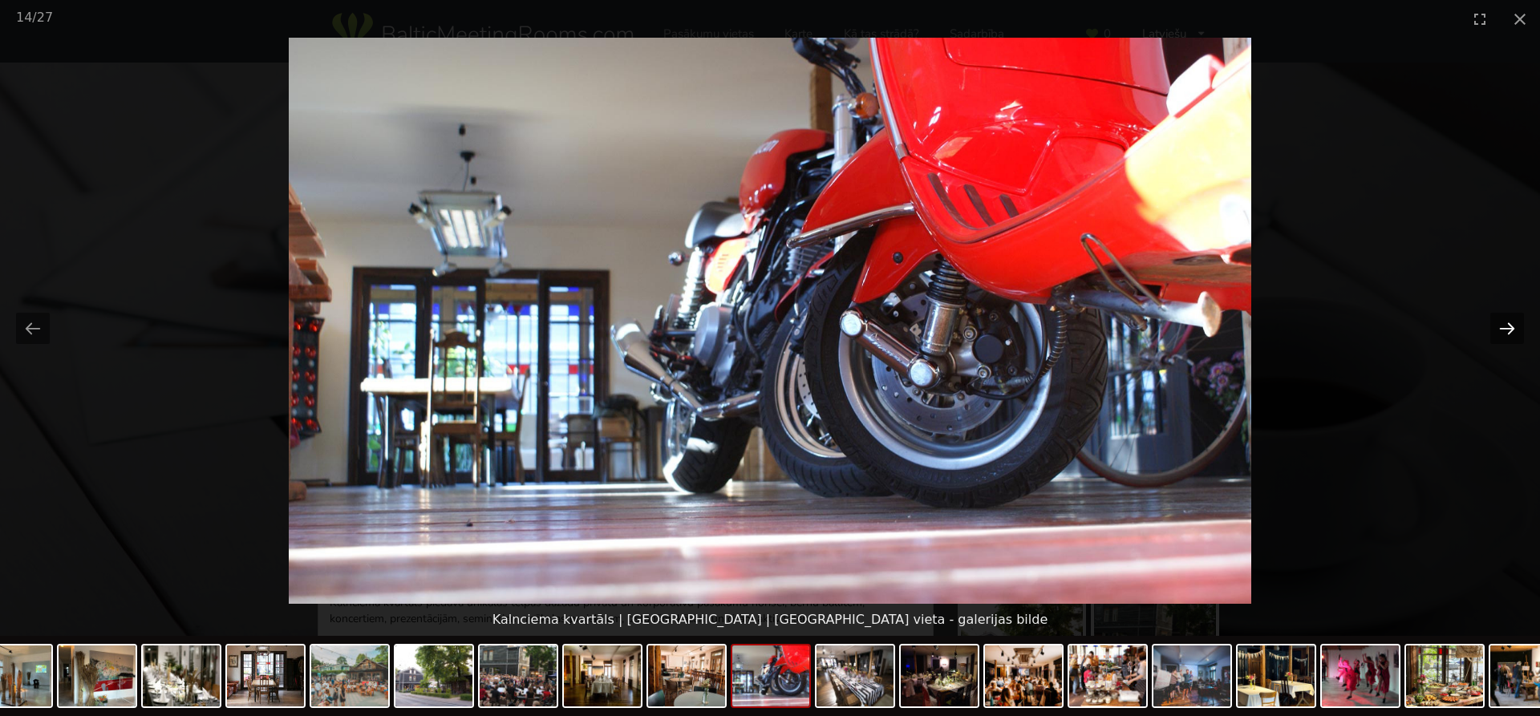
click at [1505, 326] on button "Next slide" at bounding box center [1507, 328] width 34 height 31
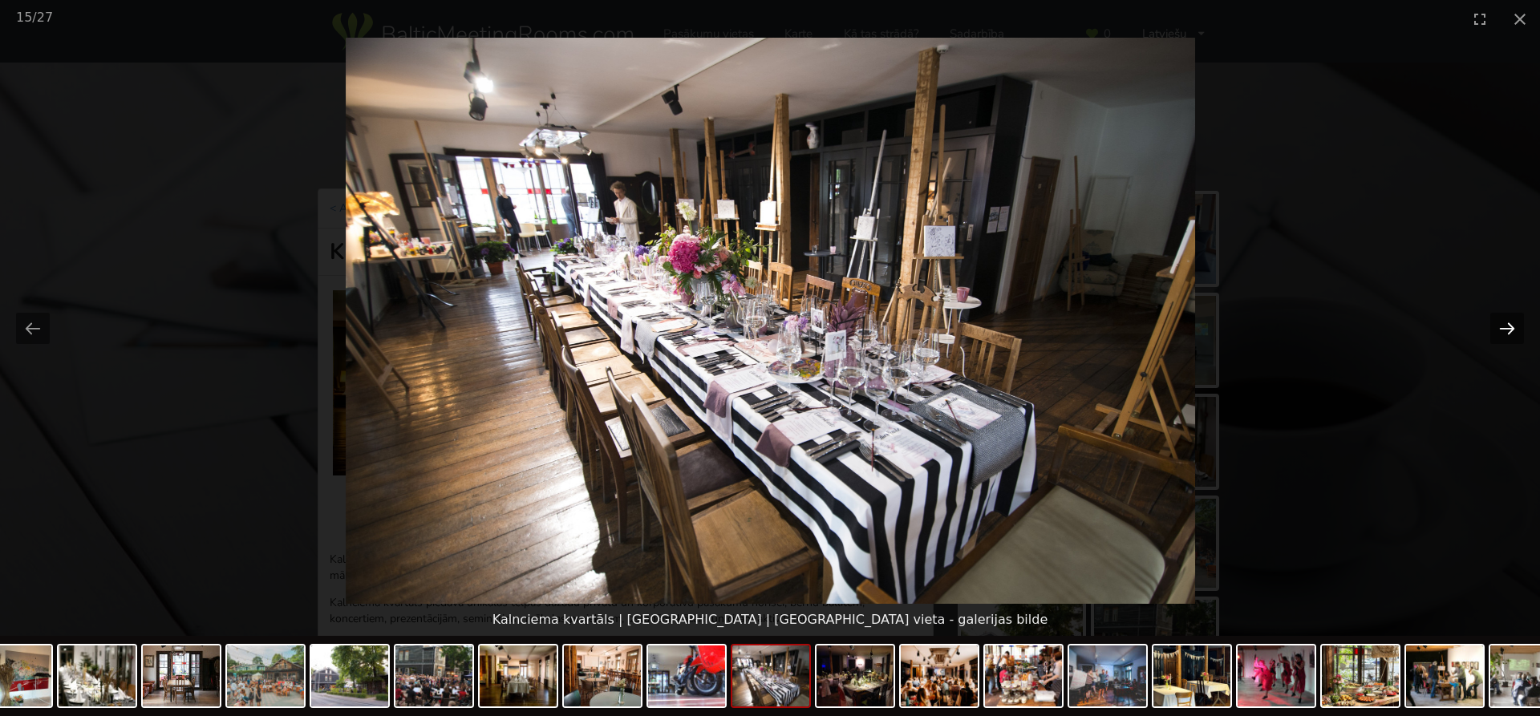
click at [1505, 326] on button "Next slide" at bounding box center [1507, 328] width 34 height 31
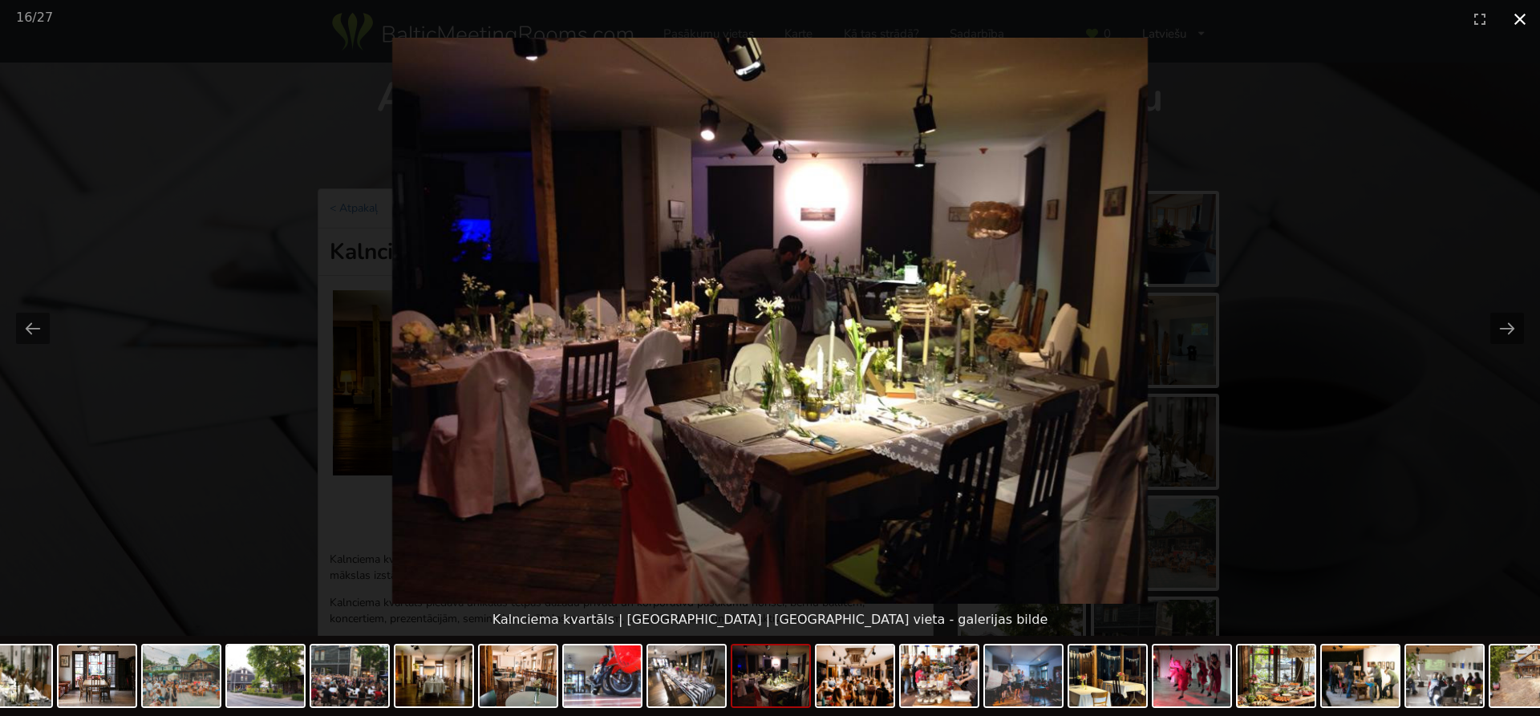
click at [1516, 18] on button "Close gallery" at bounding box center [1520, 19] width 40 height 38
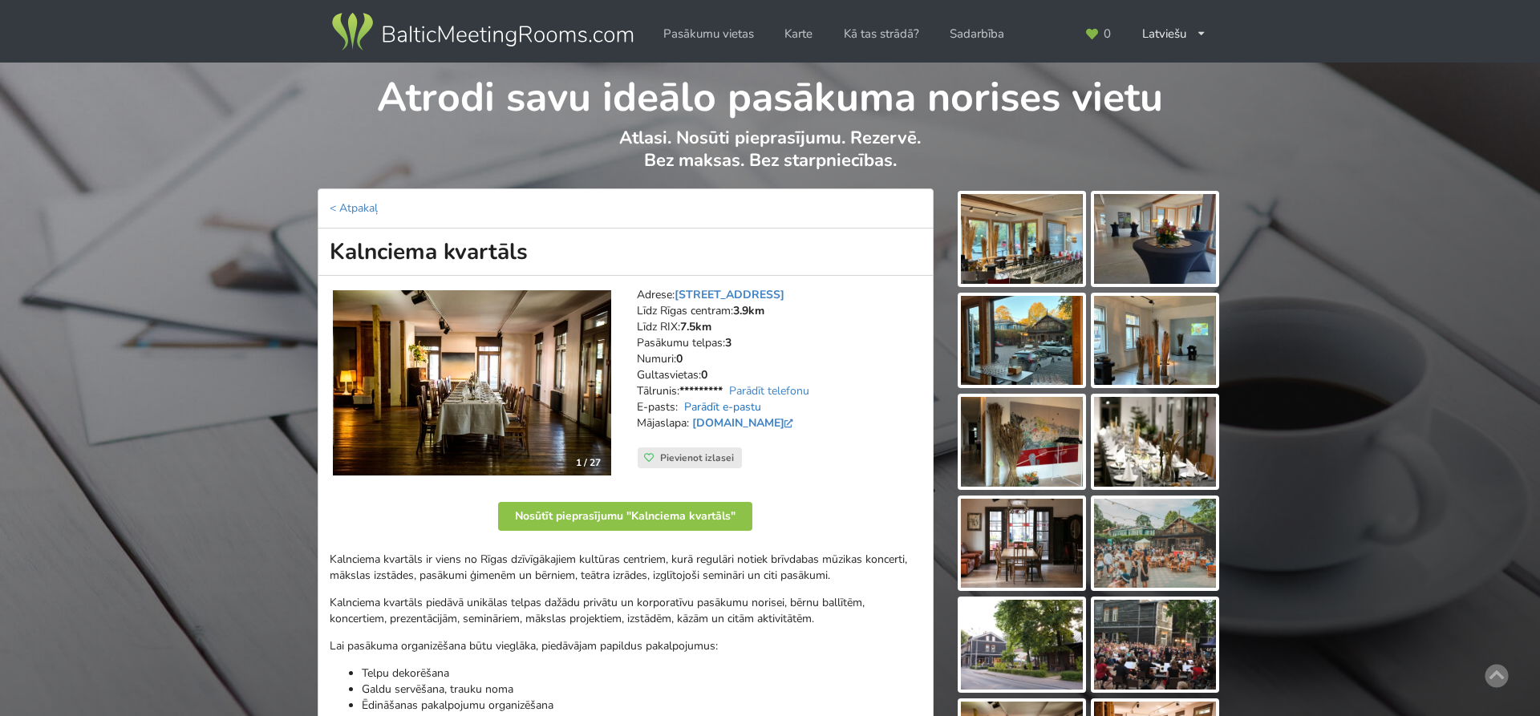
click at [734, 401] on link "Parādīt e-pastu" at bounding box center [722, 406] width 77 height 15
drag, startPoint x: 862, startPoint y: 411, endPoint x: 679, endPoint y: 406, distance: 183.0
click at [679, 406] on address "Adrese: Kalnciema iela 35, Rīga Līdz Rīgas centram: 3.9km Līdz RIX: 7.5km Pasāk…" at bounding box center [779, 367] width 285 height 160
copy address "pasakumi@kalnciemakvartals.lv"
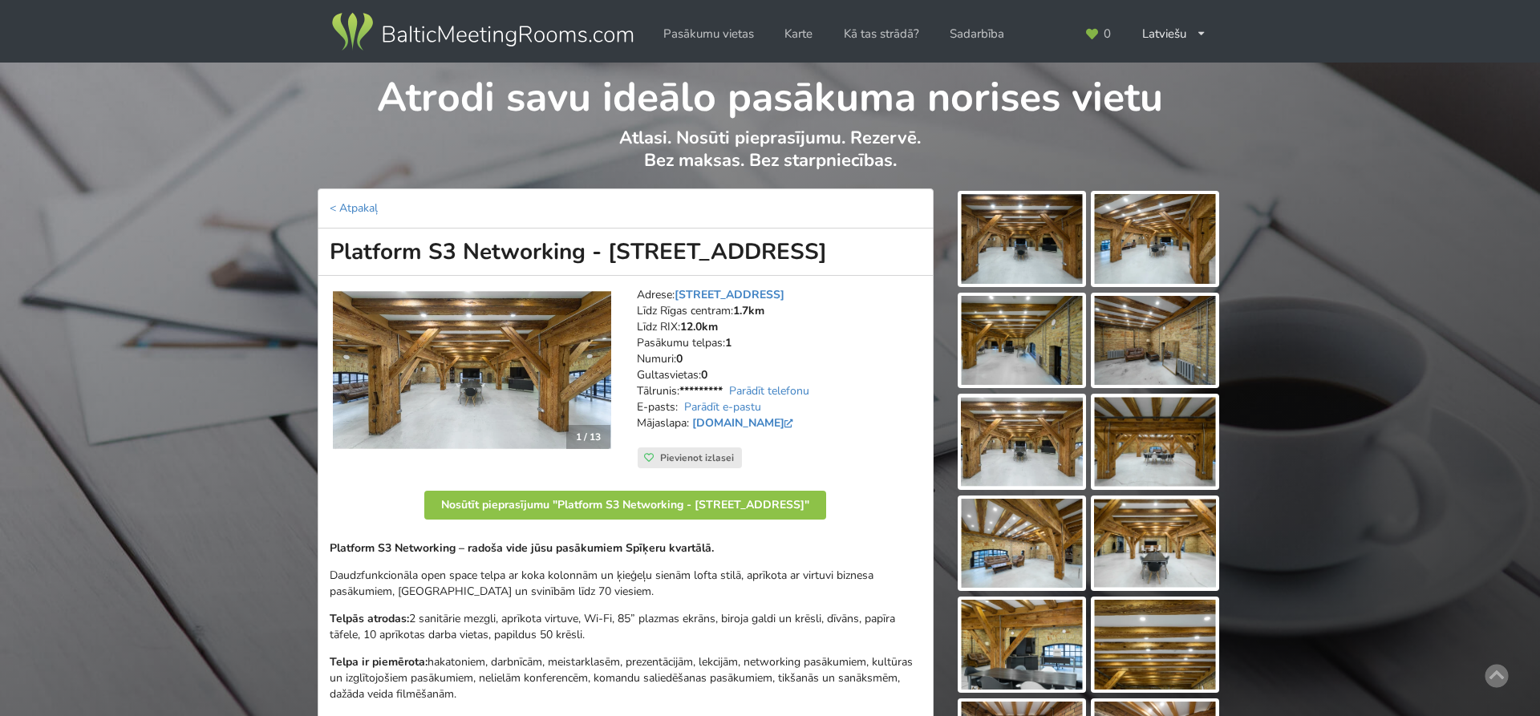
click at [1038, 237] on img at bounding box center [1022, 239] width 122 height 90
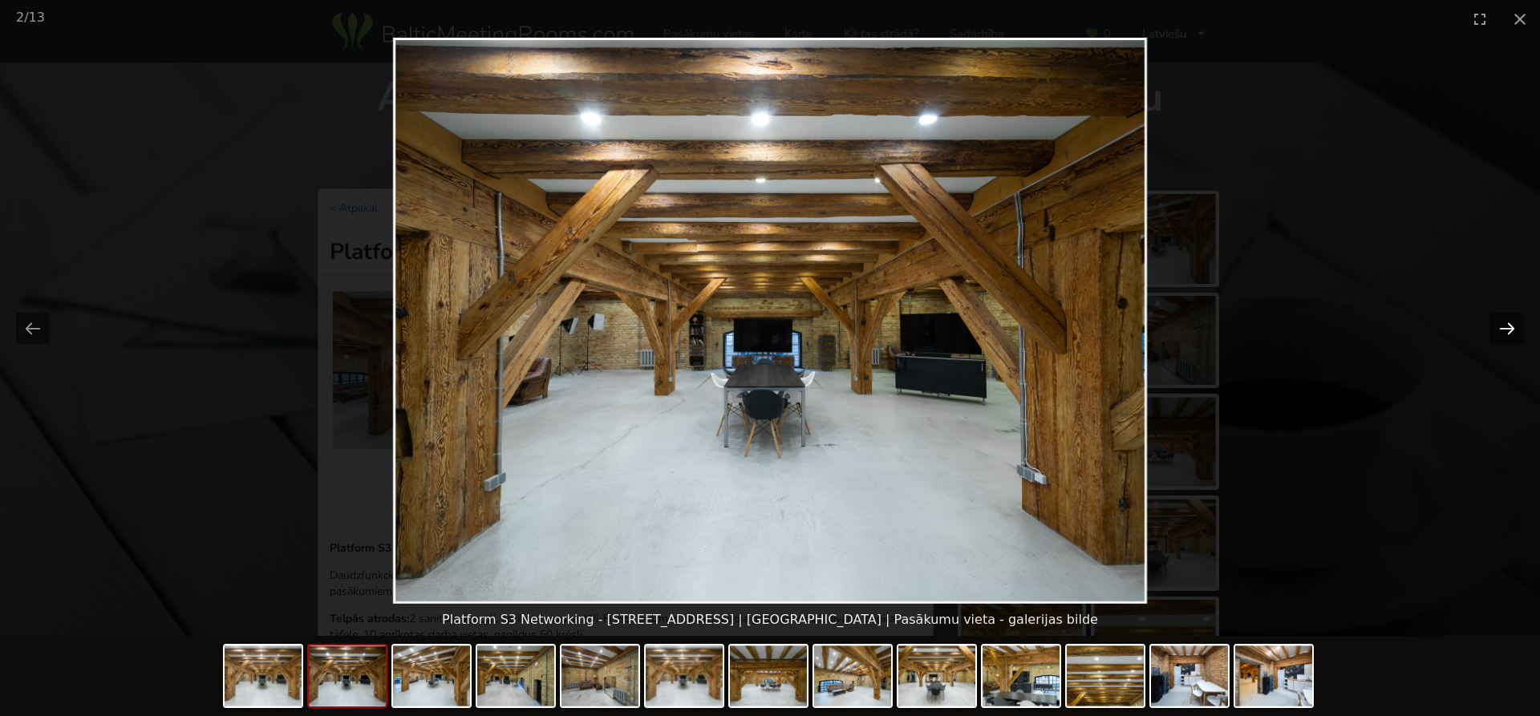
click at [1512, 321] on button "Next slide" at bounding box center [1507, 328] width 34 height 31
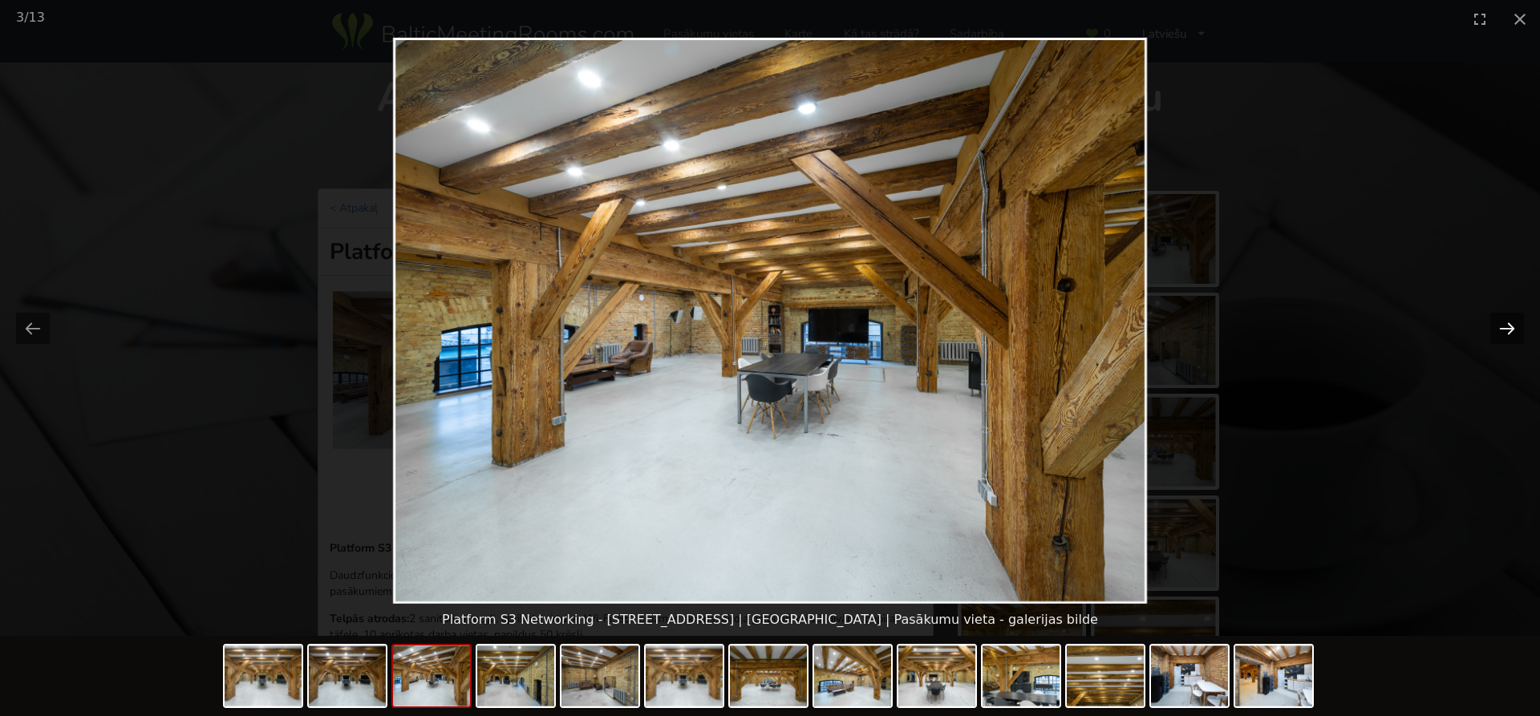
click at [1512, 321] on button "Next slide" at bounding box center [1507, 328] width 34 height 31
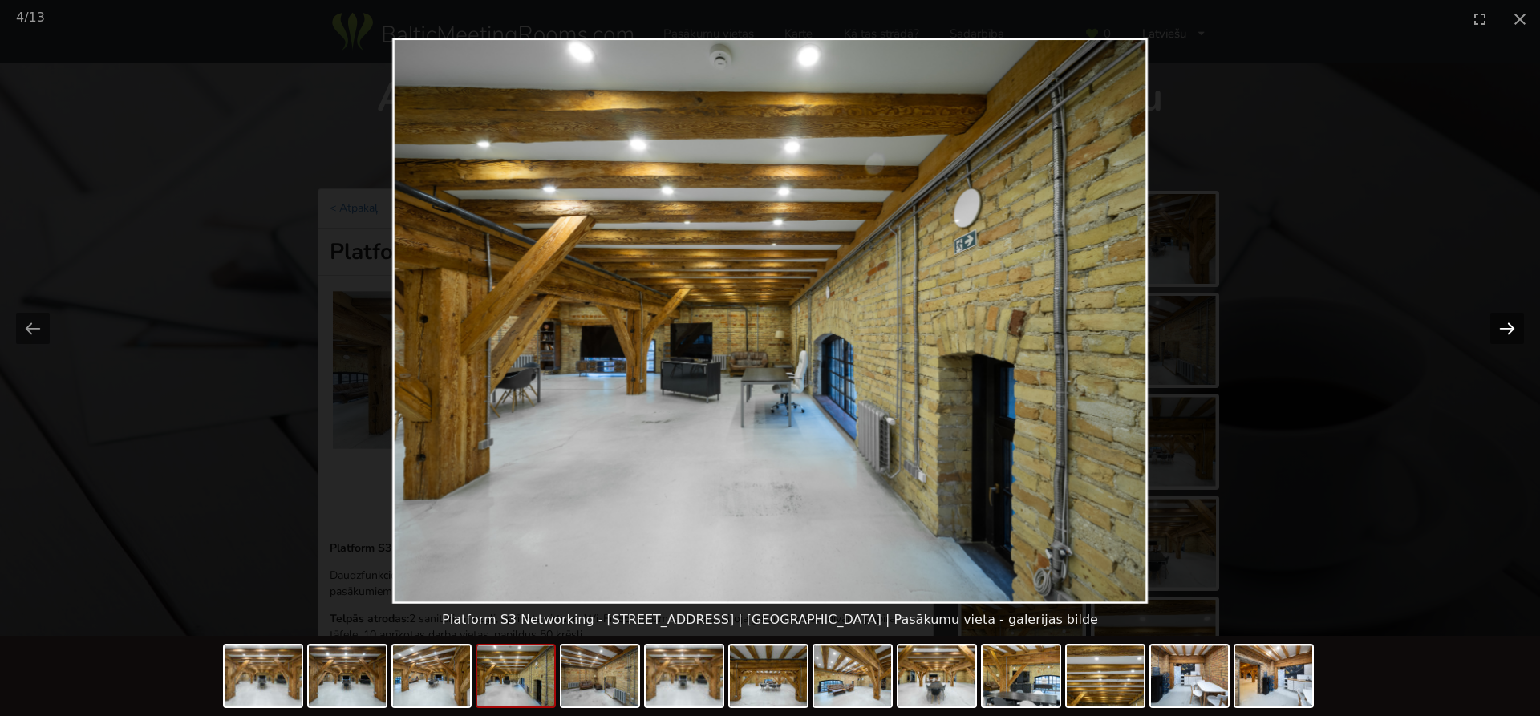
click at [1512, 321] on button "Next slide" at bounding box center [1507, 328] width 34 height 31
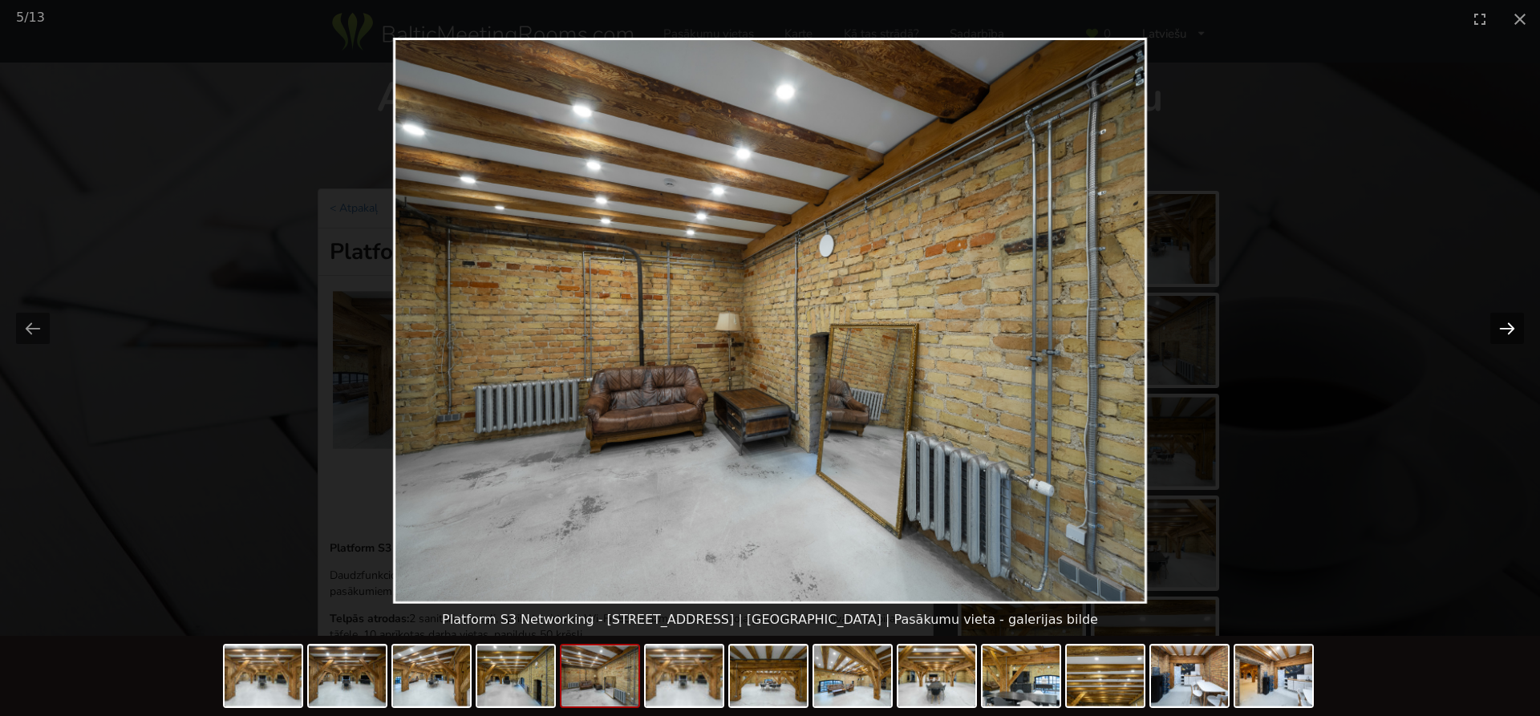
click at [1512, 321] on button "Next slide" at bounding box center [1507, 328] width 34 height 31
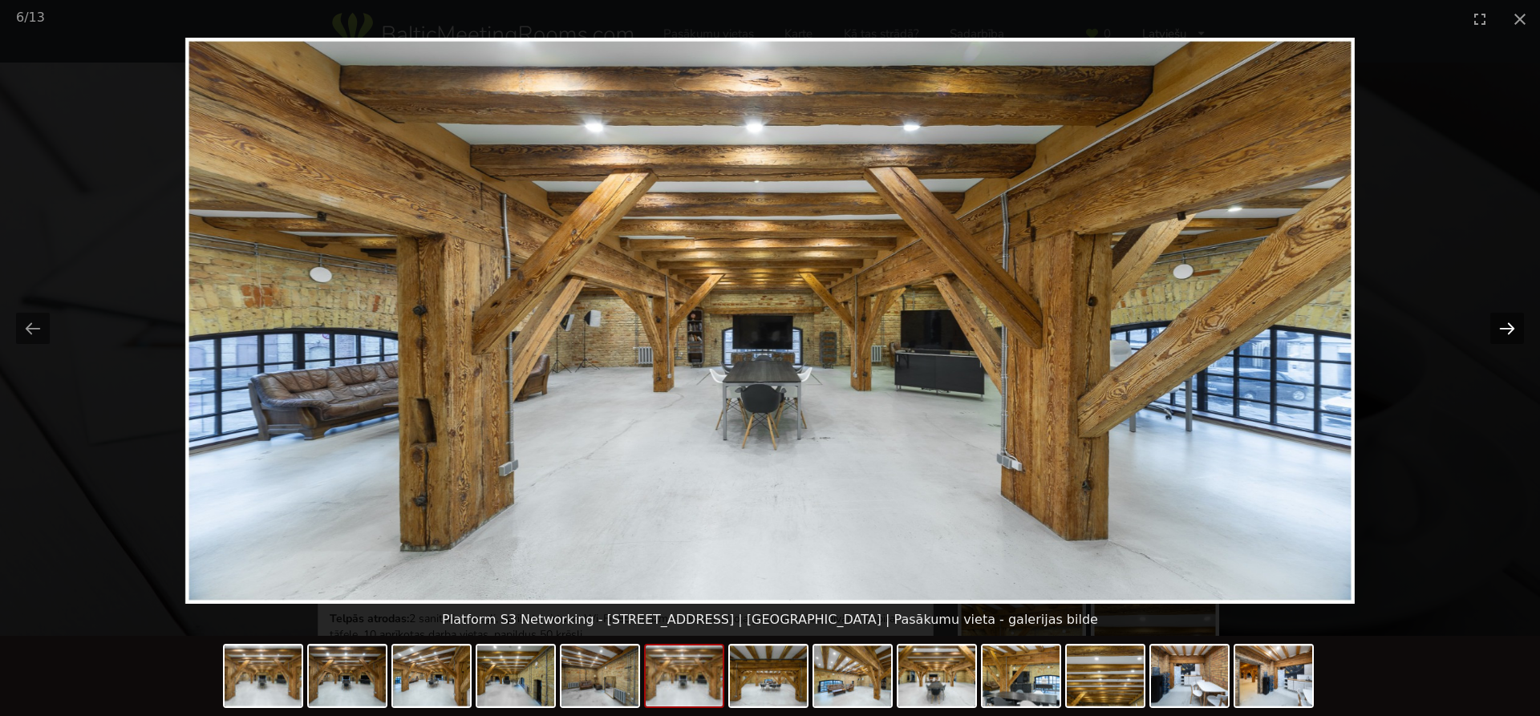
click at [1512, 321] on button "Next slide" at bounding box center [1507, 328] width 34 height 31
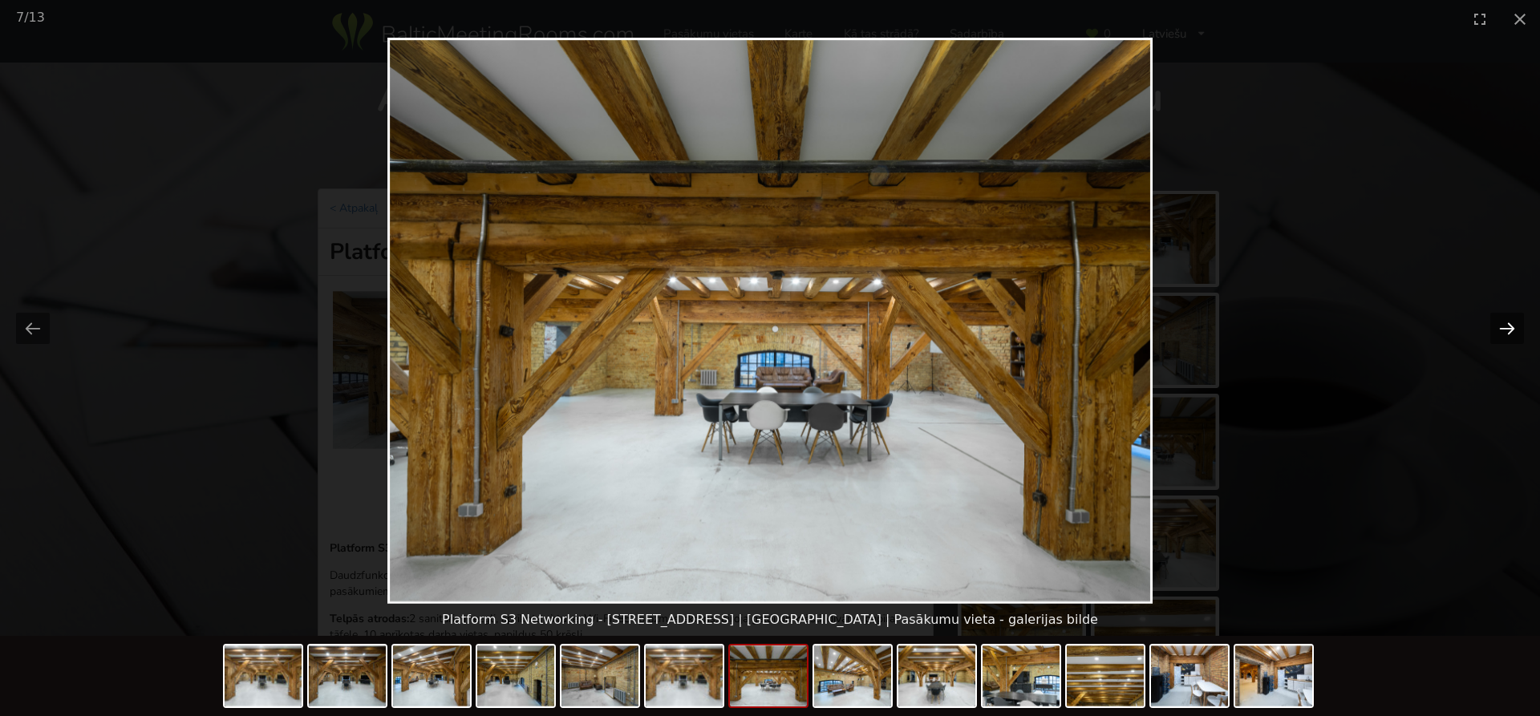
click at [1512, 321] on button "Next slide" at bounding box center [1507, 328] width 34 height 31
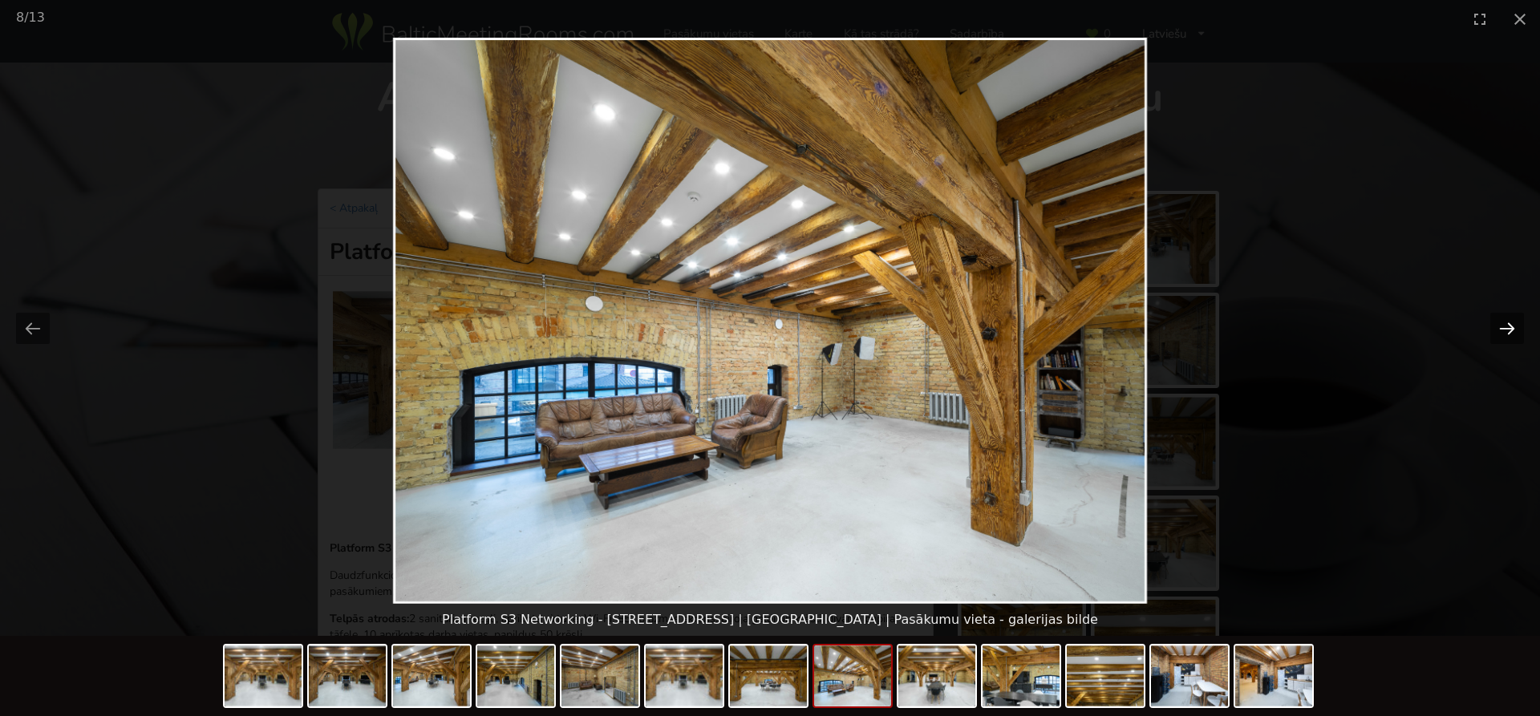
click at [1512, 321] on button "Next slide" at bounding box center [1507, 328] width 34 height 31
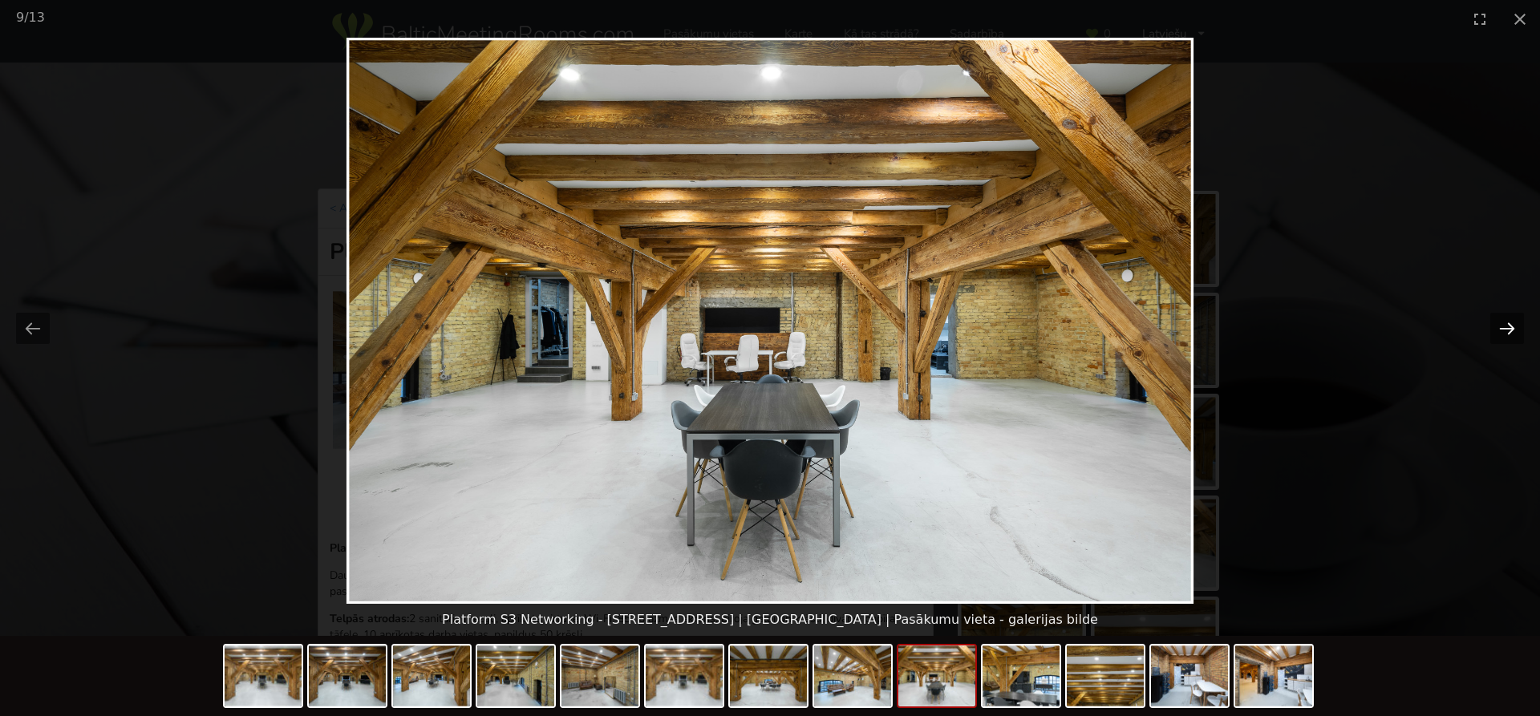
click at [1512, 321] on button "Next slide" at bounding box center [1507, 328] width 34 height 31
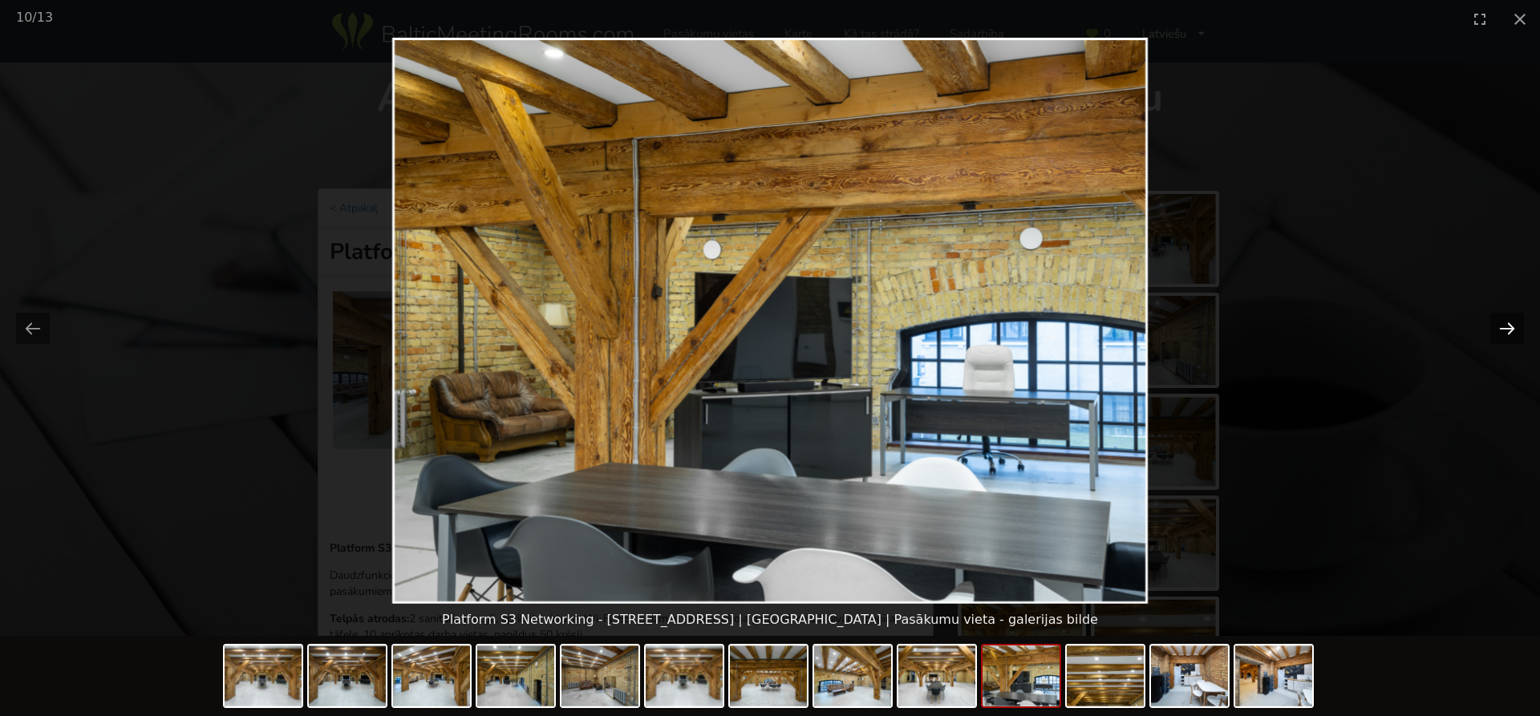
click at [1512, 321] on button "Next slide" at bounding box center [1507, 328] width 34 height 31
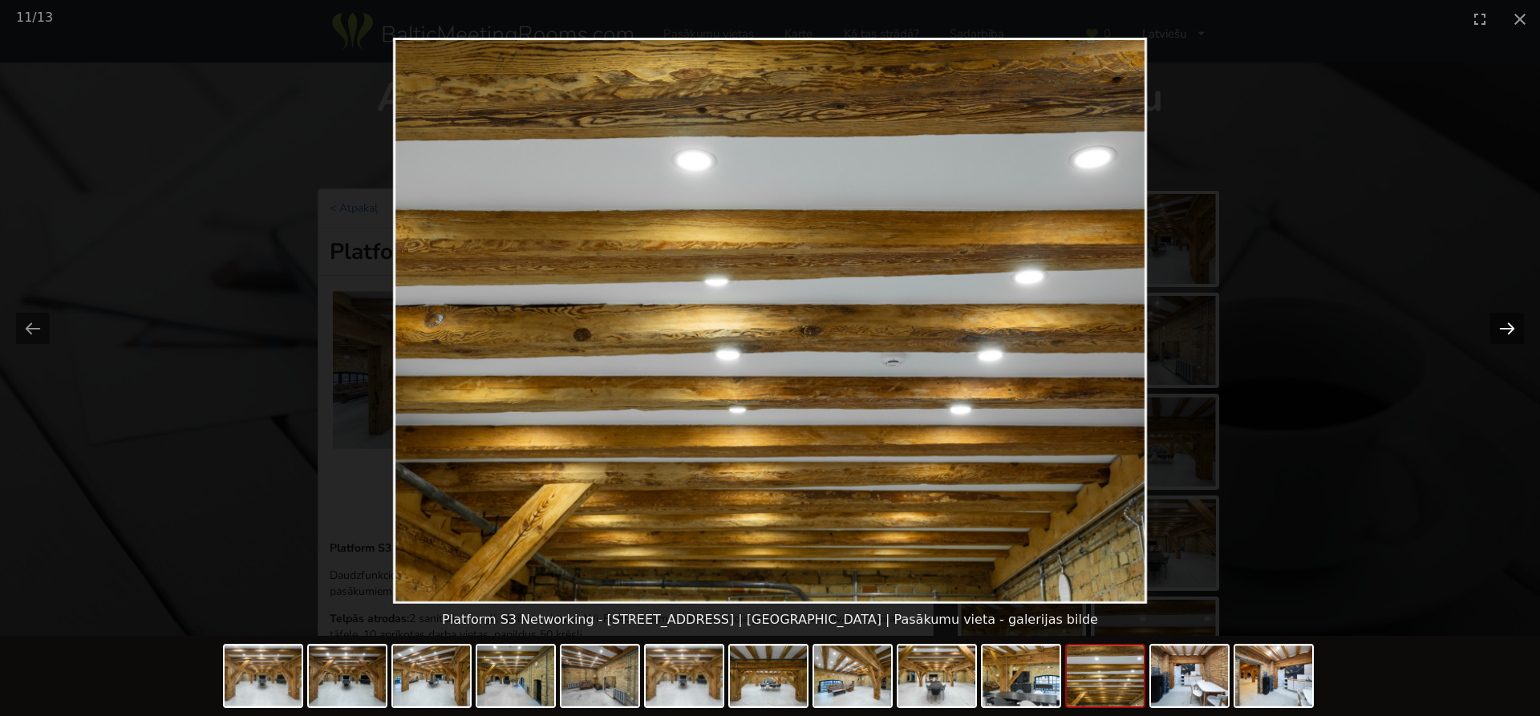
click at [1512, 321] on button "Next slide" at bounding box center [1507, 328] width 34 height 31
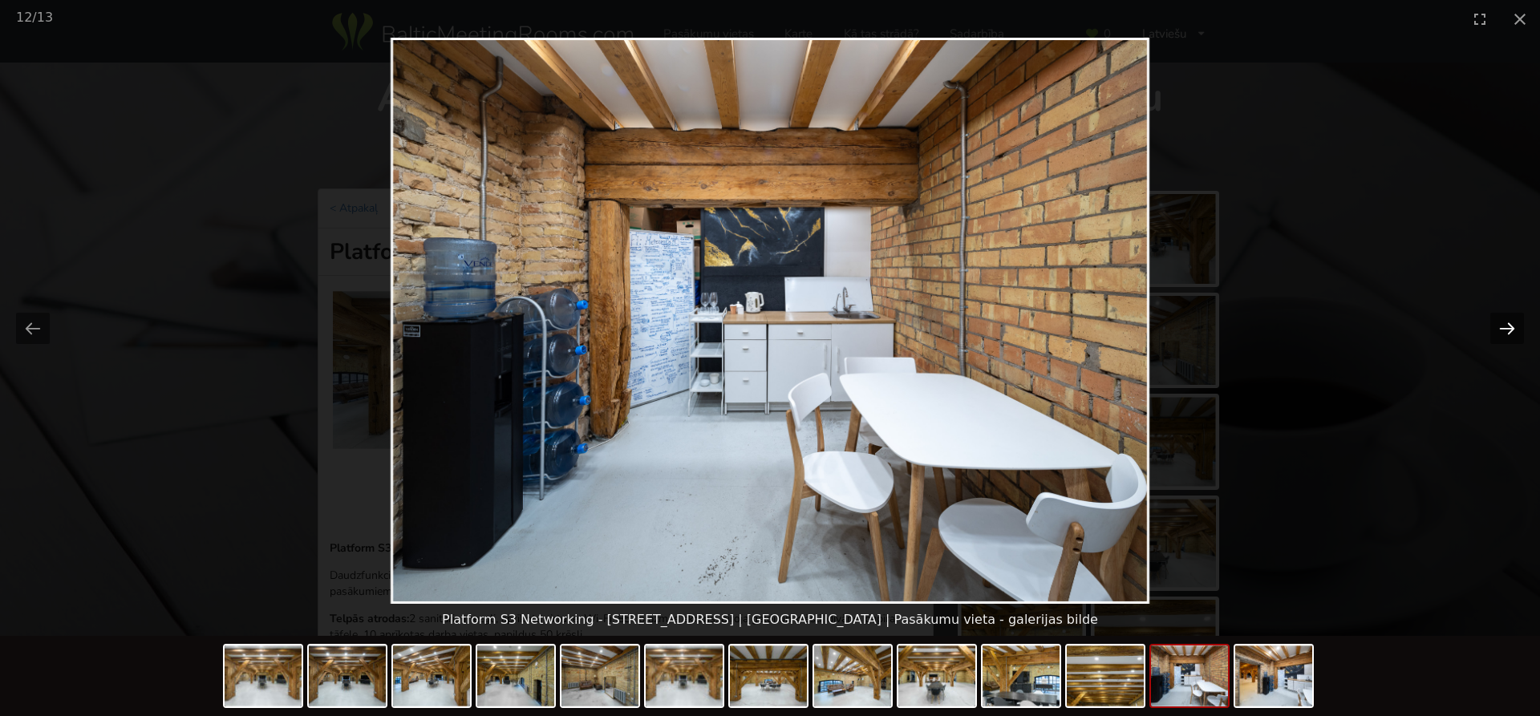
click at [1512, 321] on button "Next slide" at bounding box center [1507, 328] width 34 height 31
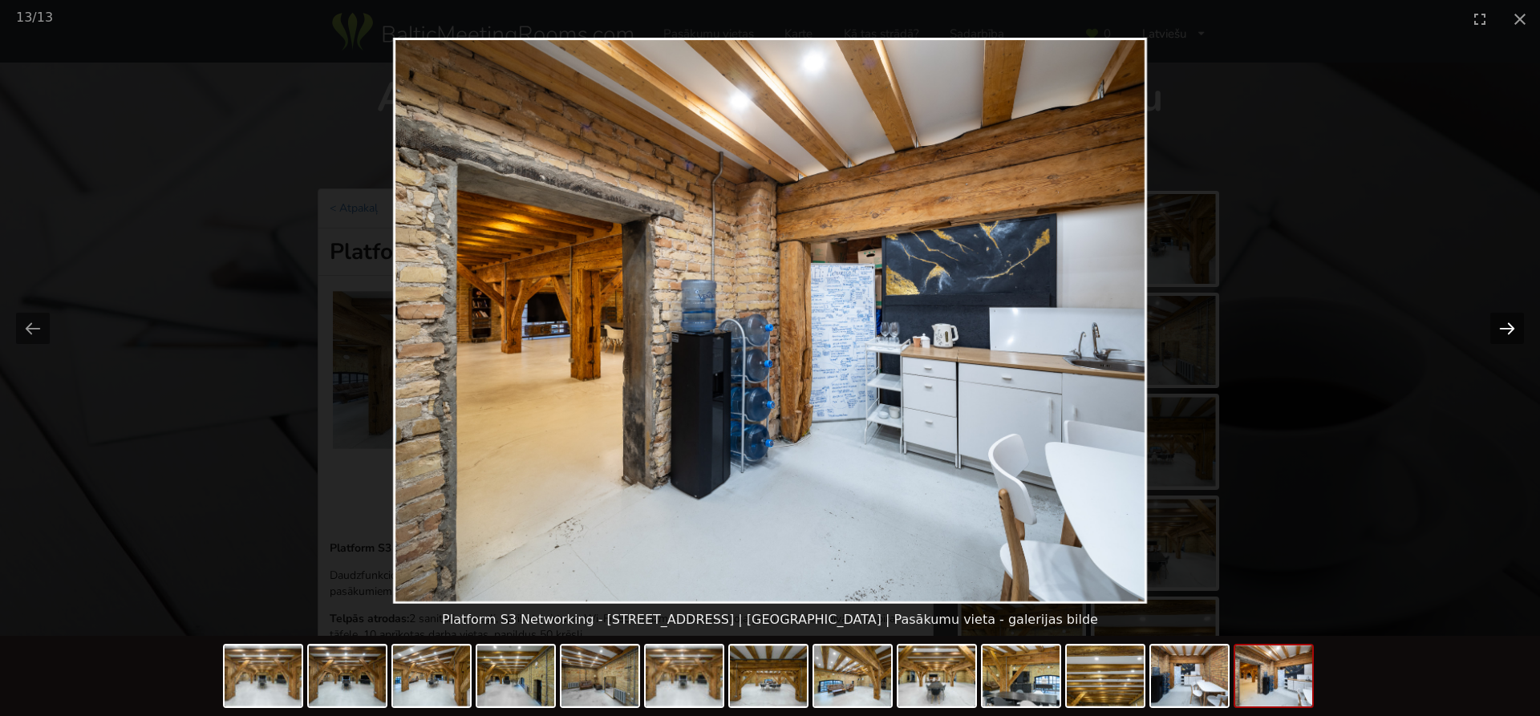
click at [1512, 321] on button "Next slide" at bounding box center [1507, 328] width 34 height 31
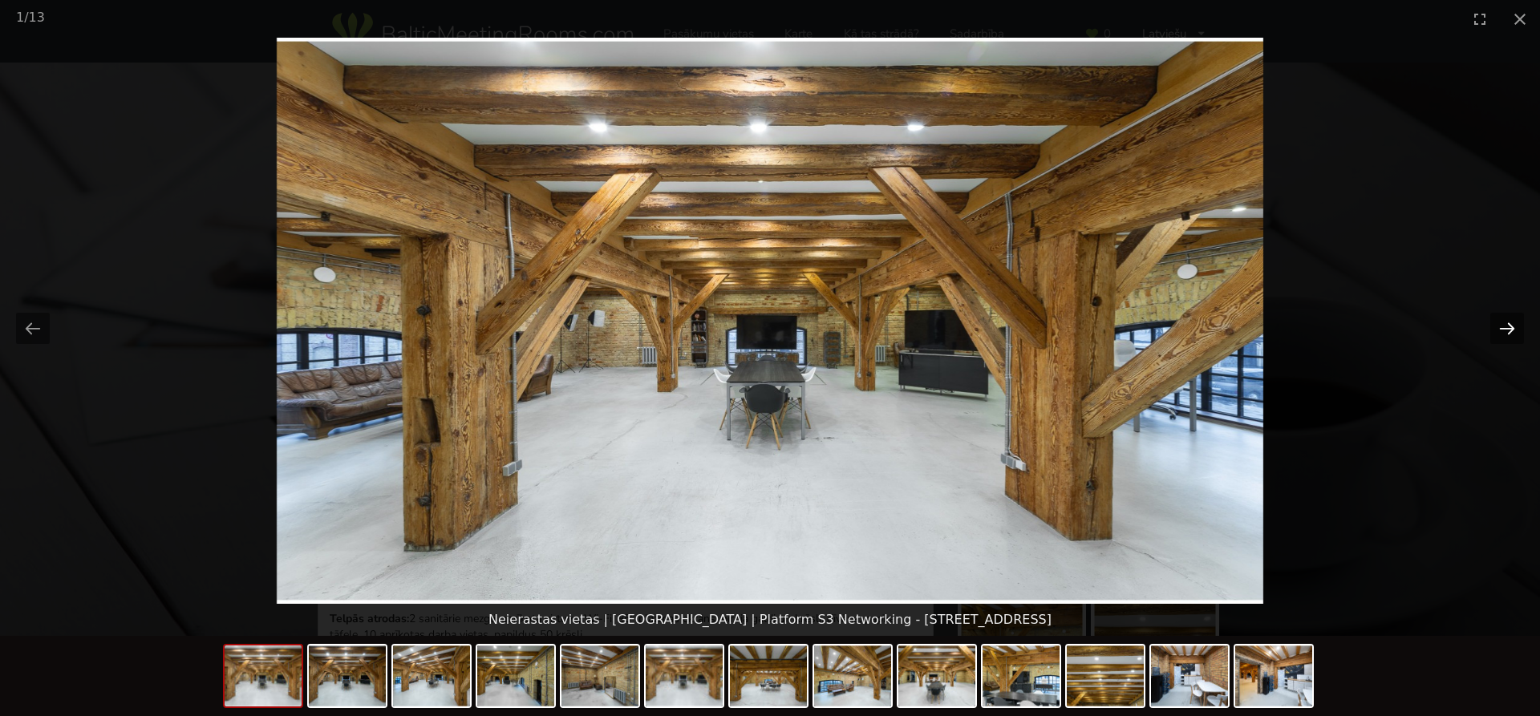
click at [1512, 321] on button "Next slide" at bounding box center [1507, 328] width 34 height 31
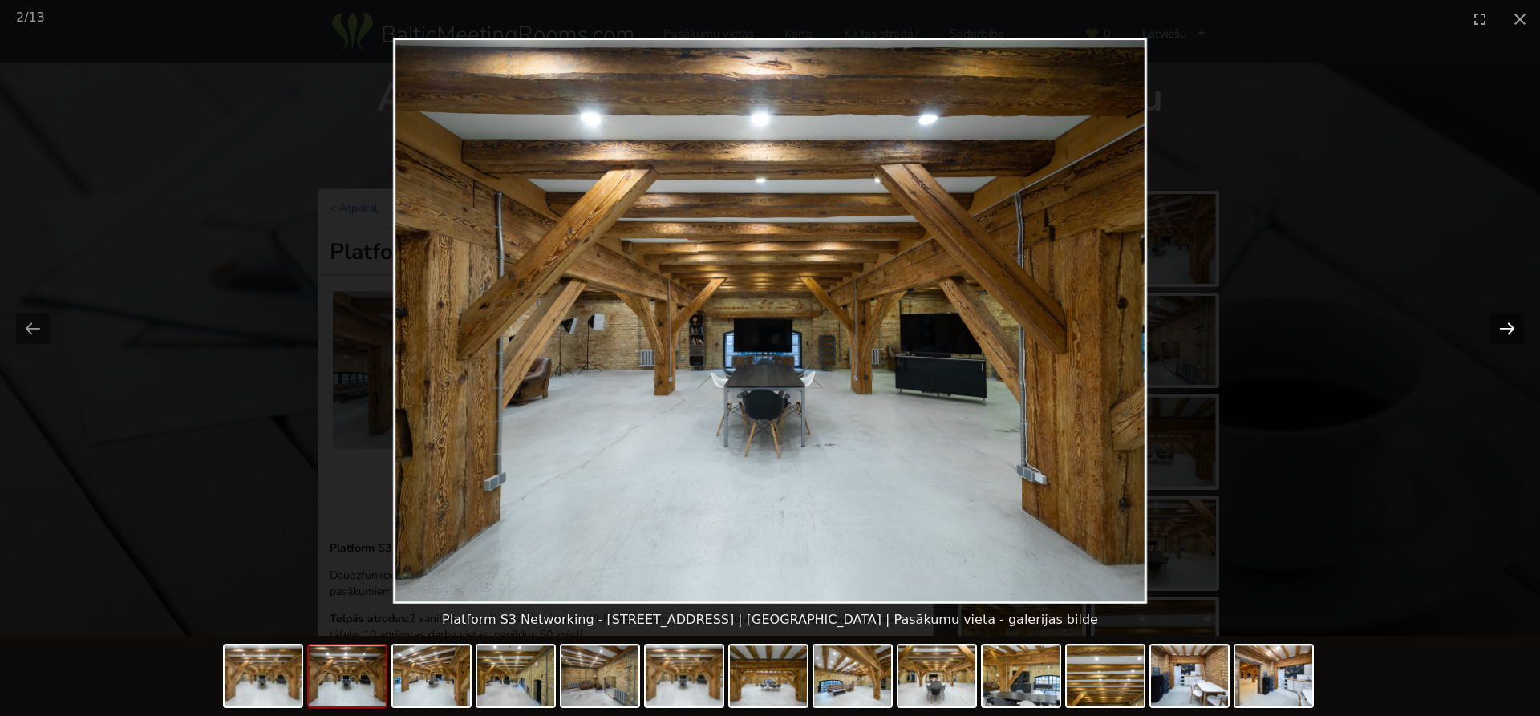
click at [1512, 321] on button "Next slide" at bounding box center [1507, 328] width 34 height 31
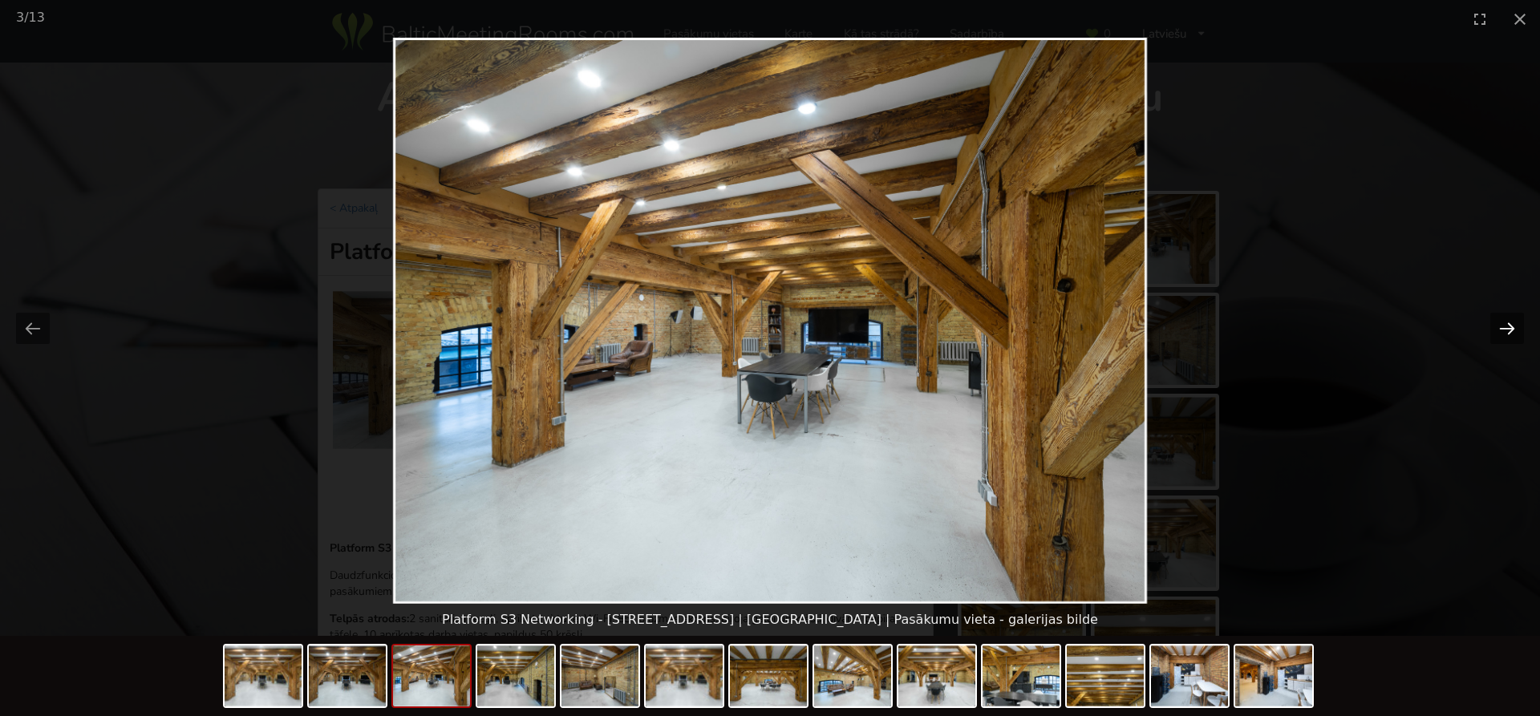
click at [1512, 321] on button "Next slide" at bounding box center [1507, 328] width 34 height 31
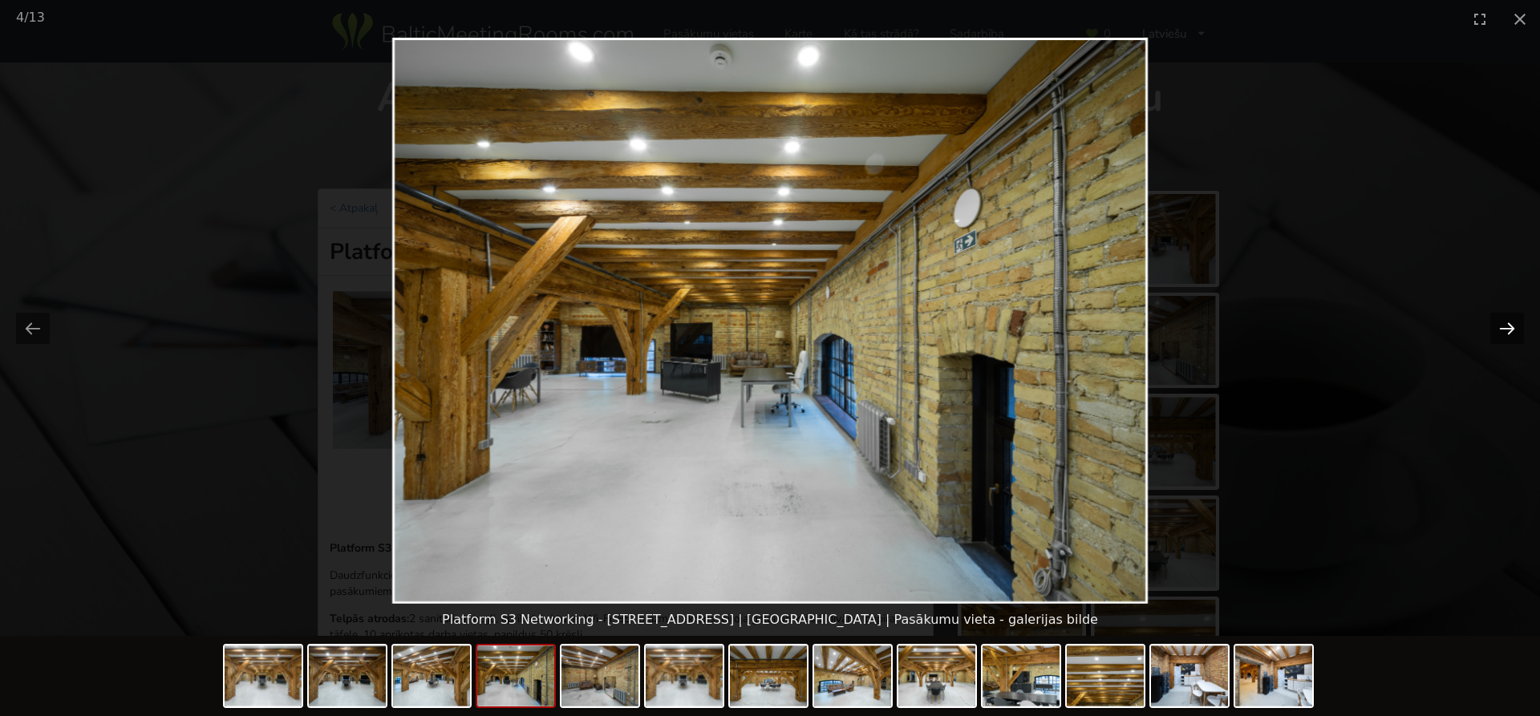
click at [1512, 321] on button "Next slide" at bounding box center [1507, 328] width 34 height 31
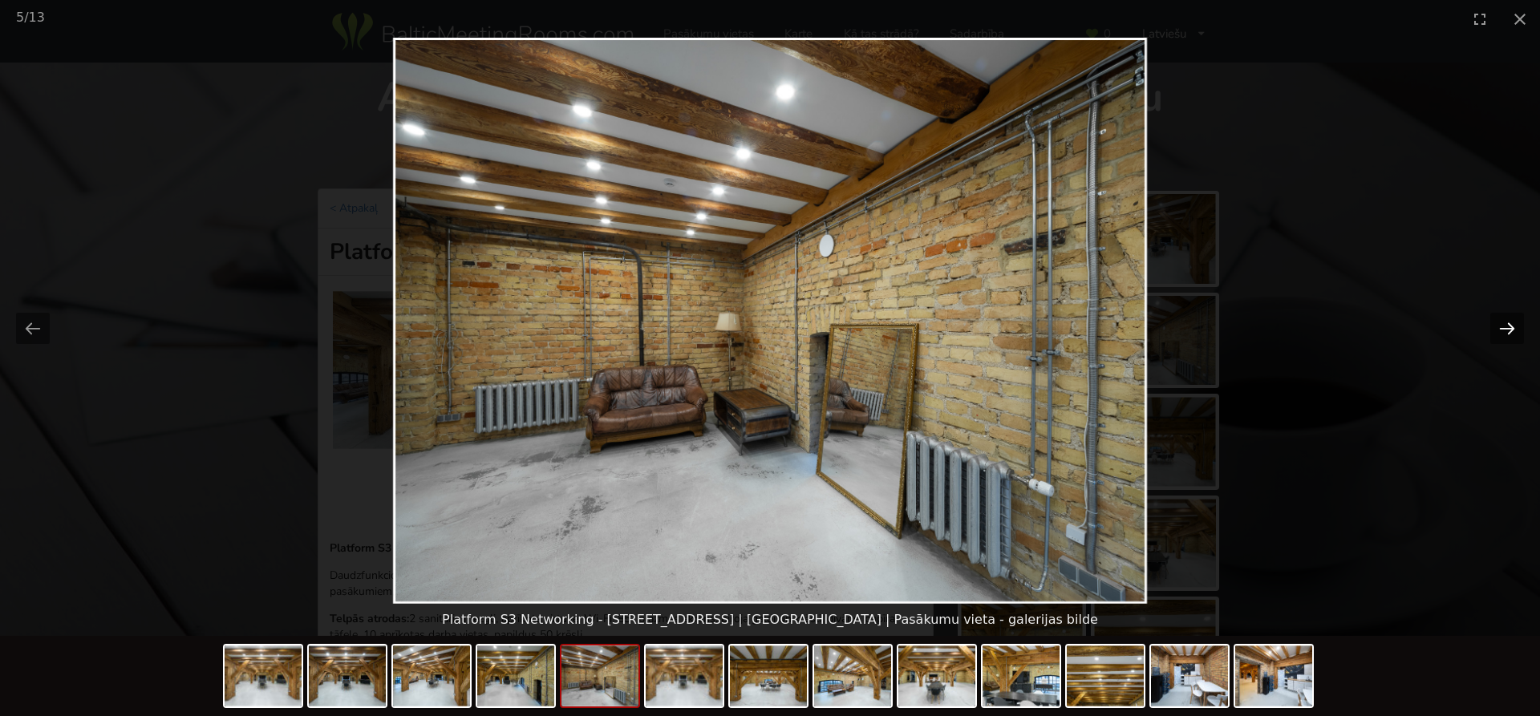
click at [1512, 321] on button "Next slide" at bounding box center [1507, 328] width 34 height 31
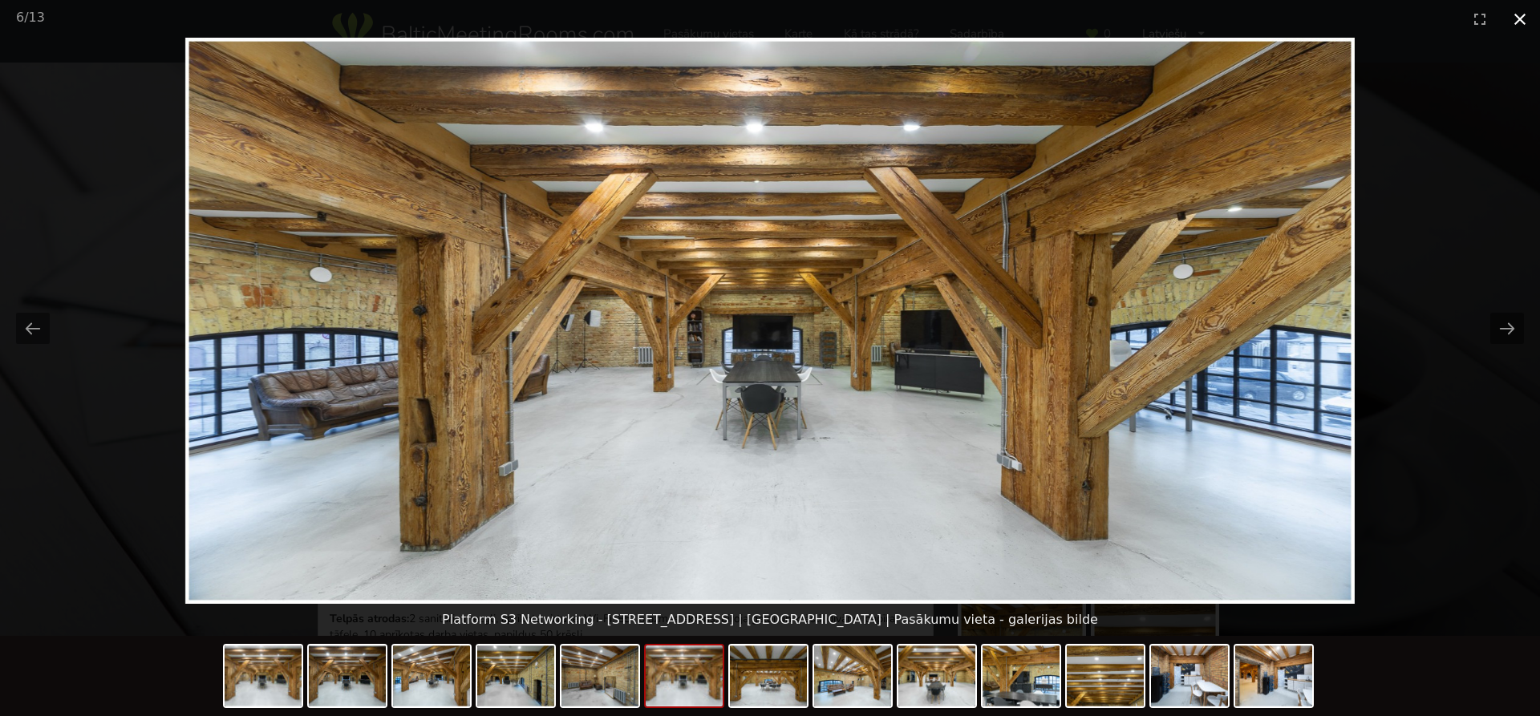
click at [1518, 16] on button "Close gallery" at bounding box center [1520, 19] width 40 height 38
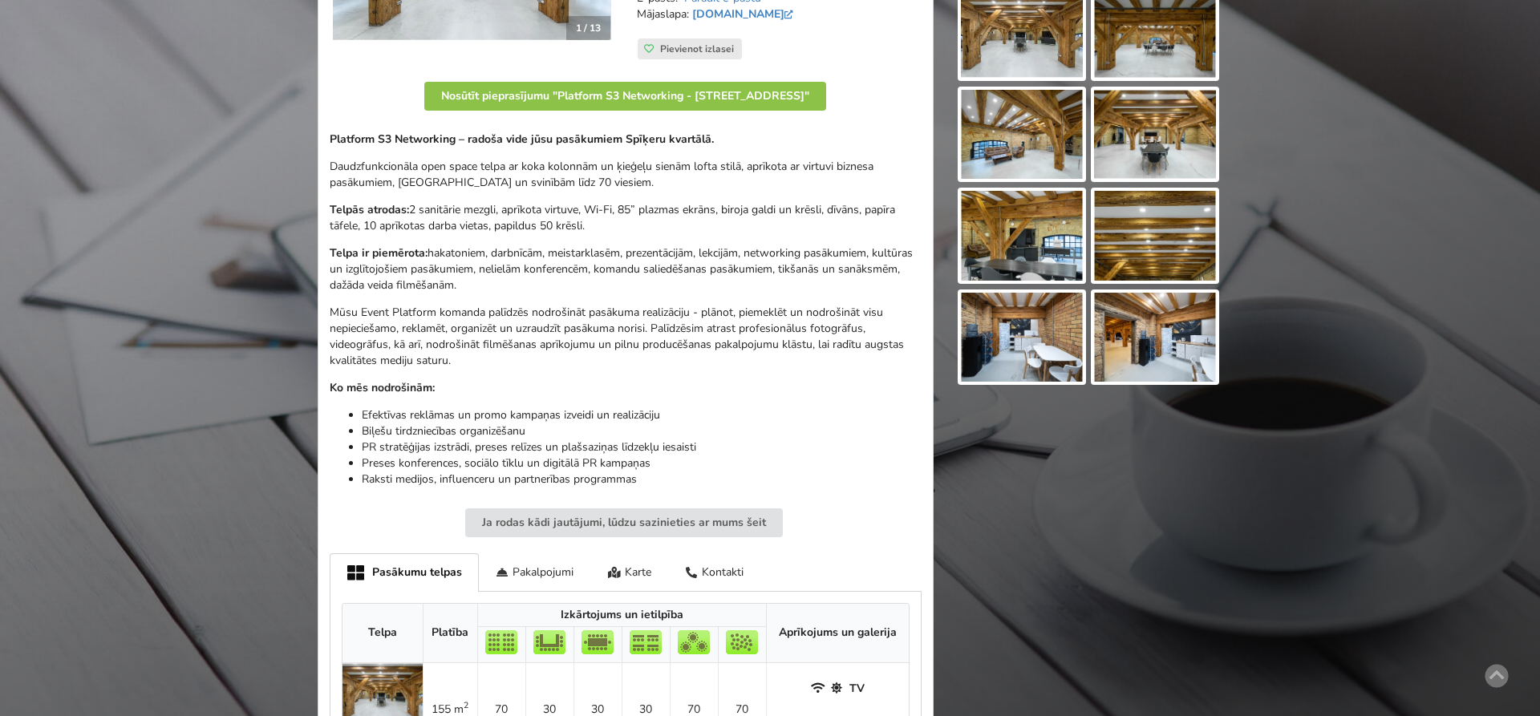
scroll to position [164, 0]
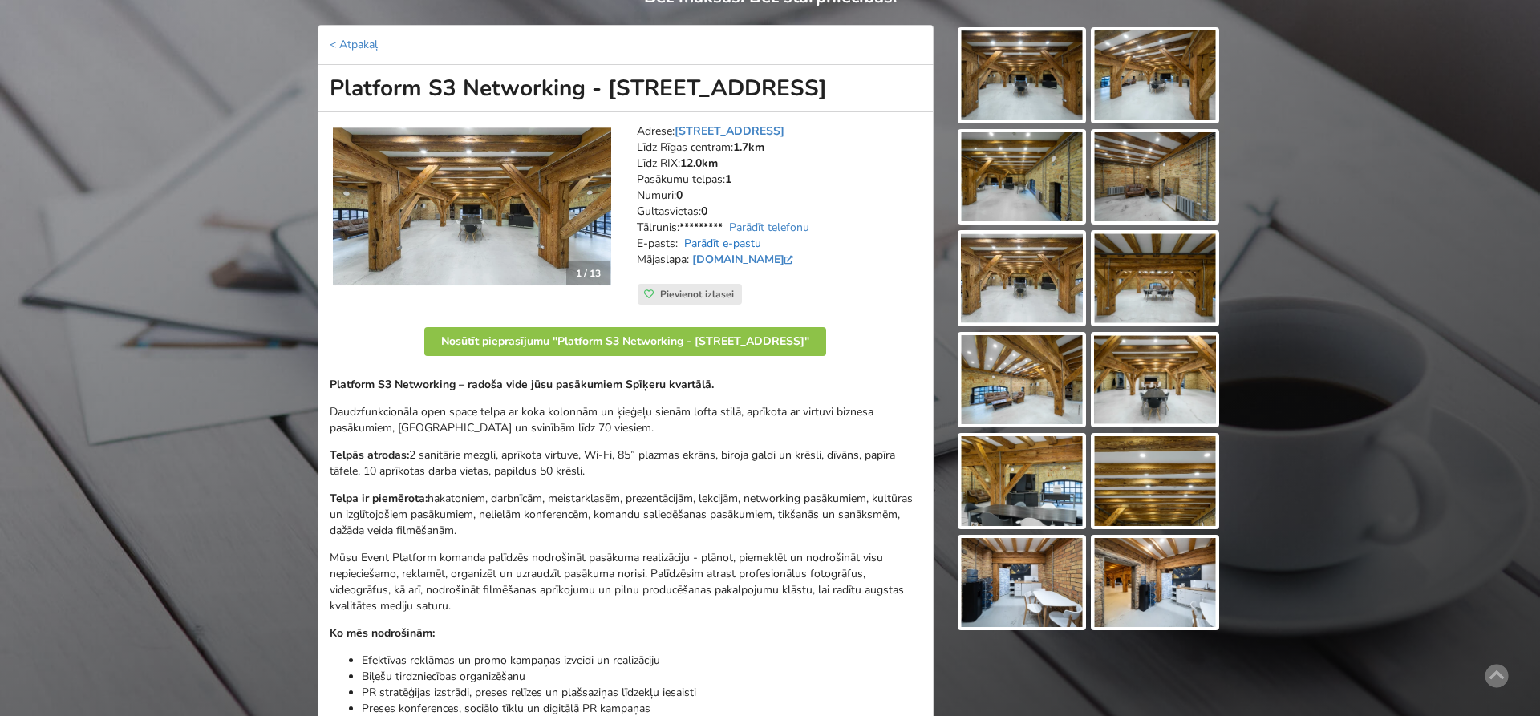
click at [709, 239] on link "Parādīt e-pastu" at bounding box center [722, 243] width 77 height 15
drag, startPoint x: 836, startPoint y: 244, endPoint x: 682, endPoint y: 241, distance: 154.0
click at [682, 241] on address "Adrese: Spīķeru iela 3, Rīga Līdz Rīgas centram: 1.7km Līdz RIX: 12.0km Pasākum…" at bounding box center [779, 204] width 285 height 160
copy address "dm@metropolisgroups.com"
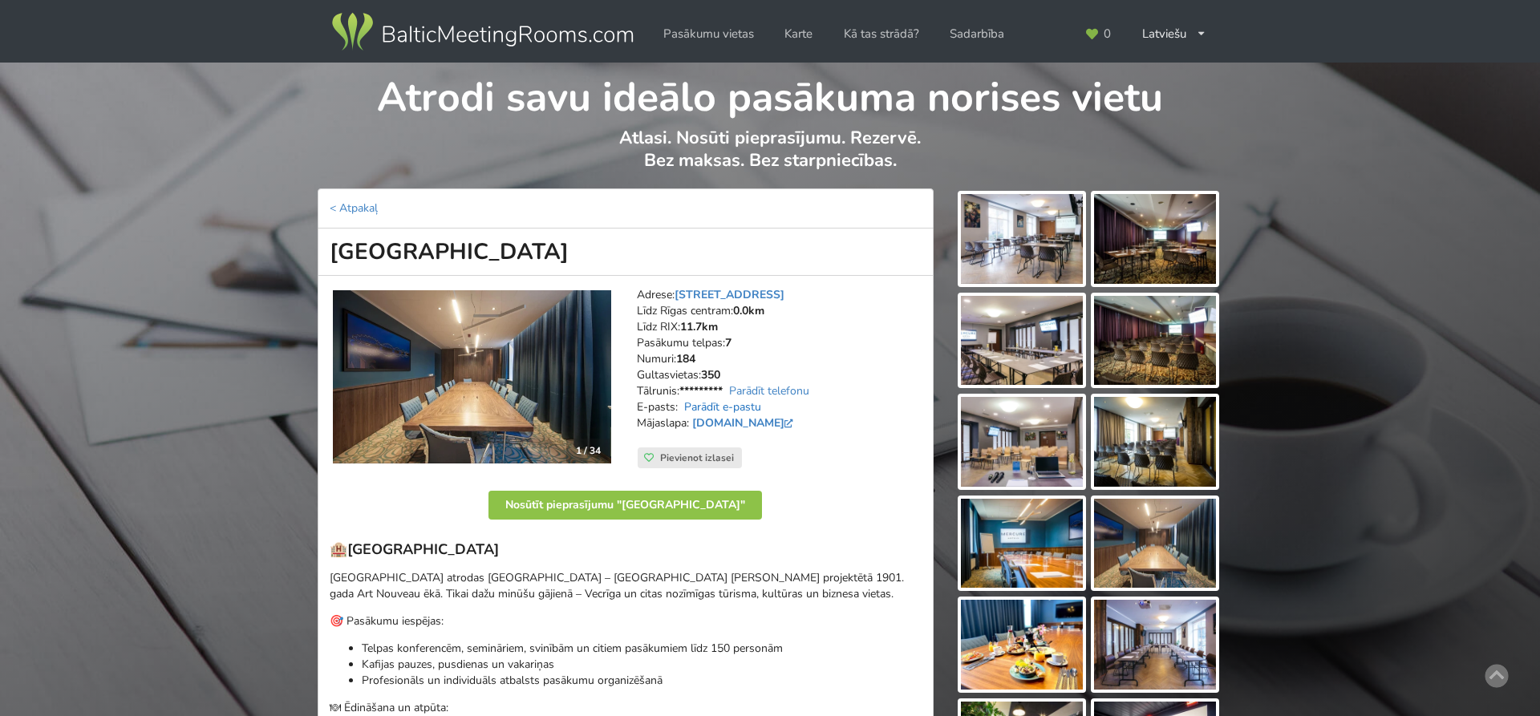
click at [726, 407] on link "Parādīt e-pastu" at bounding box center [722, 406] width 77 height 15
drag, startPoint x: 808, startPoint y: 403, endPoint x: 679, endPoint y: 410, distance: 128.5
click at [679, 410] on address "Adrese: [STREET_ADDRESS] Rīgas centram: 0.0km Līdz RIX: 11.7km Pasākumu telpas:…" at bounding box center [779, 367] width 285 height 160
copy address "[EMAIL_ADDRESS][DOMAIN_NAME]"
